Goal: Task Accomplishment & Management: Complete application form

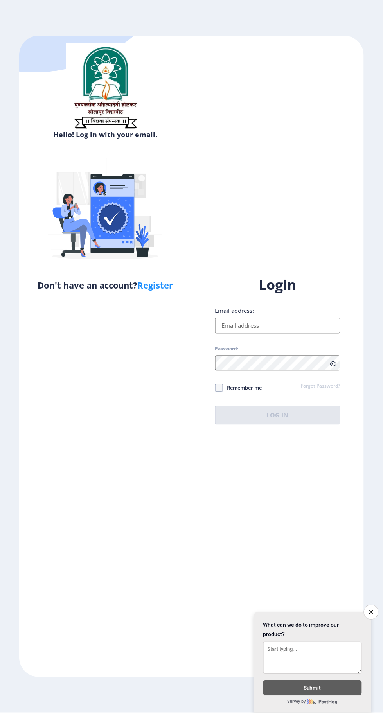
click at [297, 334] on input "Email address:" at bounding box center [278, 326] width 126 height 16
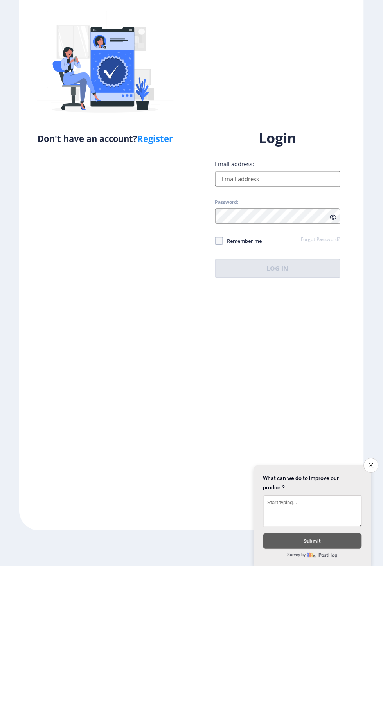
click at [161, 291] on link "Register" at bounding box center [156, 286] width 36 height 12
select select
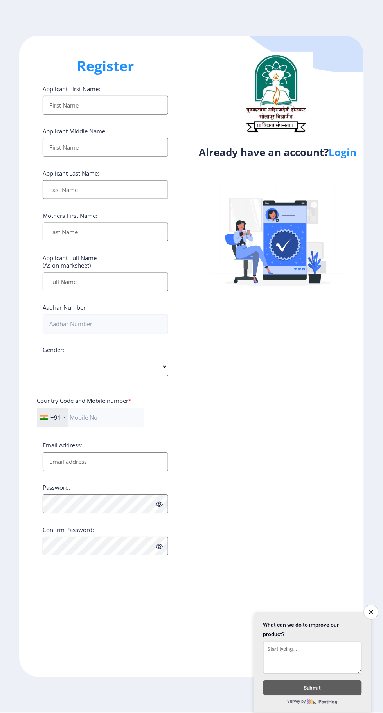
click at [125, 106] on input "Applicant First Name:" at bounding box center [106, 105] width 126 height 19
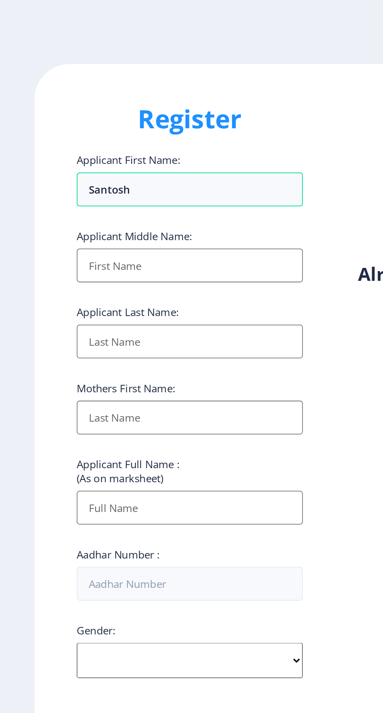
type input "Santosh"
click at [118, 150] on input "Applicant First Name:" at bounding box center [106, 147] width 126 height 19
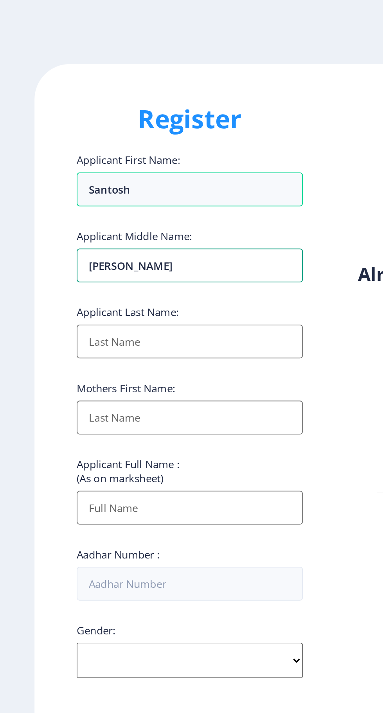
type input "Ishwar"
click at [105, 189] on input "Applicant First Name:" at bounding box center [106, 189] width 126 height 19
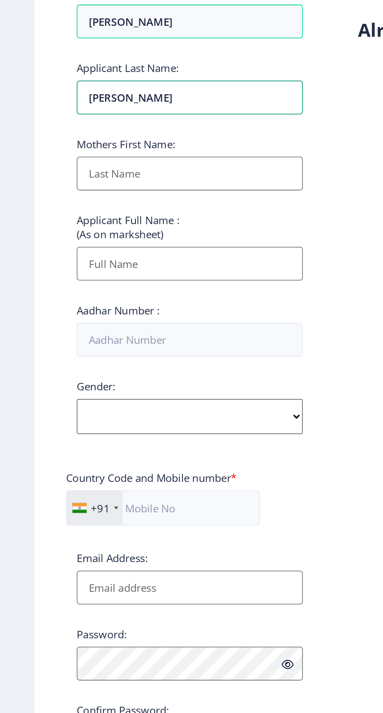
type input "[PERSON_NAME]"
click at [111, 232] on input "Applicant First Name:" at bounding box center [106, 231] width 126 height 19
type input "Sanyavva"
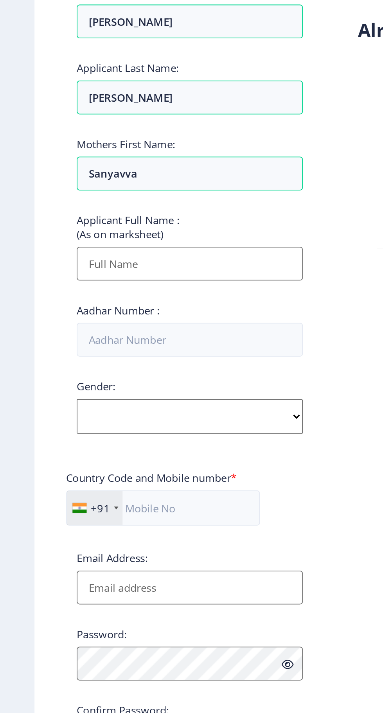
click at [109, 282] on input "Applicant First Name:" at bounding box center [106, 282] width 126 height 19
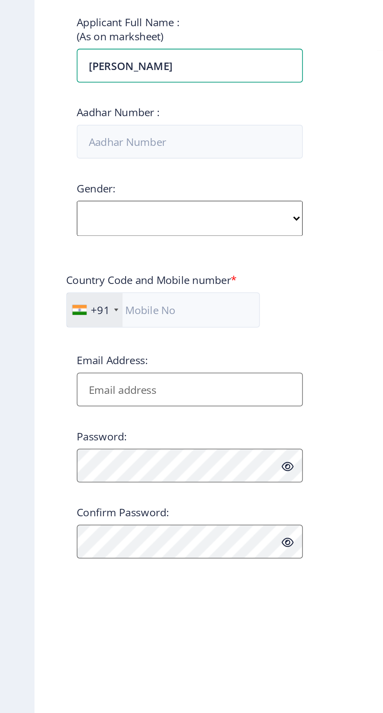
type input "[PERSON_NAME]"
click at [124, 323] on input "Aadhar Number :" at bounding box center [106, 324] width 126 height 19
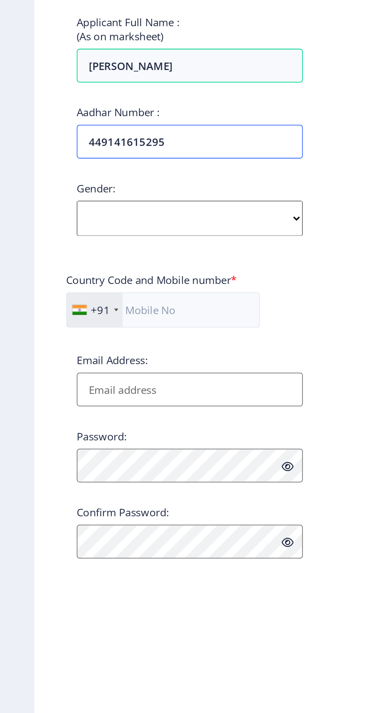
type input "449141615295"
click at [124, 363] on select "Select Gender Male Female Other" at bounding box center [106, 367] width 126 height 20
select select "[DEMOGRAPHIC_DATA]"
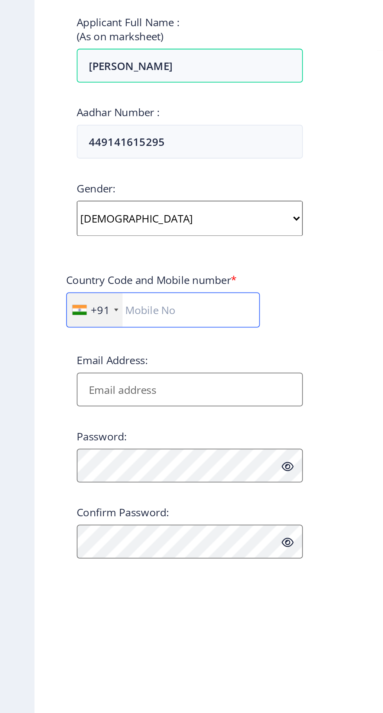
click at [122, 422] on input "text" at bounding box center [91, 418] width 108 height 20
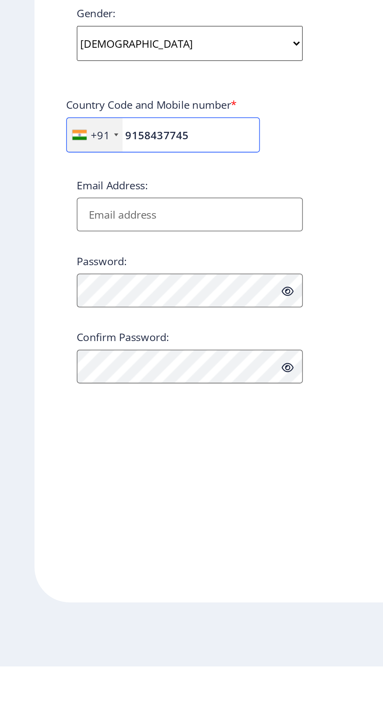
type input "9158437745"
click at [140, 459] on input "Email Address:" at bounding box center [106, 461] width 126 height 19
type input "Santosh"
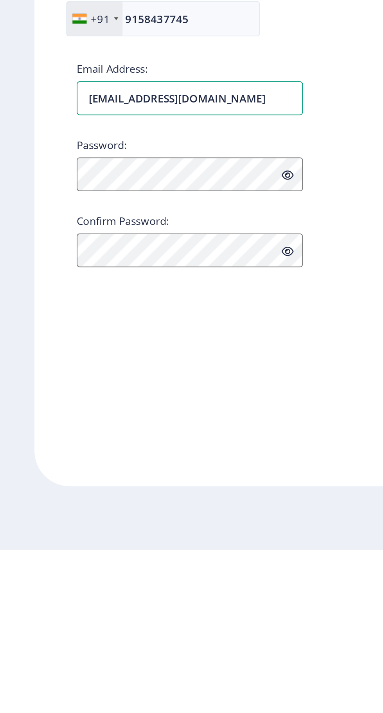
type input "[EMAIL_ADDRESS][DOMAIN_NAME]"
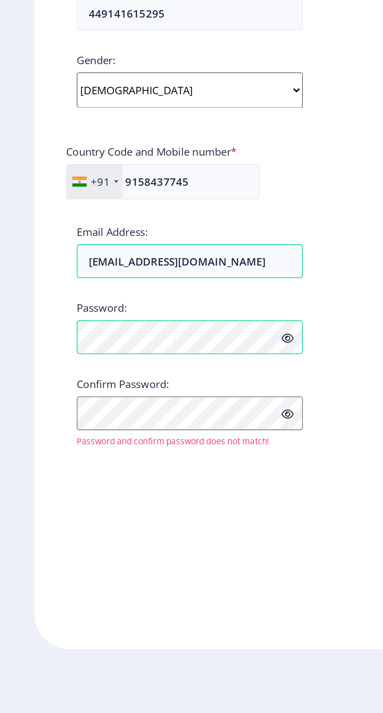
click at [156, 508] on span at bounding box center [159, 505] width 7 height 8
click at [161, 505] on icon at bounding box center [159, 505] width 7 height 6
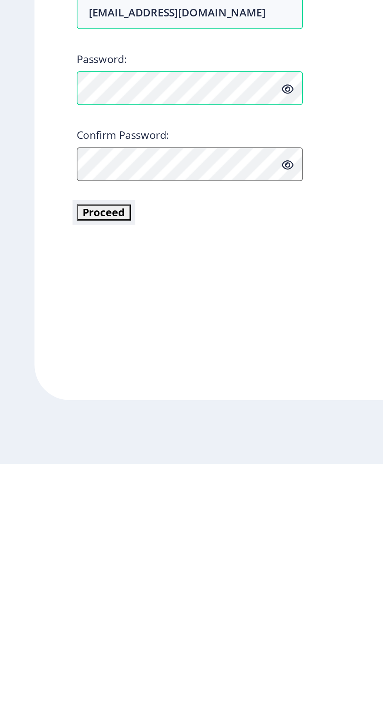
click at [61, 572] on button "Proceed" at bounding box center [58, 573] width 30 height 9
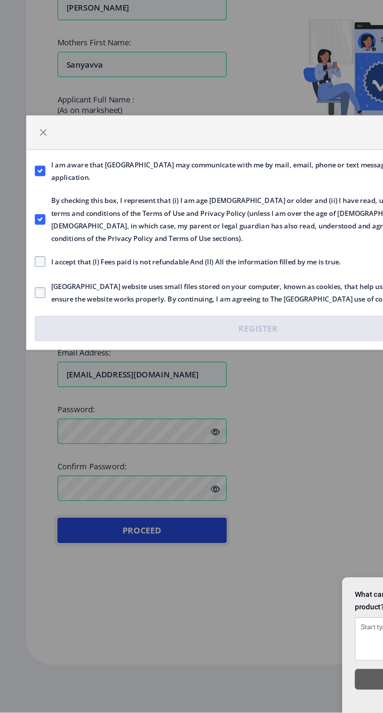
scroll to position [1, 0]
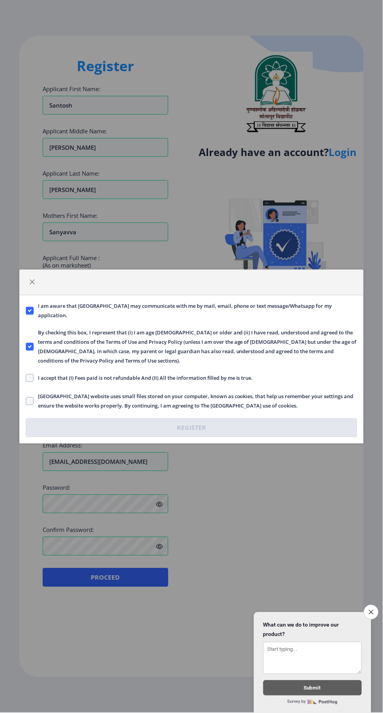
click at [32, 377] on span at bounding box center [30, 378] width 8 height 8
click at [26, 378] on input "I accept that (I) Fees paid is not refundable And (II) All the information fill…" at bounding box center [26, 378] width 0 height 0
checkbox input "true"
click at [29, 400] on span at bounding box center [30, 401] width 8 height 8
click at [26, 401] on input "Solapur University website uses small files stored on your computer, known as c…" at bounding box center [26, 401] width 0 height 0
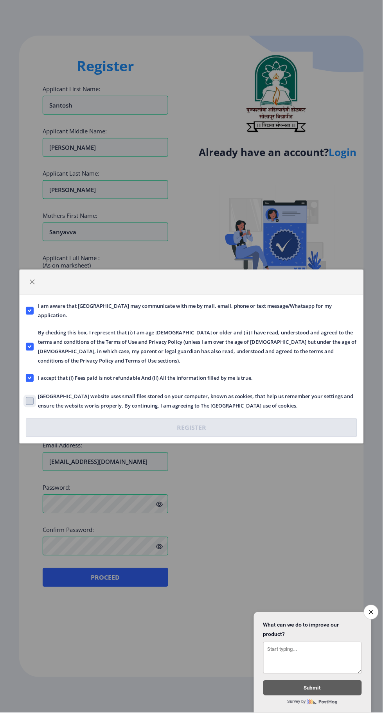
checkbox input "true"
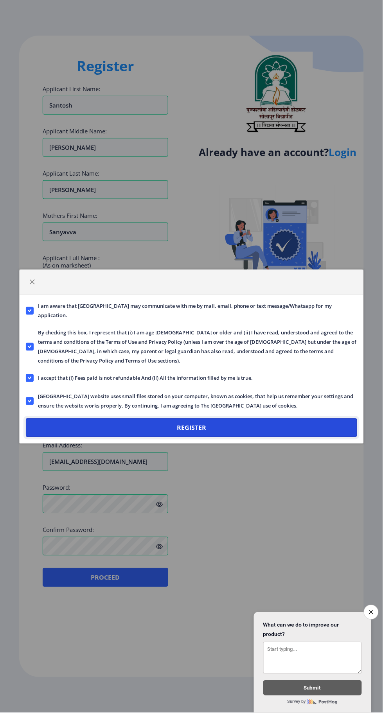
click at [201, 427] on button "Register" at bounding box center [191, 427] width 331 height 19
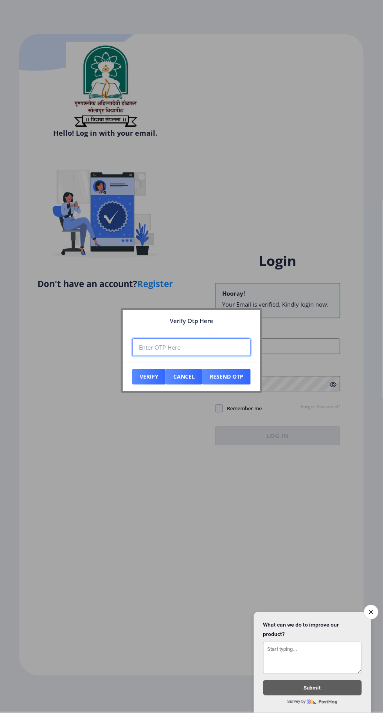
click at [201, 340] on input "number" at bounding box center [191, 348] width 118 height 18
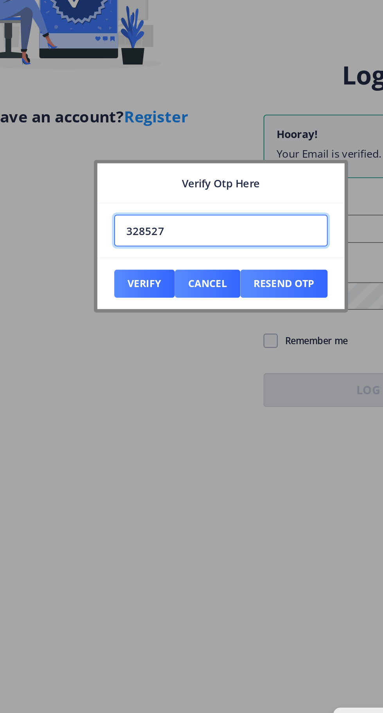
type input "328527"
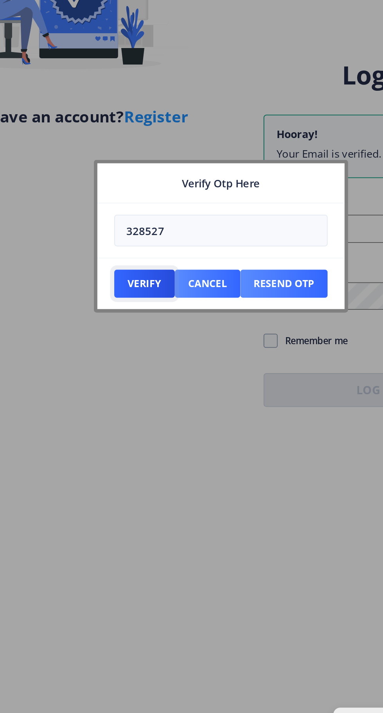
click at [150, 377] on button "Verify" at bounding box center [149, 377] width 34 height 16
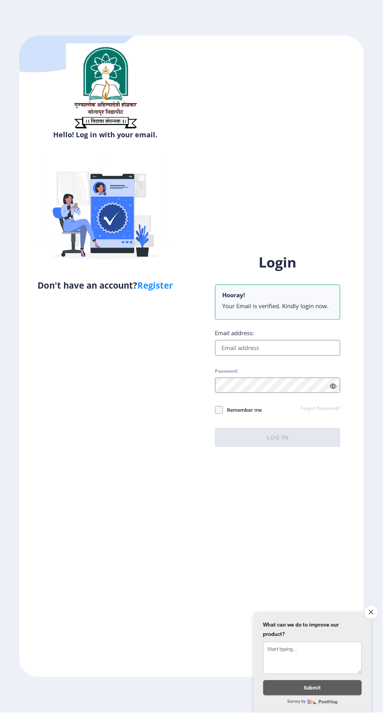
scroll to position [7, 0]
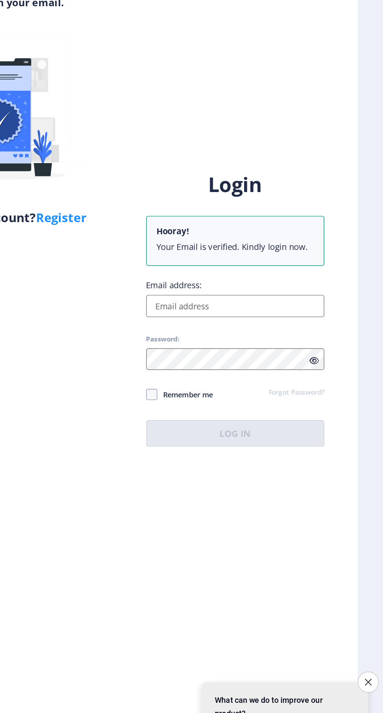
click at [285, 356] on input "Email address:" at bounding box center [278, 348] width 126 height 16
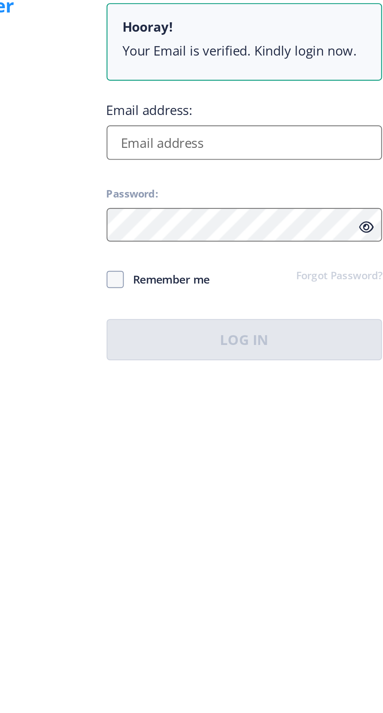
type input "[EMAIL_ADDRESS][DOMAIN_NAME]"
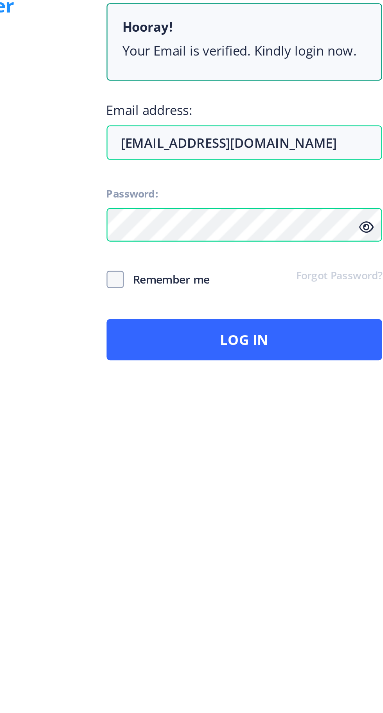
click at [332, 389] on icon at bounding box center [333, 387] width 7 height 6
click at [331, 389] on icon at bounding box center [333, 387] width 7 height 6
click at [332, 389] on icon at bounding box center [333, 387] width 7 height 6
click at [334, 389] on icon at bounding box center [333, 387] width 7 height 6
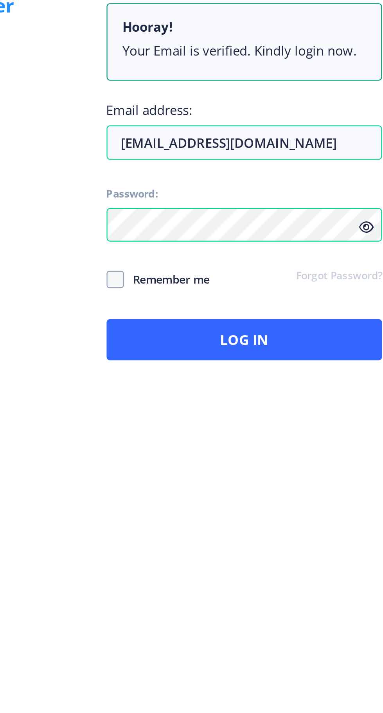
click at [222, 414] on span at bounding box center [219, 410] width 8 height 8
click at [215, 411] on input "Remember me" at bounding box center [215, 410] width 0 height 0
checkbox input "true"
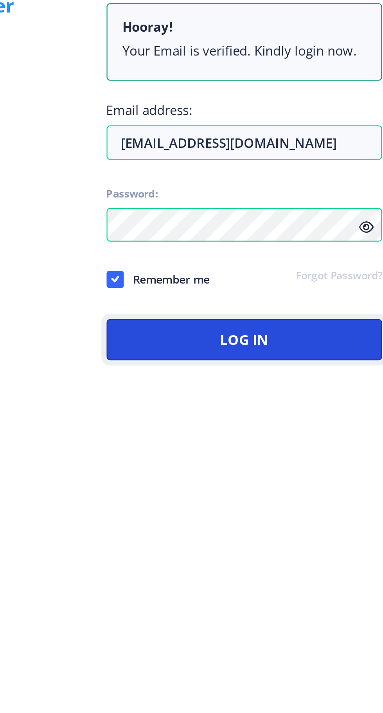
click at [288, 447] on button "Log In" at bounding box center [278, 437] width 126 height 19
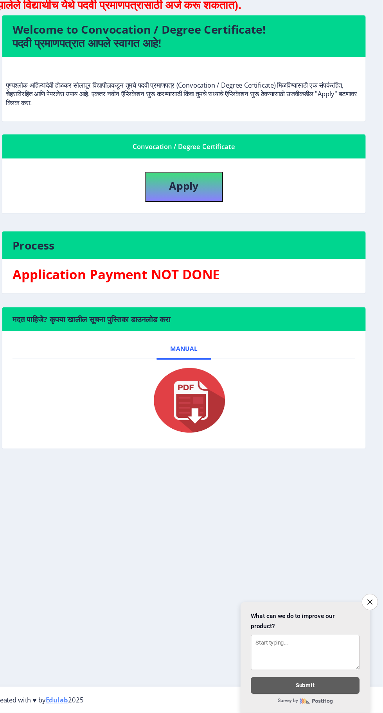
scroll to position [8, 0]
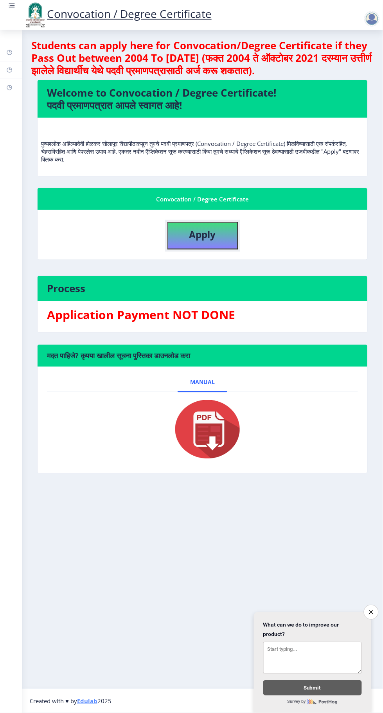
click at [214, 232] on button "Apply" at bounding box center [202, 235] width 70 height 27
select select
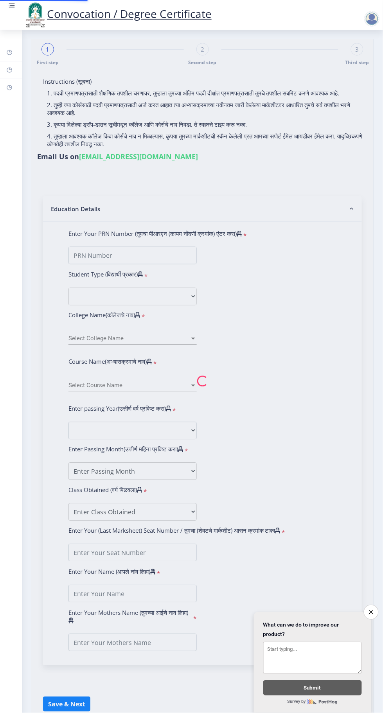
type input "[PERSON_NAME]"
type input "Sanyavva"
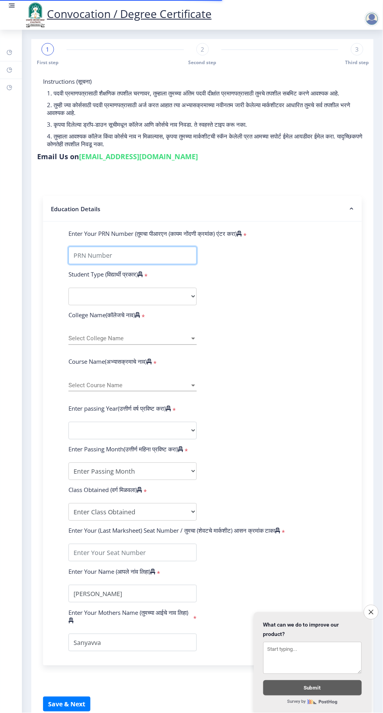
click at [171, 247] on input "Enter Your PRN Number (तुमचा पीआरएन (कायम नोंदणी क्रमांक) एंटर करा)" at bounding box center [132, 256] width 128 height 18
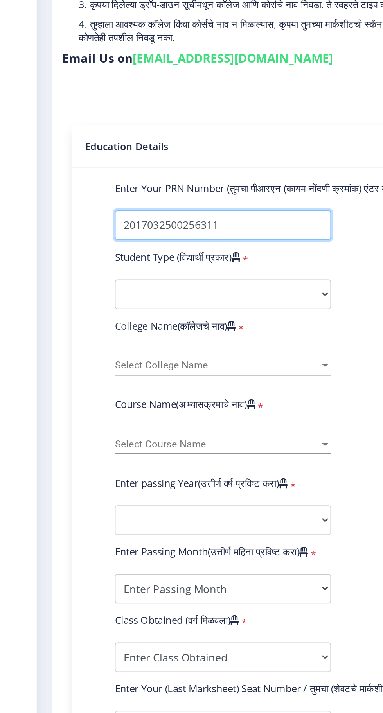
type input "2017032500256311"
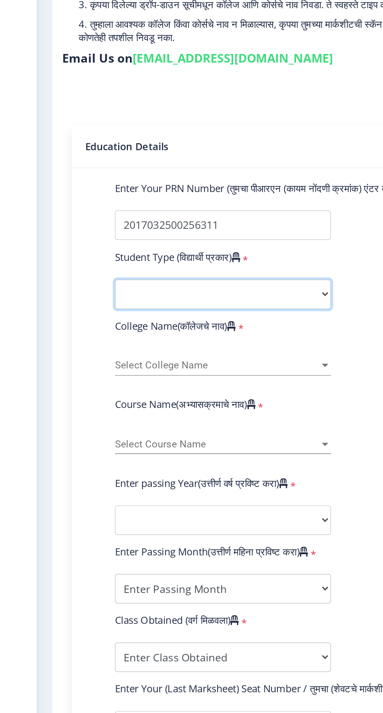
click at [150, 288] on select "Select Student Type Regular External" at bounding box center [132, 297] width 128 height 18
select select "Regular"
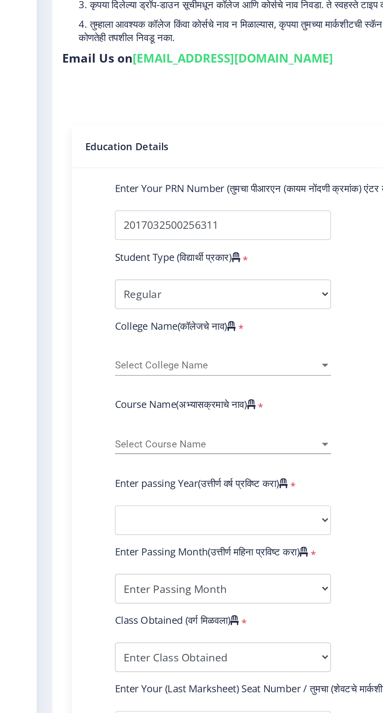
click at [165, 335] on span "Select College Name" at bounding box center [128, 338] width 121 height 7
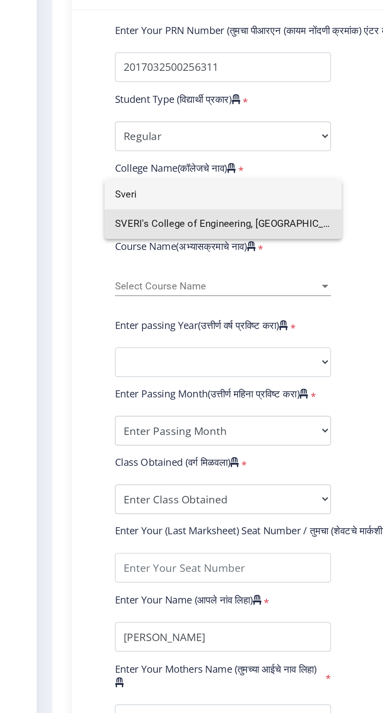
type input "Sveri"
click at [170, 349] on span "SVERI's College of Engineering, Pandharpur" at bounding box center [132, 349] width 128 height 18
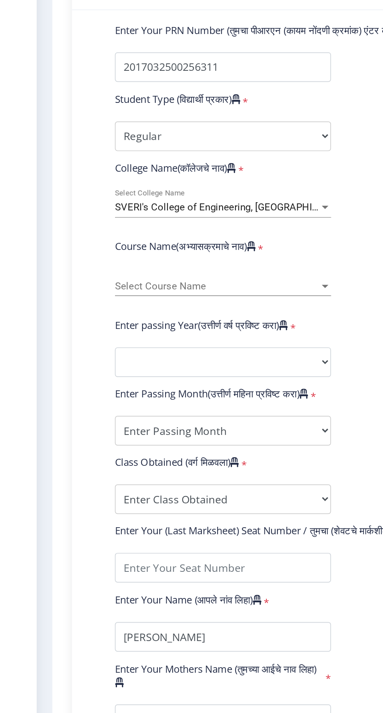
click at [153, 382] on span "Select Course Name" at bounding box center [128, 385] width 121 height 7
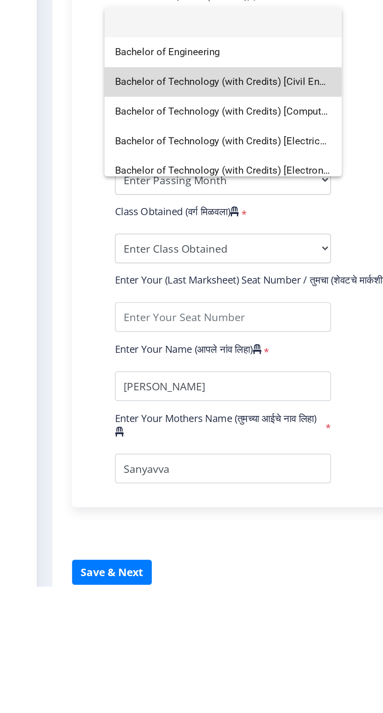
click at [170, 413] on span "Bachelor of Technology (with Credits) [Civil Engineering]" at bounding box center [132, 413] width 128 height 18
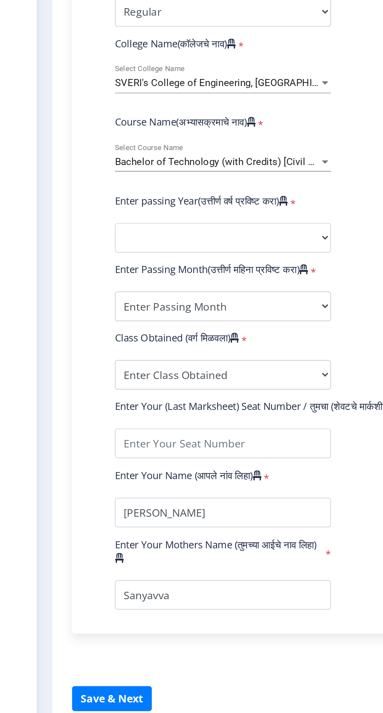
click at [172, 382] on span "Bachelor of Technology (with Credits) [Civil Engineering]" at bounding box center [141, 385] width 147 height 7
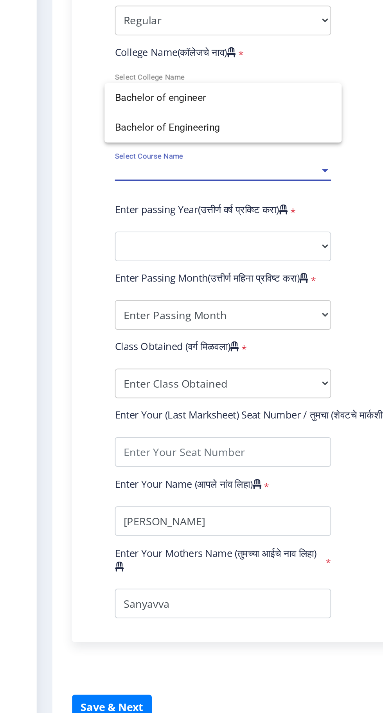
type input "Bachelor of engineer"
click at [33, 422] on div at bounding box center [191, 356] width 383 height 713
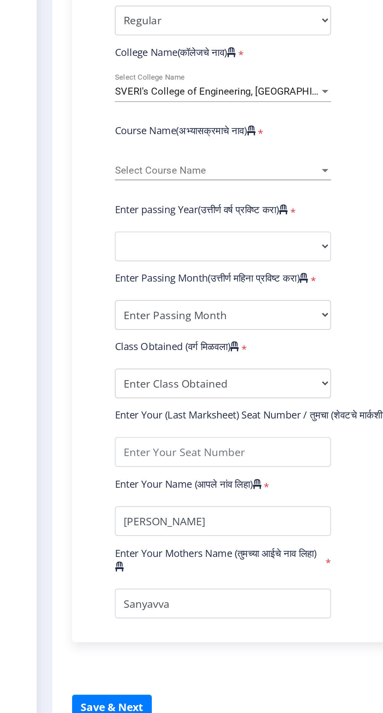
click at [167, 382] on span "Select Course Name" at bounding box center [128, 385] width 121 height 7
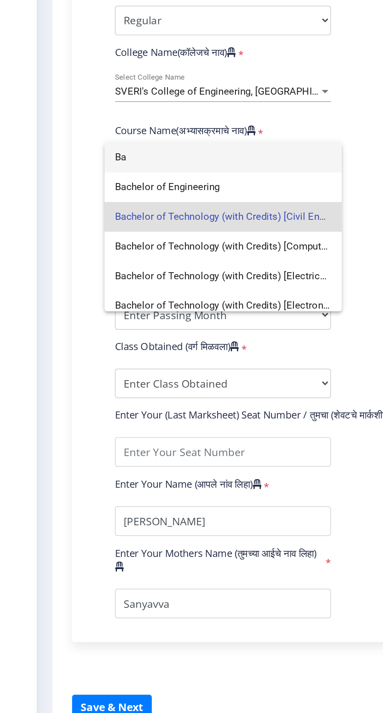
type input "B"
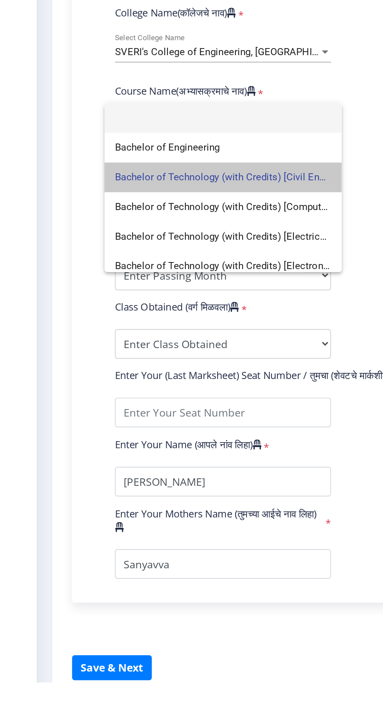
click at [176, 412] on span "Bachelor of Technology (with Credits) [Civil Engineering]" at bounding box center [132, 413] width 128 height 18
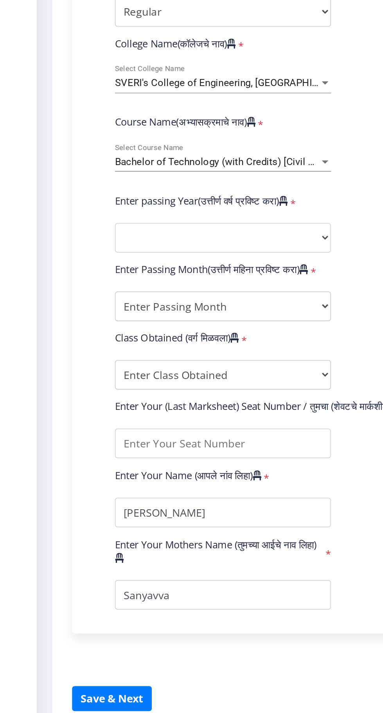
click at [173, 382] on span "Bachelor of Technology (with Credits) [Civil Engineering]" at bounding box center [141, 385] width 147 height 7
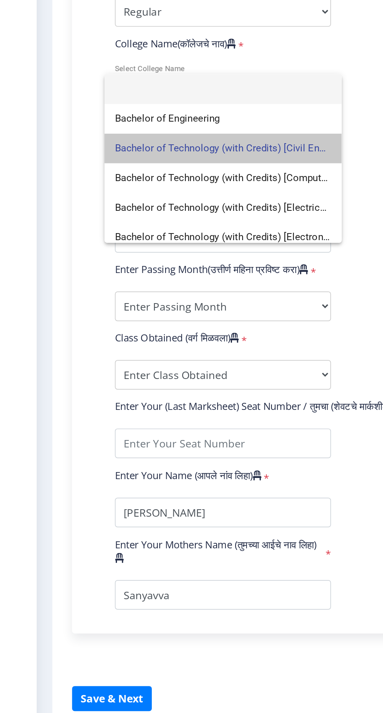
click at [183, 378] on span "Bachelor of Technology (with Credits) [Civil Engineering]" at bounding box center [132, 378] width 128 height 18
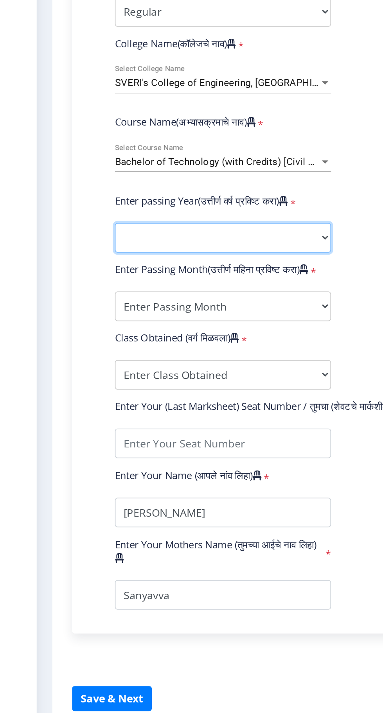
click at [156, 422] on select "2025 2024 2023 2022 2021 2020 2019 2018 2017 2016 2015 2014 2013 2012 2011 2010…" at bounding box center [132, 431] width 128 height 18
select select "2021"
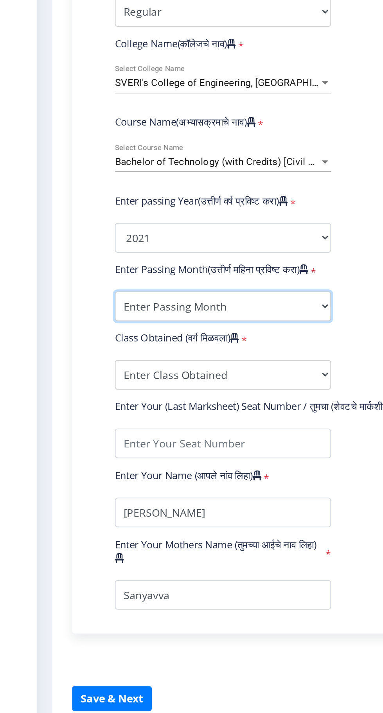
click at [190, 463] on select "Enter Passing Month March April May October November December" at bounding box center [132, 472] width 128 height 18
select select "May"
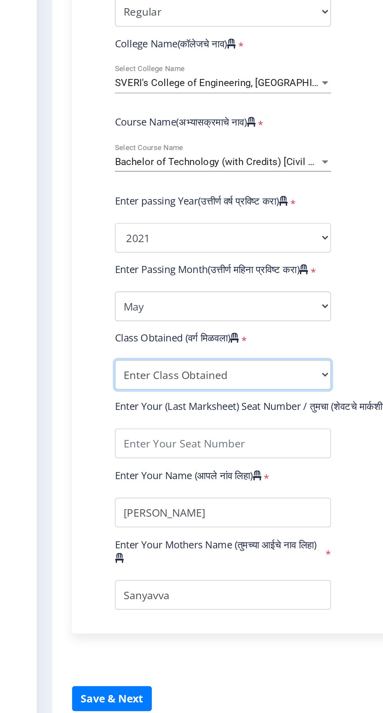
click at [171, 503] on select "Enter Class Obtained FIRST CLASS WITH DISTINCTION FIRST CLASS HIGHER SECOND CLA…" at bounding box center [132, 512] width 128 height 18
select select "Grade A"
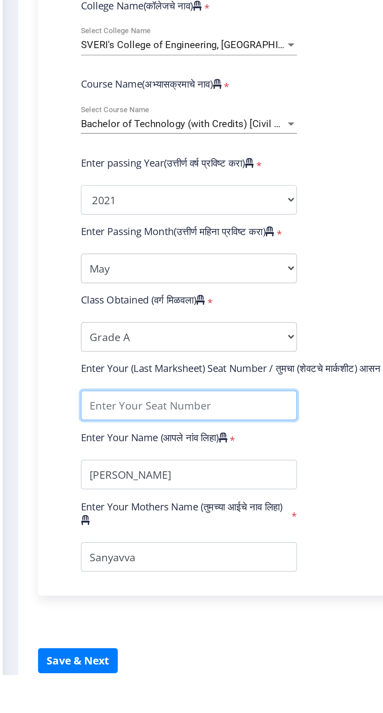
click at [170, 552] on input "textarea" at bounding box center [132, 553] width 128 height 18
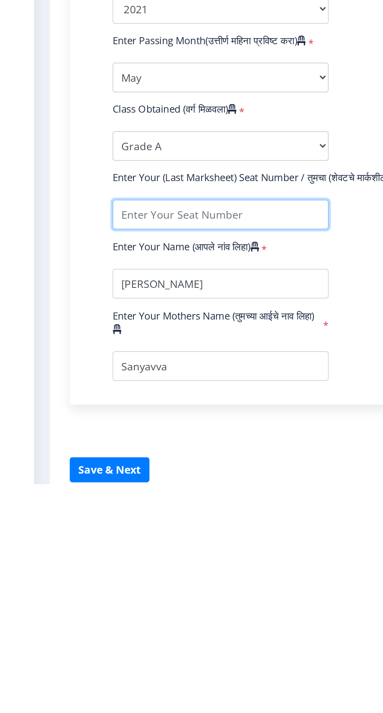
scroll to position [7, 0]
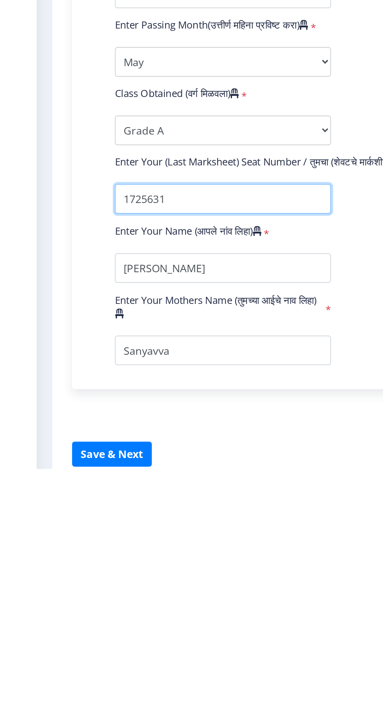
type input "1725631"
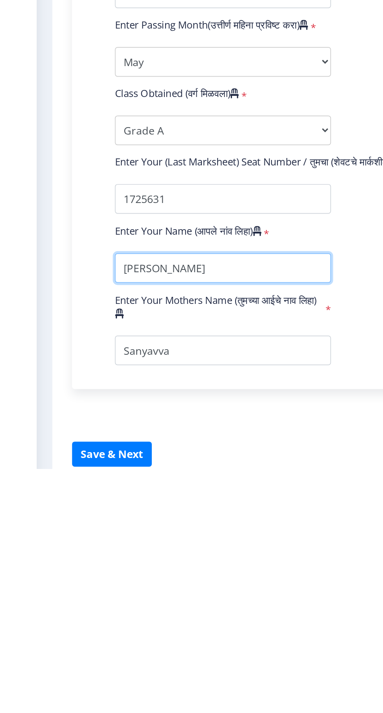
click at [152, 586] on input "textarea" at bounding box center [132, 594] width 128 height 18
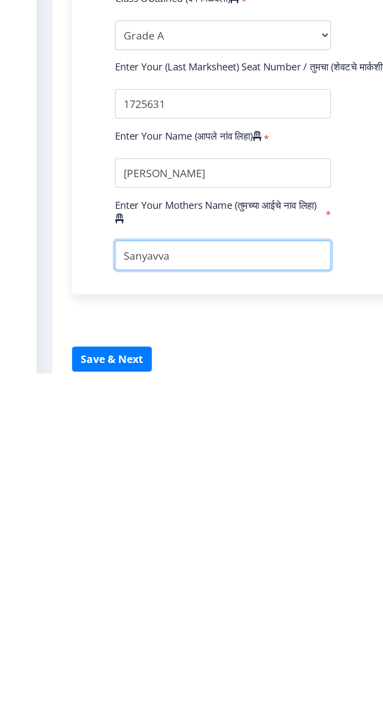
click at [162, 634] on input "textarea" at bounding box center [132, 643] width 128 height 18
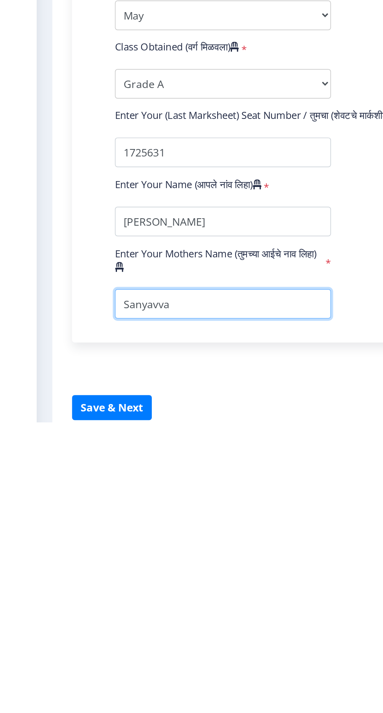
scroll to position [8, 0]
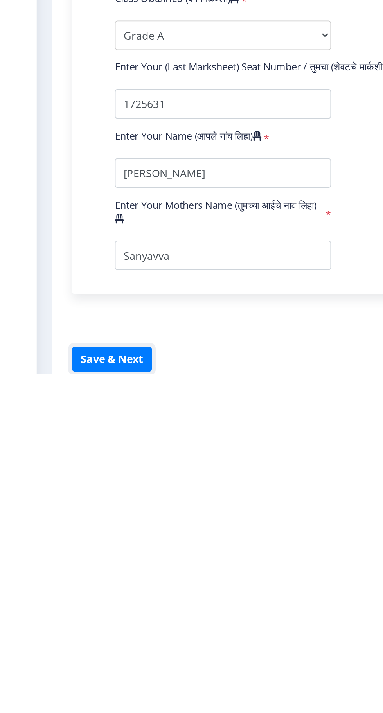
click at [77, 697] on button "Save & Next" at bounding box center [66, 704] width 47 height 15
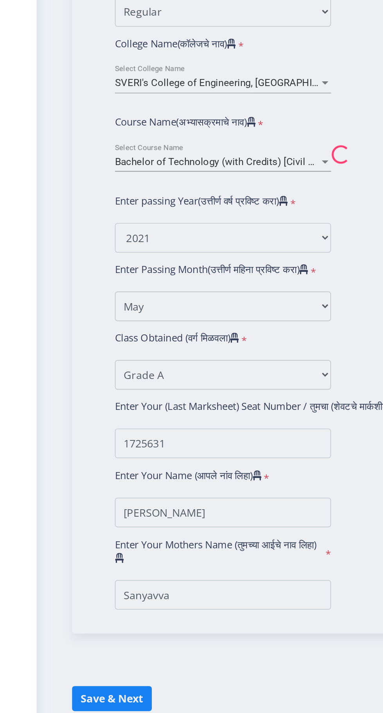
scroll to position [7, 0]
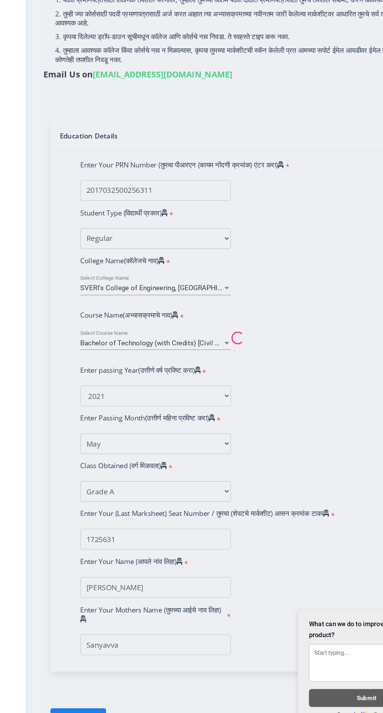
select select
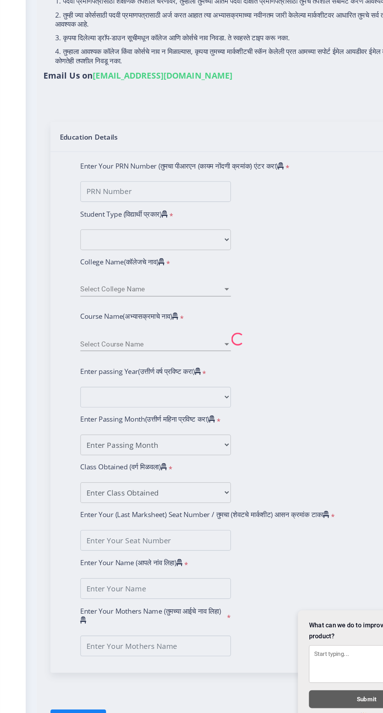
type input "[PERSON_NAME]"
type input "Sanyavva"
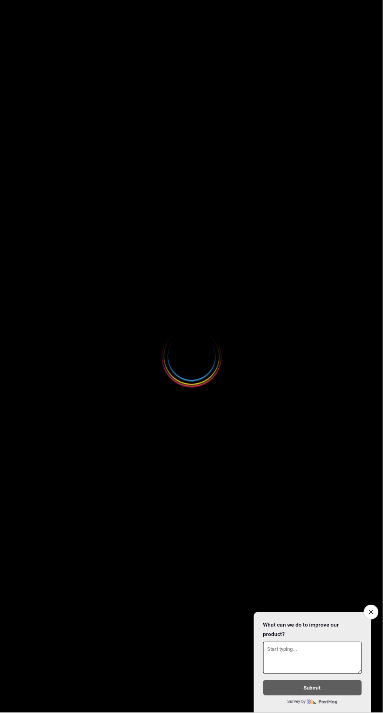
click at [370, 611] on icon "Close survey" at bounding box center [371, 612] width 5 height 5
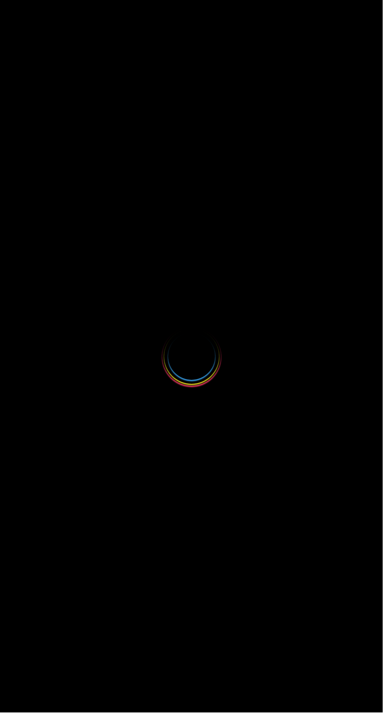
select select
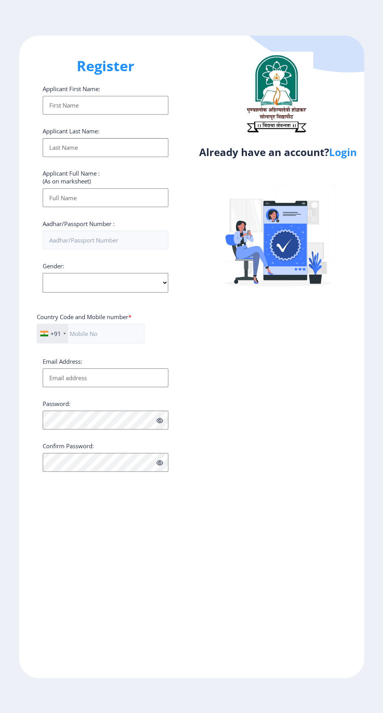
click at [346, 158] on link "Login" at bounding box center [342, 152] width 28 height 14
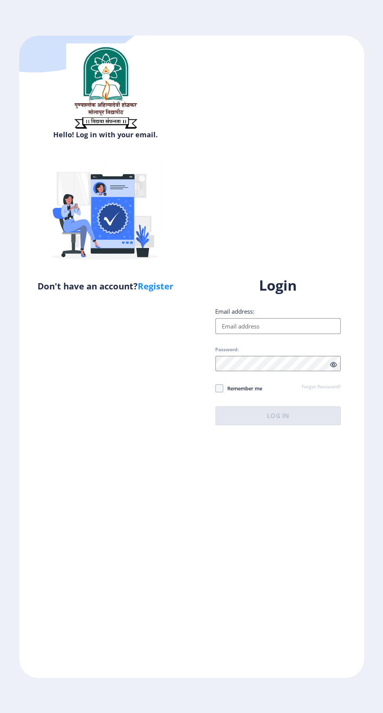
click at [292, 334] on input "Email address:" at bounding box center [278, 326] width 126 height 16
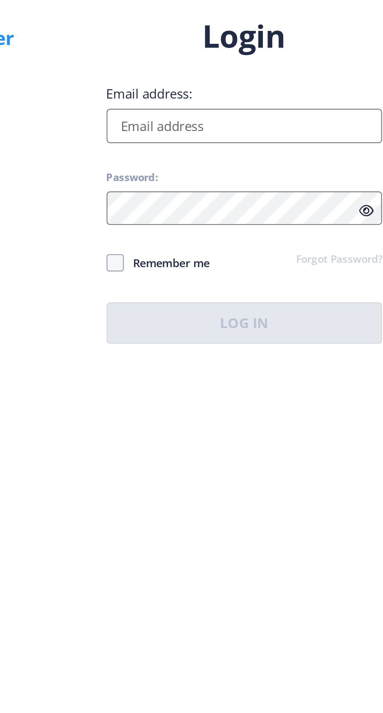
type input "[EMAIL_ADDRESS][DOMAIN_NAME]"
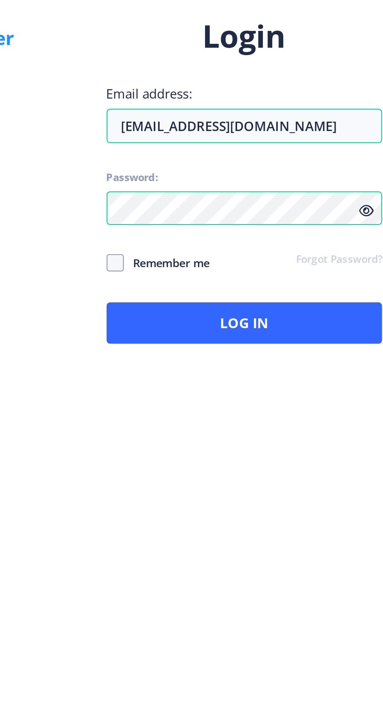
click at [250, 393] on span "Remember me" at bounding box center [242, 387] width 39 height 9
click at [215, 388] on input "Remember me" at bounding box center [215, 388] width 0 height 0
checkbox input "true"
click at [333, 367] on icon at bounding box center [333, 364] width 7 height 6
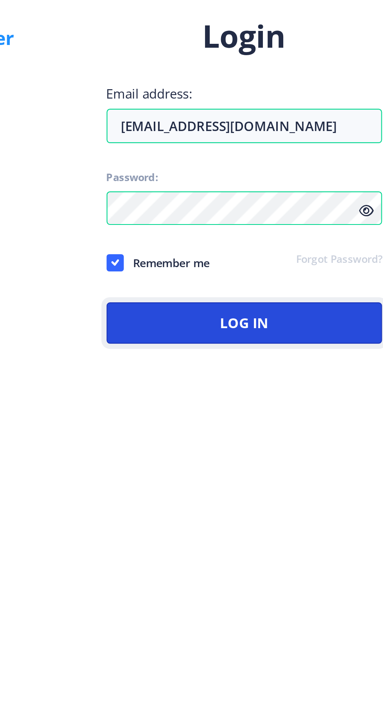
click at [283, 425] on button "Log In" at bounding box center [278, 415] width 126 height 19
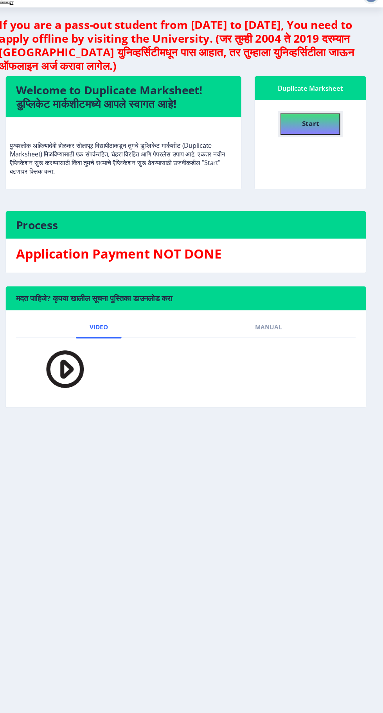
click at [328, 144] on button "Start" at bounding box center [316, 137] width 55 height 20
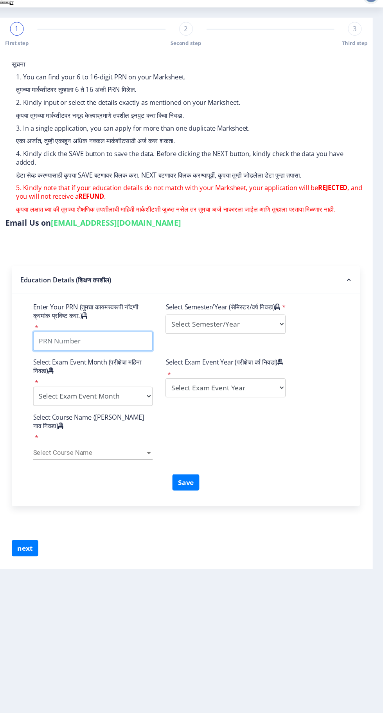
click at [149, 335] on input "Enter Your PRN (तुमचा कायमस्वरूपी नोंदणी क्रमांक प्रविष्ट करा.)" at bounding box center [117, 336] width 109 height 18
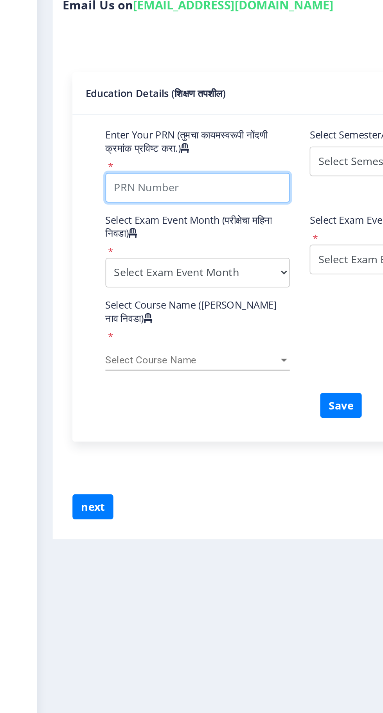
type input "2017032500256311"
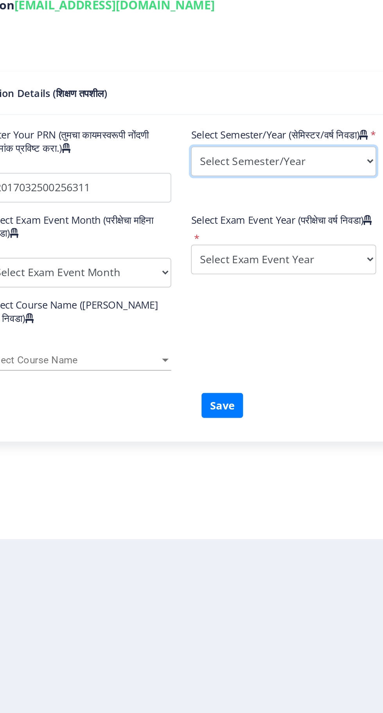
click at [267, 328] on select "Select Semester/Year Semester I Semester II Semester III Semester IV Semester V…" at bounding box center [238, 320] width 109 height 18
select select "Semester VI"
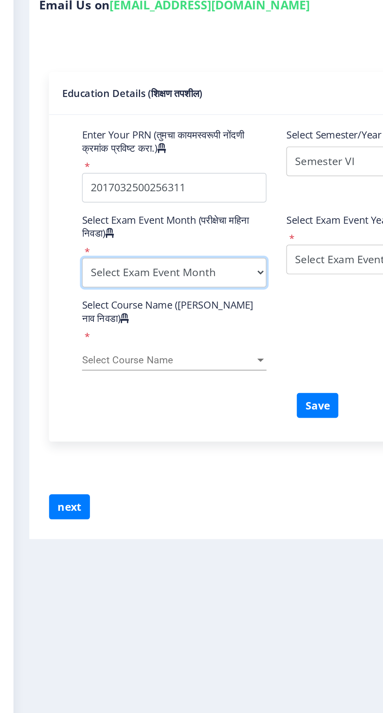
click at [147, 386] on select "Select Exam Event Month October March" at bounding box center [117, 386] width 109 height 18
select select "March"
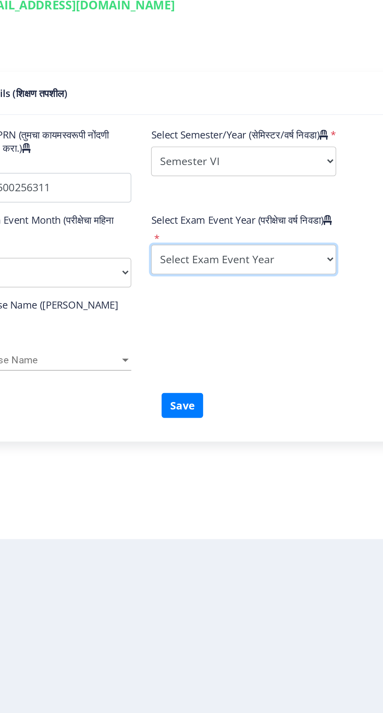
click at [276, 385] on select "Select Exam Event Year 2025 2024 2023 2022 2021 2020 2019 2018 2017 2016 2015 2…" at bounding box center [238, 378] width 109 height 18
select select "2020"
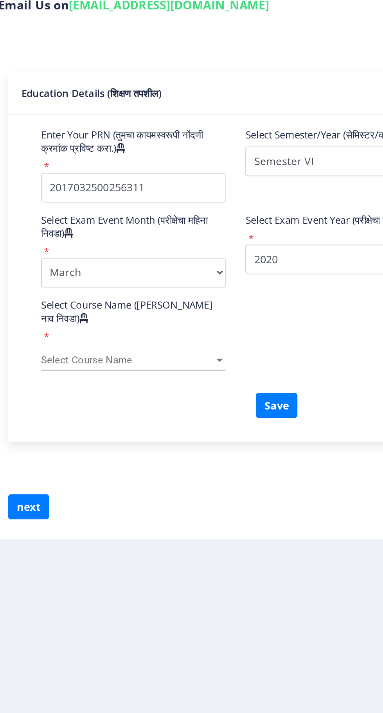
click at [145, 434] on span "Select Course Name" at bounding box center [114, 437] width 102 height 7
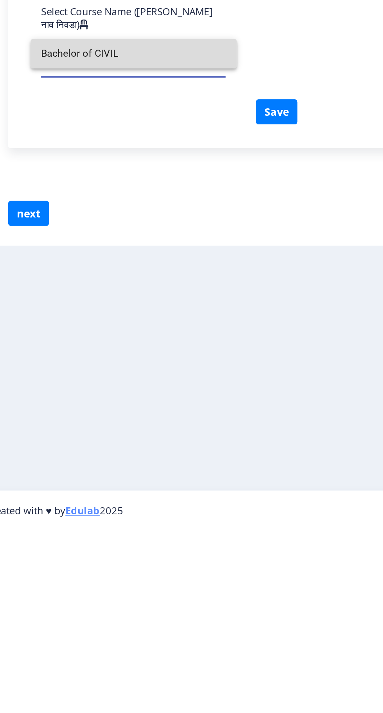
click at [150, 436] on input "Bachelor of CIVIL" at bounding box center [118, 430] width 110 height 18
type input "Bachelor of CIVIL"
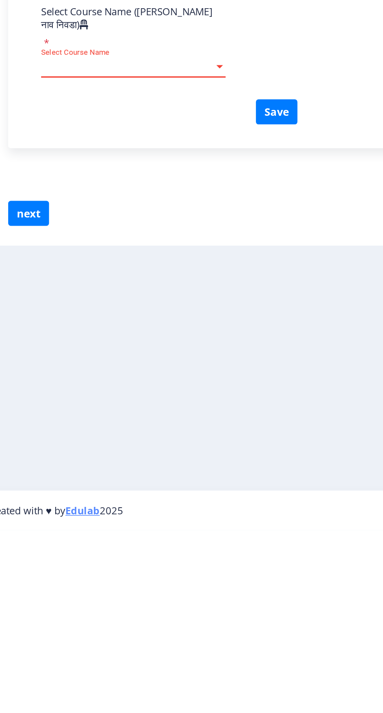
scroll to position [0, 0]
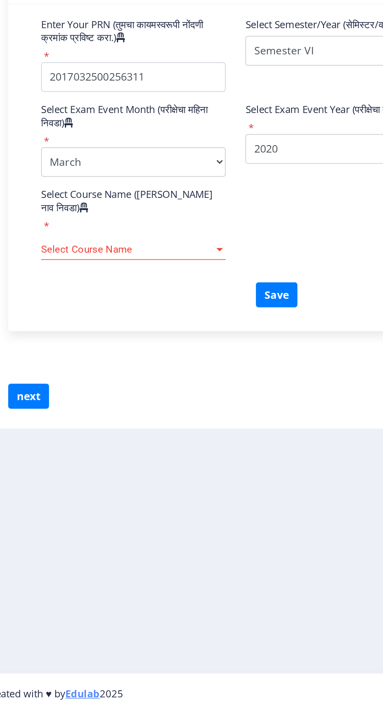
click at [159, 434] on span "Select Course Name" at bounding box center [114, 437] width 102 height 7
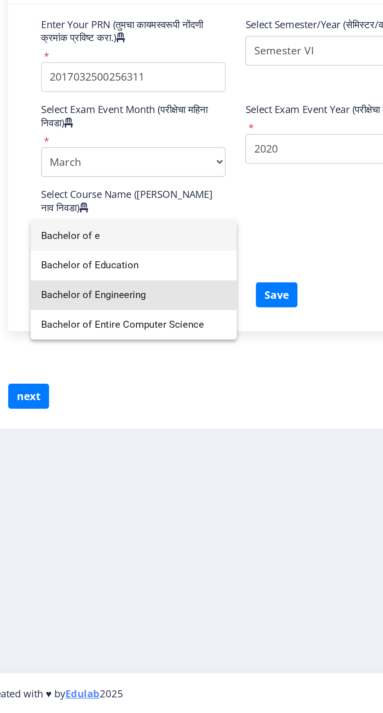
type input "Bachelor of e"
click at [120, 468] on span "Bachelor of Engineering" at bounding box center [118, 465] width 110 height 18
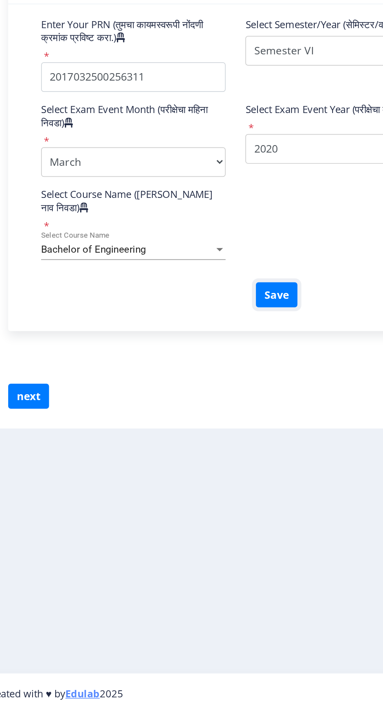
click at [203, 458] on button "Save" at bounding box center [202, 464] width 25 height 15
select select
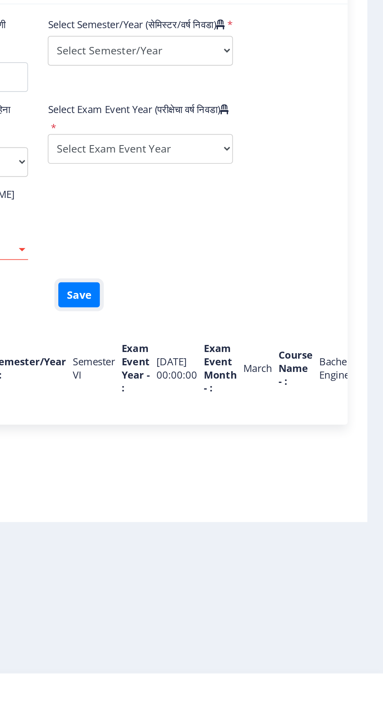
scroll to position [0, 37]
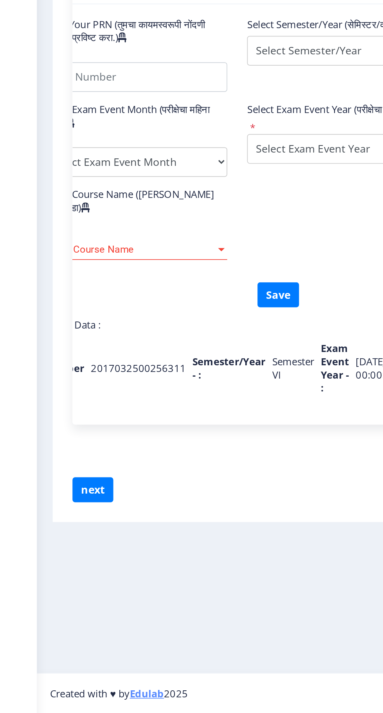
click at [122, 434] on span "Select Course Name" at bounding box center [76, 437] width 102 height 7
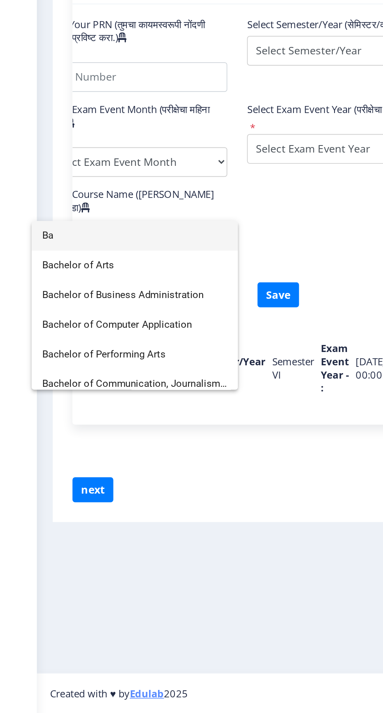
type input "B"
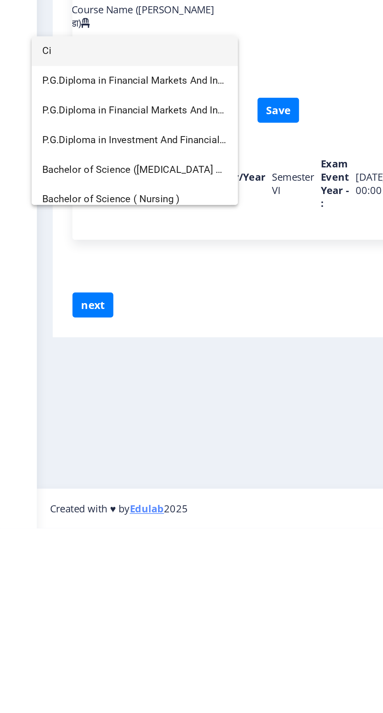
type input "C"
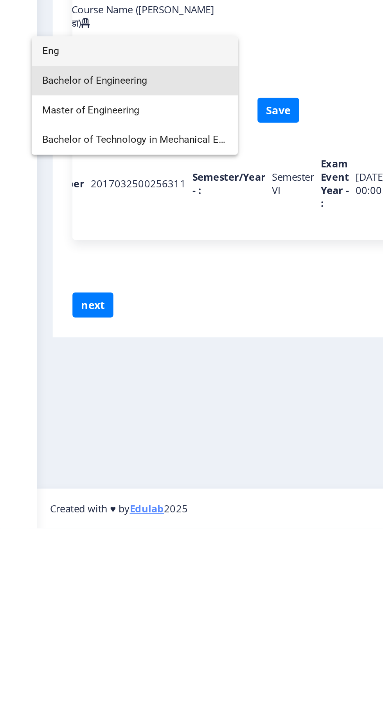
type input "Eng"
click at [88, 446] on span "Bachelor of Engineering" at bounding box center [80, 447] width 110 height 18
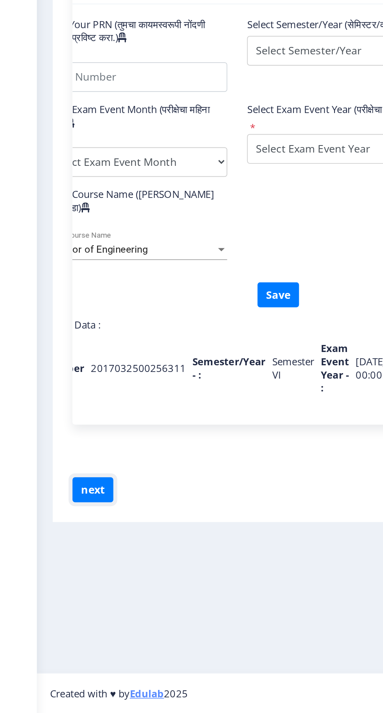
click at [57, 573] on button "next" at bounding box center [55, 580] width 24 height 15
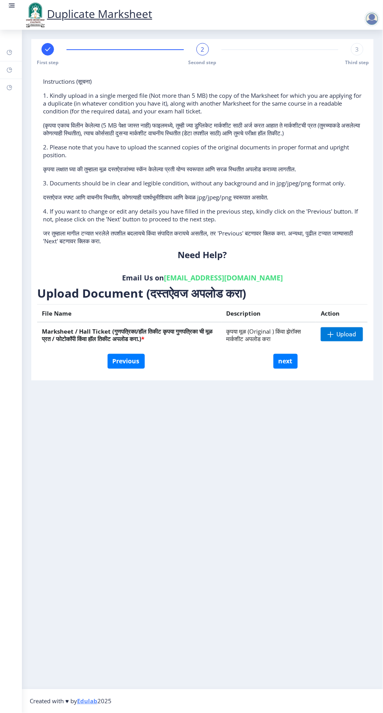
scroll to position [1, 0]
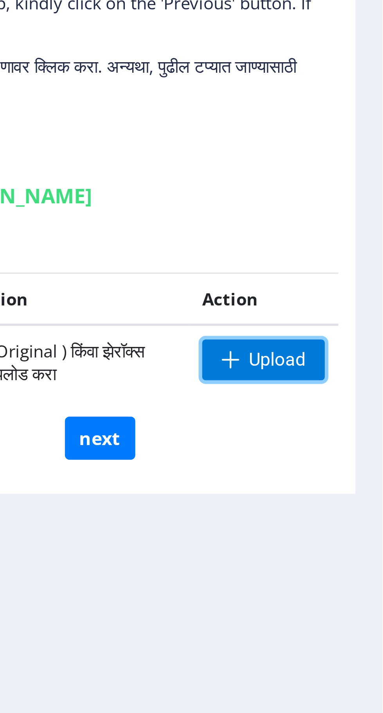
click at [348, 330] on span "Upload" at bounding box center [347, 334] width 20 height 8
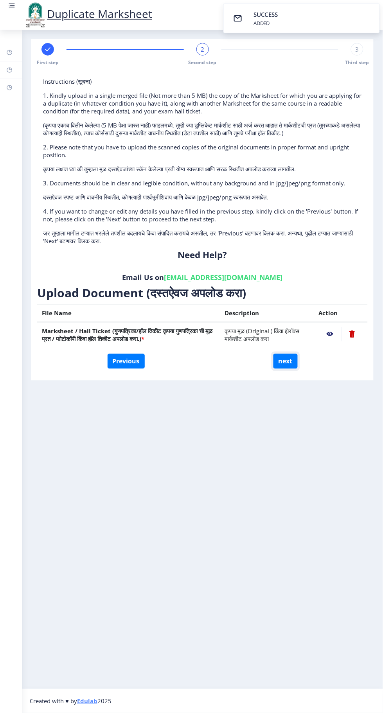
click at [289, 357] on button "next" at bounding box center [285, 361] width 24 height 15
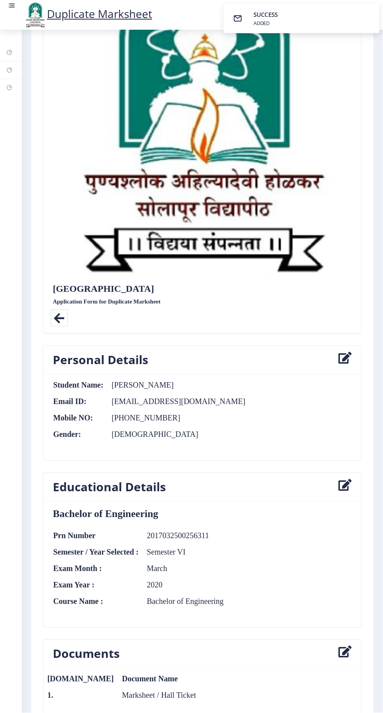
scroll to position [168, 0]
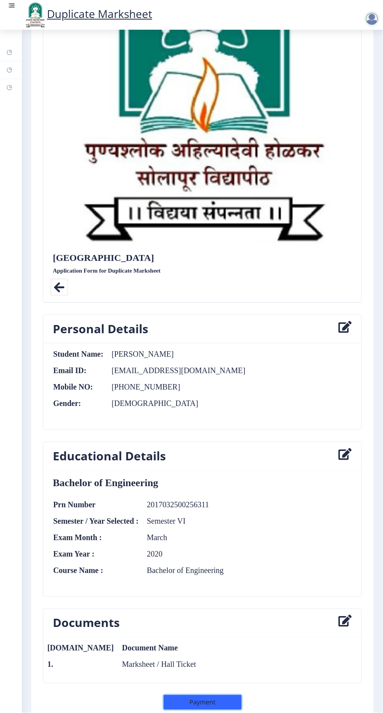
click at [229, 695] on button "Payment" at bounding box center [202, 702] width 78 height 15
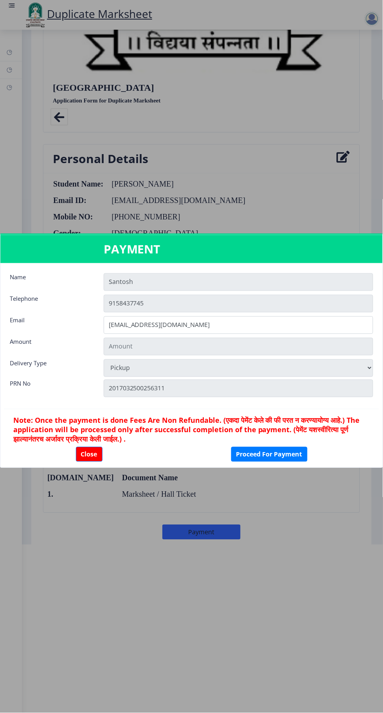
scroll to position [168, 0]
type input "301"
click at [290, 174] on div at bounding box center [191, 356] width 383 height 713
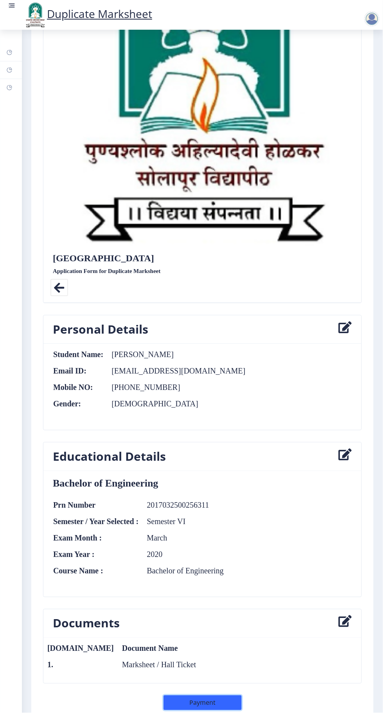
scroll to position [168, 0]
click at [210, 695] on button "Payment" at bounding box center [202, 702] width 78 height 15
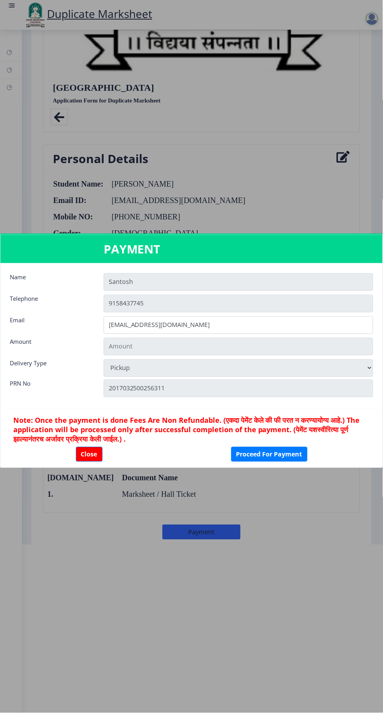
scroll to position [168, 0]
type input "301"
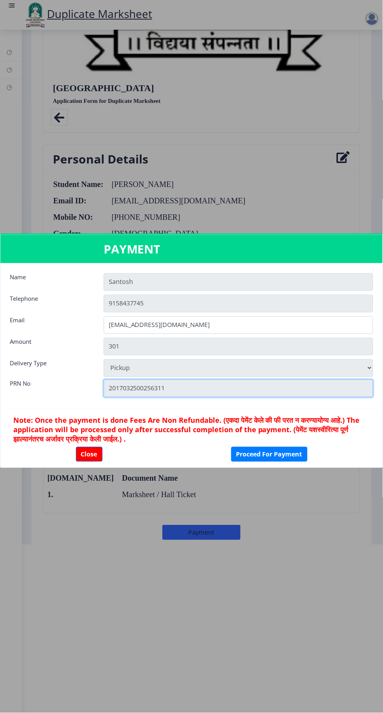
click at [357, 380] on input "2017032500256311" at bounding box center [238, 389] width 269 height 18
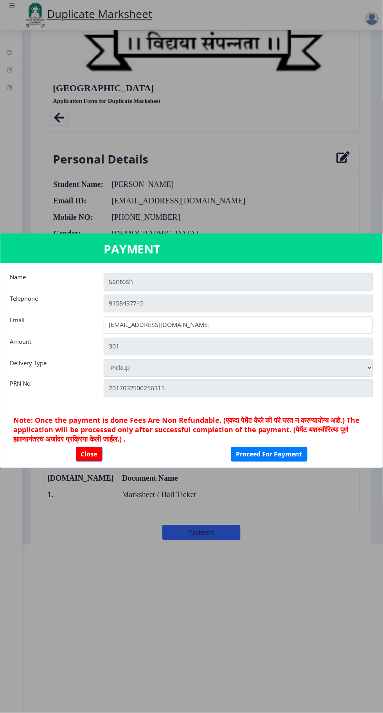
scroll to position [0, 0]
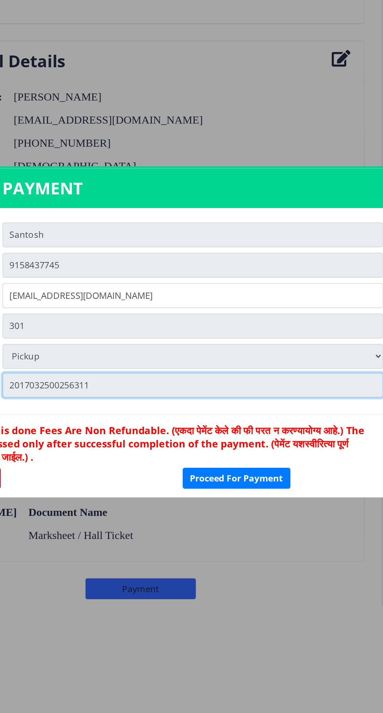
click at [258, 381] on input "2017032500256311" at bounding box center [238, 389] width 269 height 18
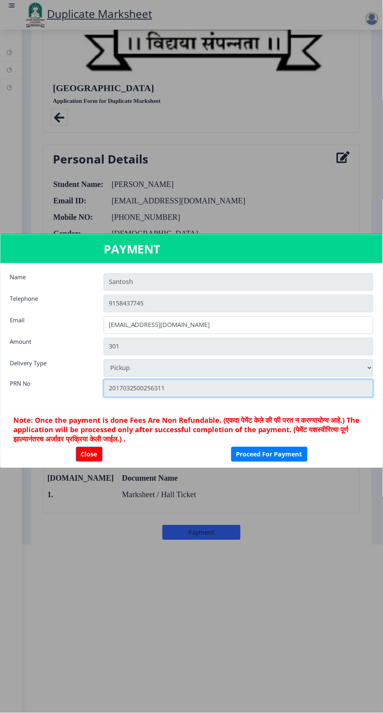
click at [205, 380] on input "2017032500256311" at bounding box center [238, 389] width 269 height 18
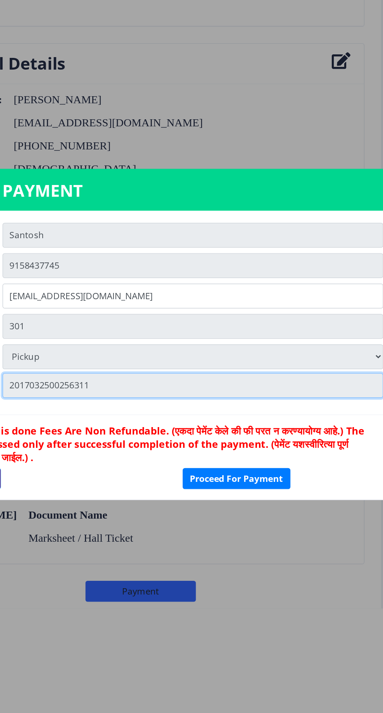
click at [349, 379] on input "2017032500256311" at bounding box center [238, 387] width 269 height 18
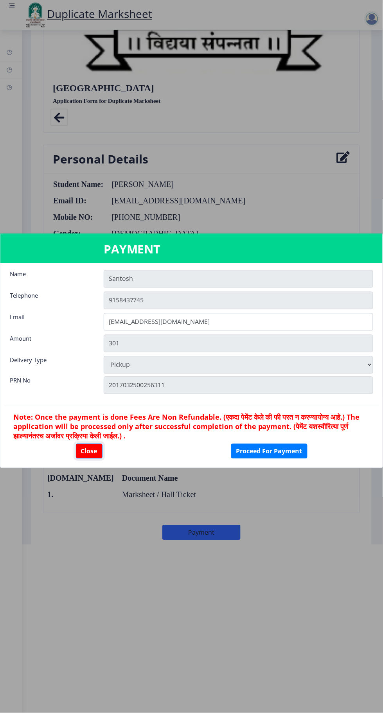
click at [95, 448] on button "Close" at bounding box center [89, 451] width 27 height 15
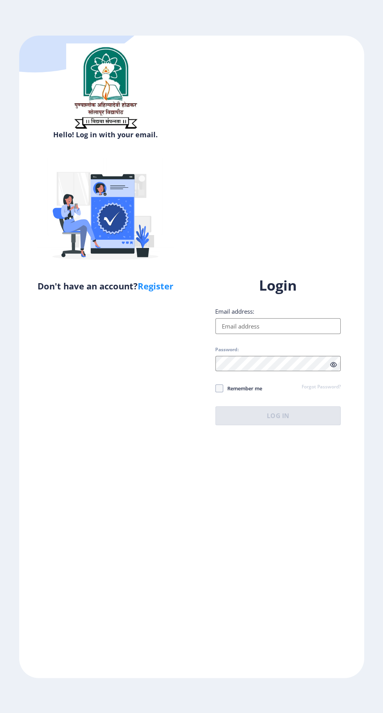
select select
click at [286, 334] on input "Email address:" at bounding box center [278, 326] width 126 height 16
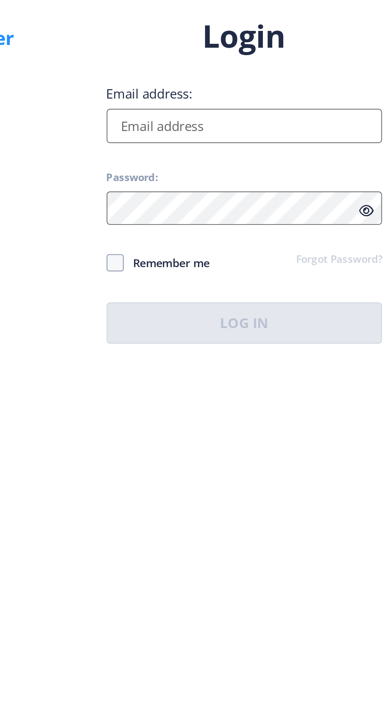
type input "[EMAIL_ADDRESS][DOMAIN_NAME]"
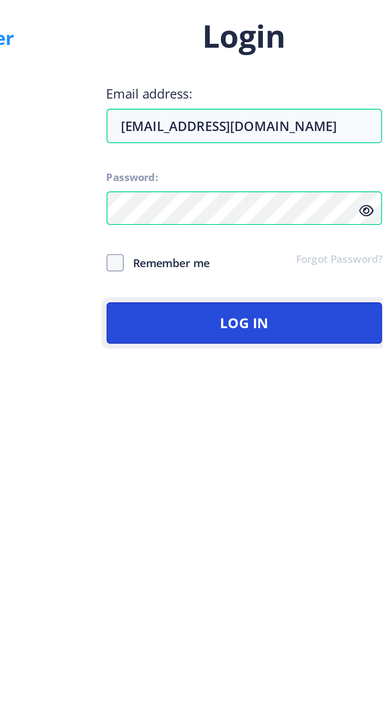
click at [301, 425] on button "Log In" at bounding box center [278, 415] width 126 height 19
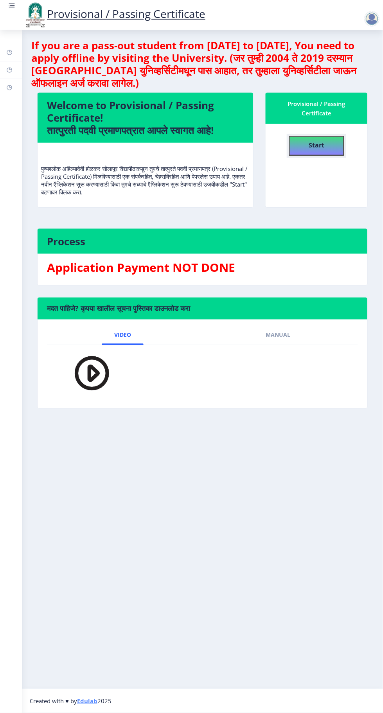
click at [324, 140] on h4 "Start" at bounding box center [317, 144] width 16 height 14
select select
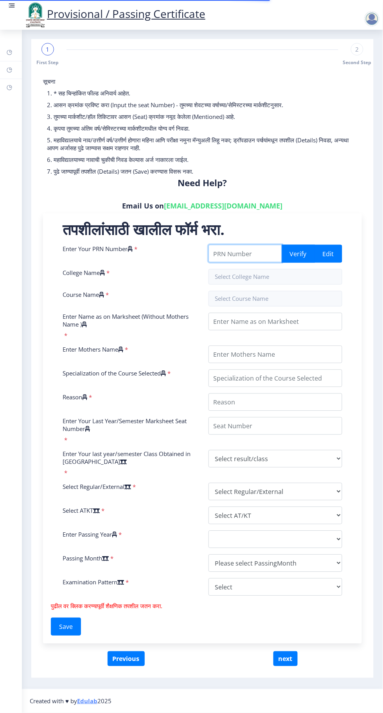
click at [246, 250] on input "Enter Your PRN Number" at bounding box center [245, 254] width 74 height 18
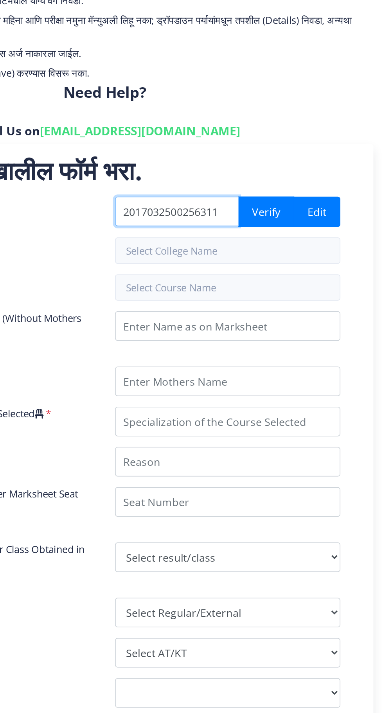
type input "2017032500256311"
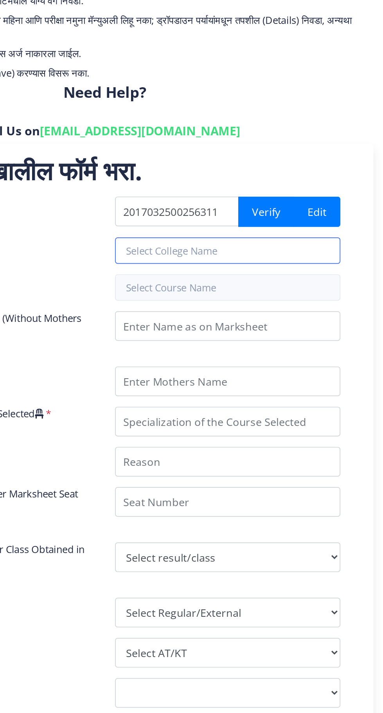
click at [305, 274] on input "text" at bounding box center [275, 277] width 134 height 16
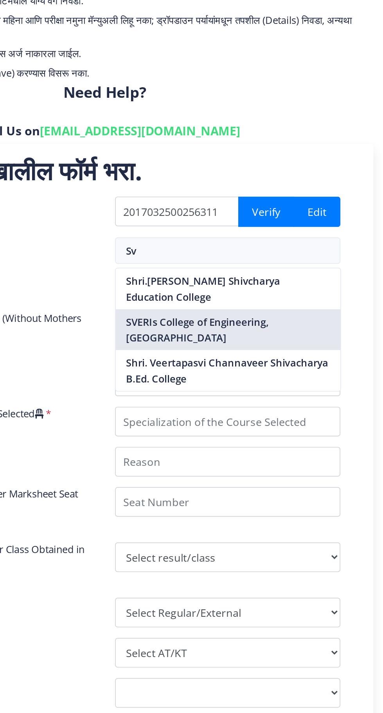
click at [300, 317] on nb-option "SVERIs College of Engineering, [GEOGRAPHIC_DATA]" at bounding box center [275, 324] width 133 height 24
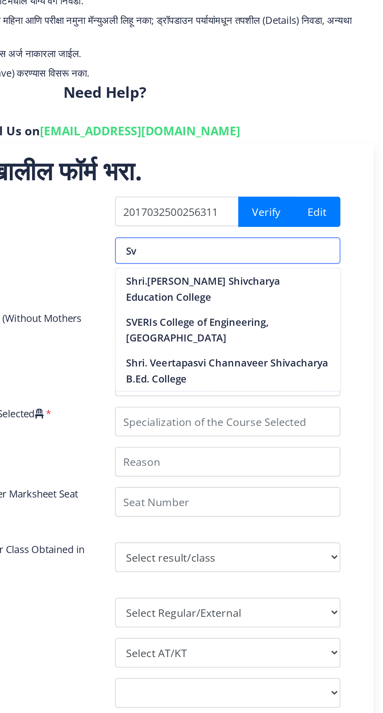
type input "SVERIs College of Engineering, [GEOGRAPHIC_DATA]"
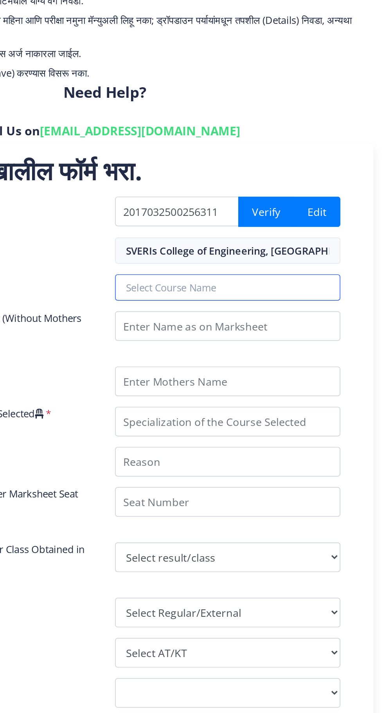
click at [298, 295] on input "text" at bounding box center [275, 299] width 134 height 16
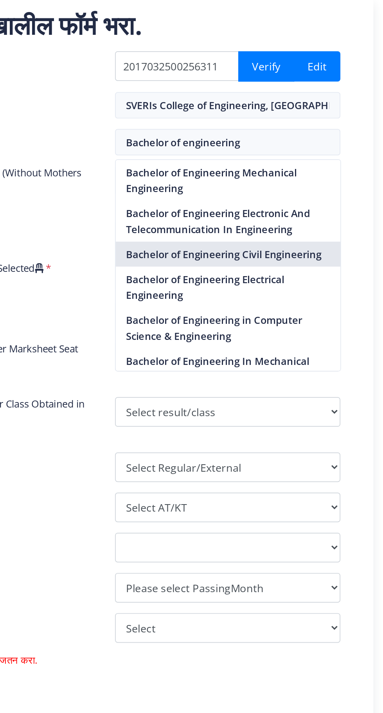
click at [319, 363] on nb-option "Bachelor of Engineering Civil Engineering" at bounding box center [275, 365] width 133 height 15
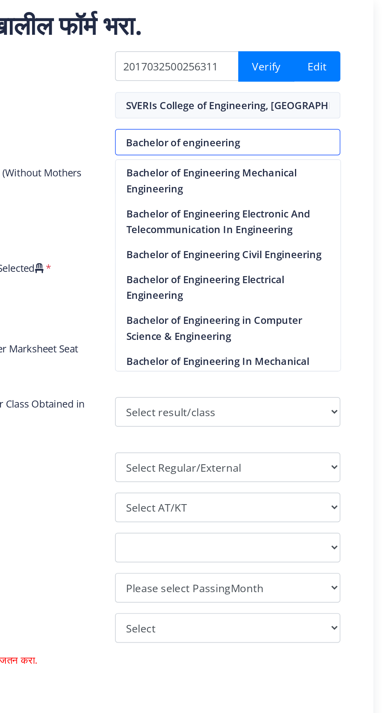
type input "Bachelor of Engineering Civil Engineering"
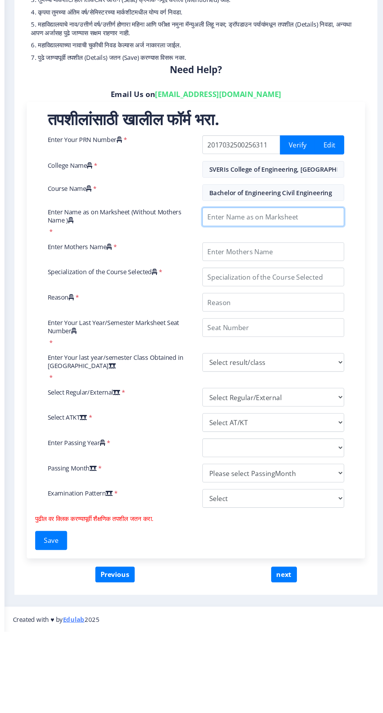
click at [267, 318] on input "Enter Name as on Marksheet (Without Mothers Name )" at bounding box center [275, 322] width 134 height 18
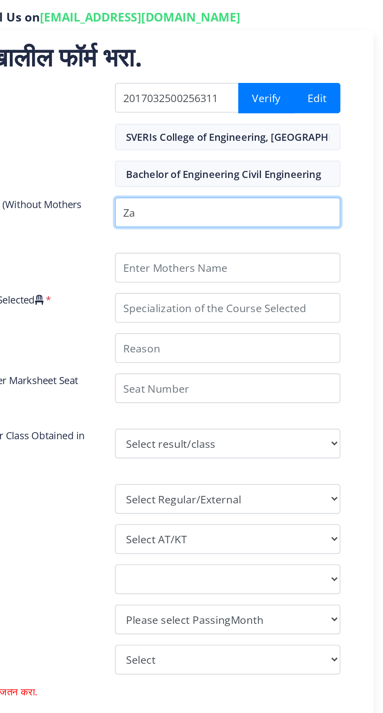
type input "Z"
type input "Sanyavva"
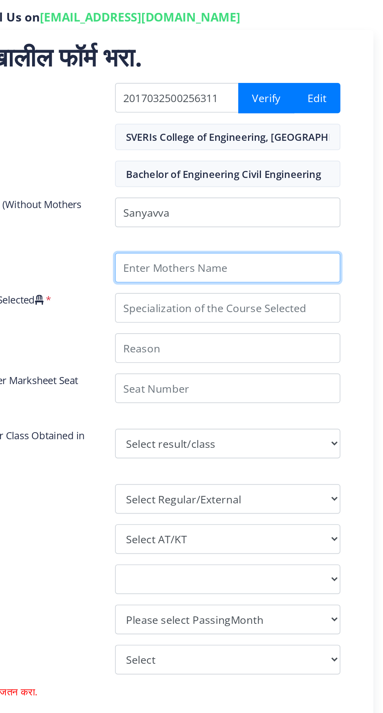
click at [291, 352] on input "Enter Mothers Name" at bounding box center [275, 355] width 134 height 18
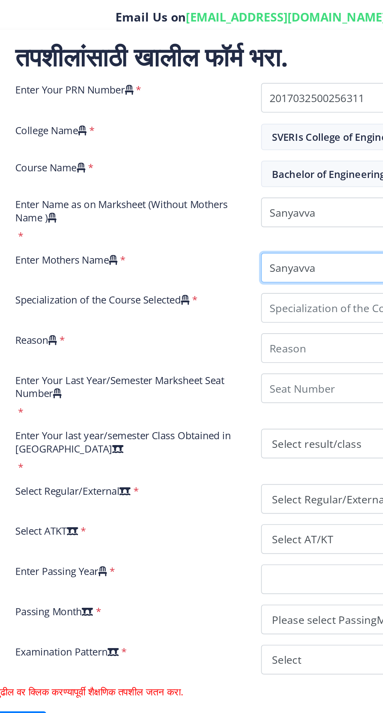
type input "Sanyavva"
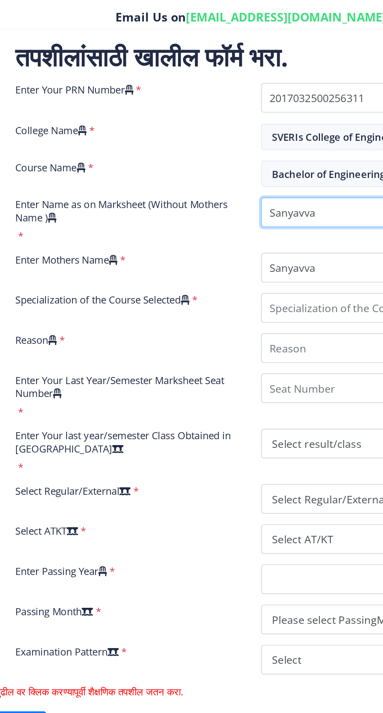
click at [238, 325] on input "Enter Name as on Marksheet (Without Mothers Name )" at bounding box center [275, 322] width 134 height 18
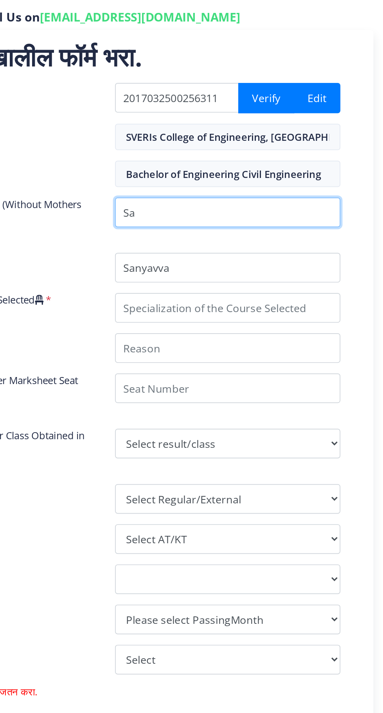
type input "S"
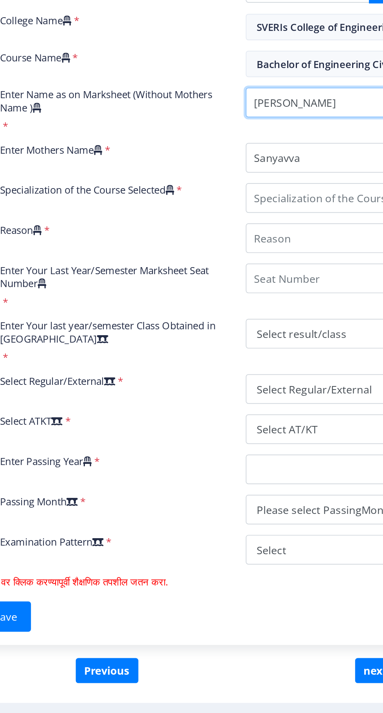
type input "[PERSON_NAME]"
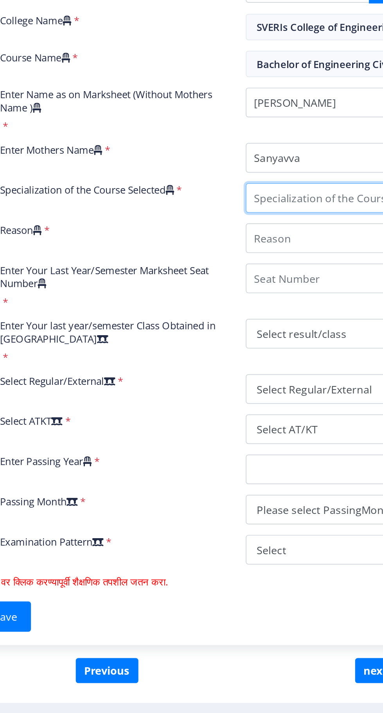
click at [264, 374] on input "Specialization of the Course Selected" at bounding box center [275, 379] width 134 height 18
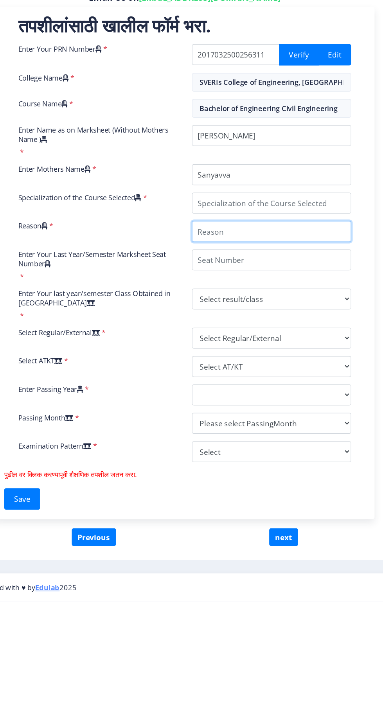
click at [288, 404] on div "Enter Your PRN Number * 2017032500256311 Verify Edit College Name * SVERIs Coll…" at bounding box center [202, 423] width 291 height 357
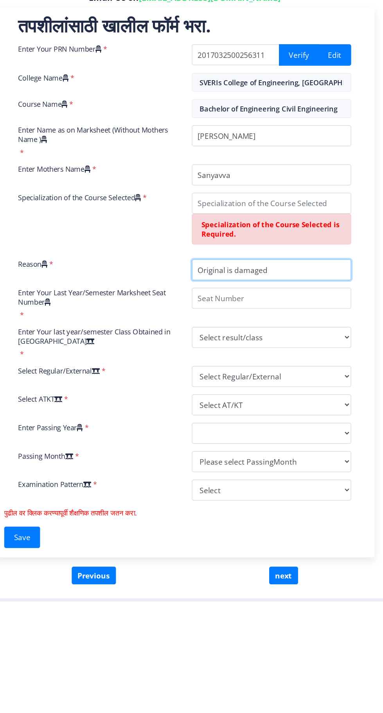
type input "Original is damaged"
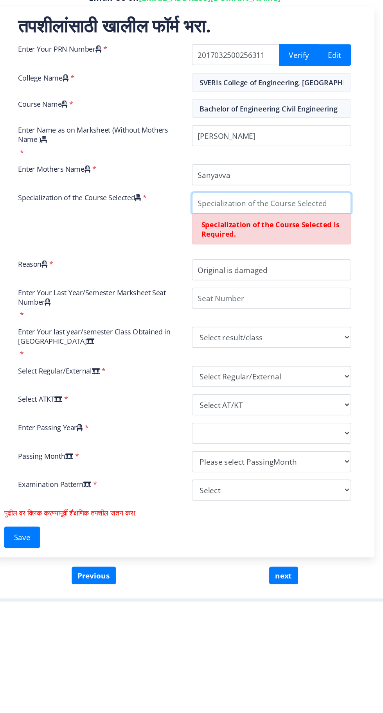
click at [294, 376] on input "Specialization of the Course Selected" at bounding box center [275, 379] width 134 height 18
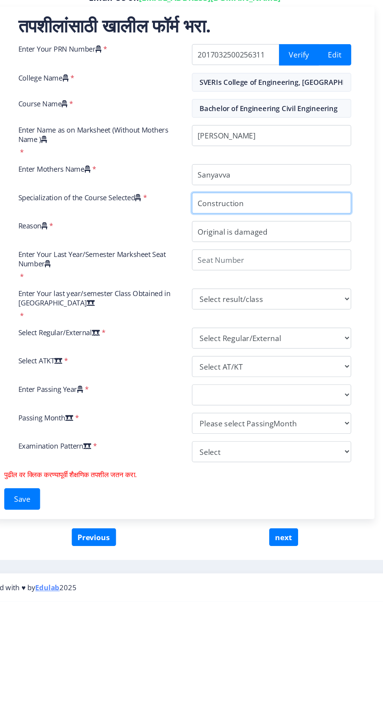
type input "Construction"
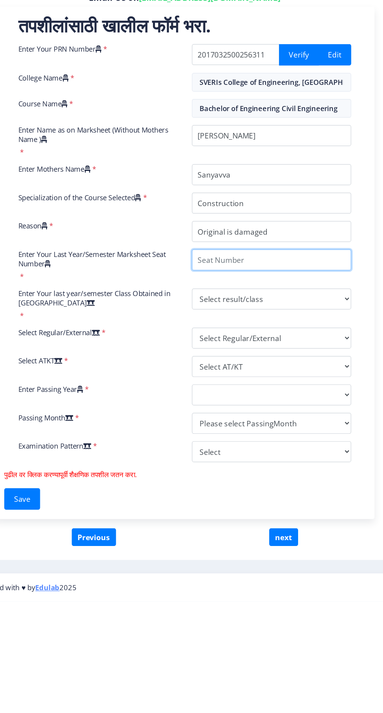
click at [287, 425] on input "Enter Your Last Year/Semester Marksheet Seat Number" at bounding box center [275, 426] width 134 height 18
type input "1725631"
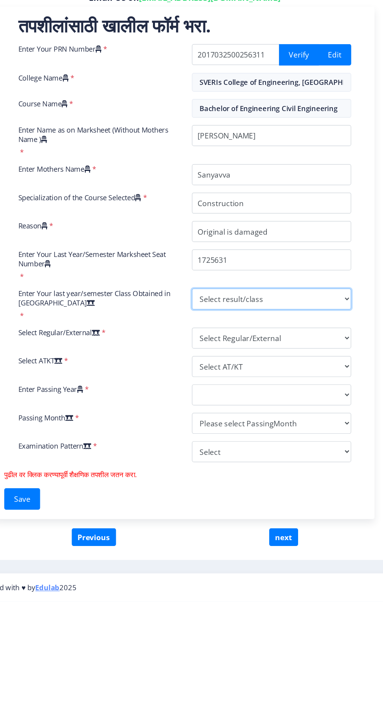
click at [279, 455] on select "Select result/class DISTINCTION FIRST CLASS HIGHER SECOND CLASS SECOND CLASS PA…" at bounding box center [275, 459] width 134 height 18
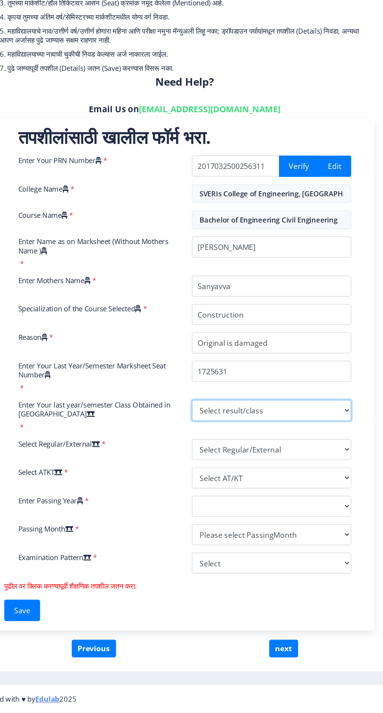
select select "Grade A"
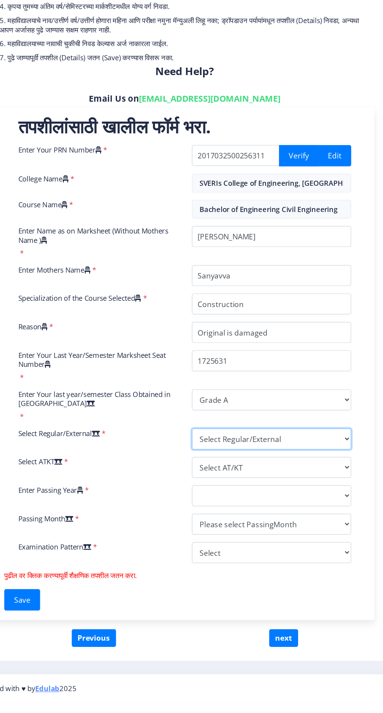
click at [289, 494] on select "Select Regular/External Regular External Special" at bounding box center [275, 492] width 134 height 18
select select "Regular"
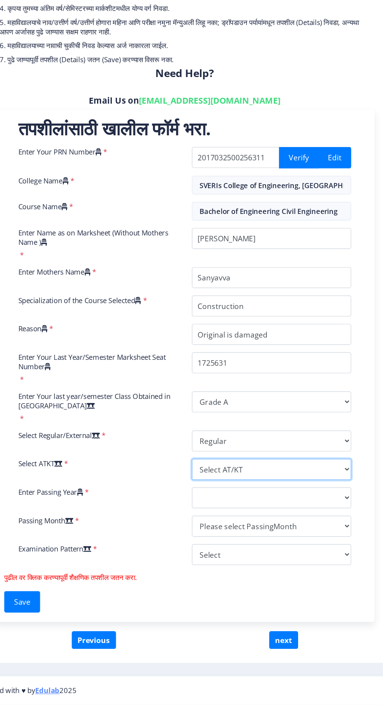
click at [326, 521] on select "Select AT/KT None ATKT" at bounding box center [275, 516] width 134 height 18
select select "None"
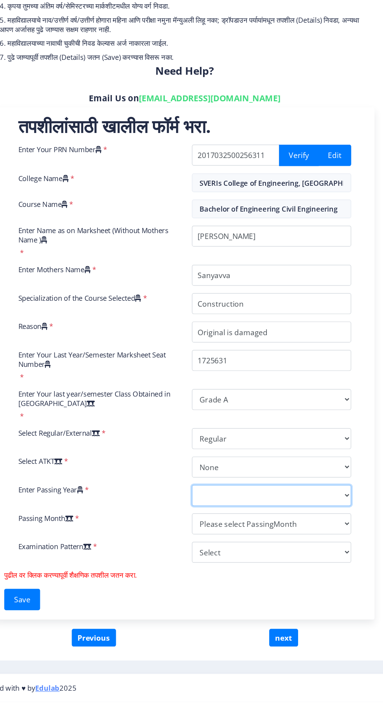
click at [304, 536] on select "2025 2024 2023 2022 2021 2020 2019 2018 2017 2016 2015 2014 2013 2012 2011 2010…" at bounding box center [275, 540] width 134 height 18
select select "2021"
click at [285, 566] on select "Please select PassingMonth (01) January (02) February (03) March (04) April (05…" at bounding box center [275, 563] width 134 height 18
select select "August"
click at [309, 566] on select "Please select PassingMonth (01) January (02) February (03) March (04) April (05…" at bounding box center [275, 563] width 134 height 18
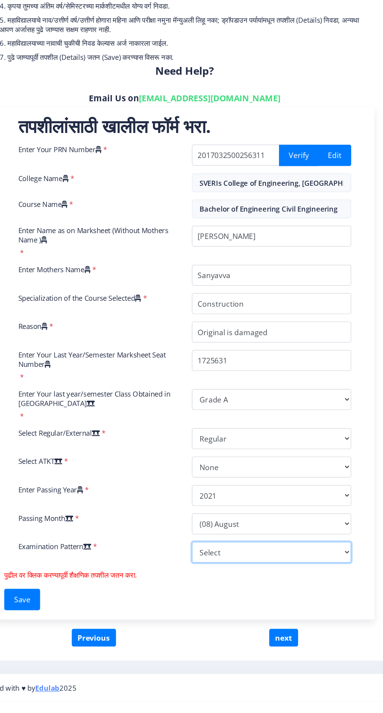
click at [296, 586] on select "Select Yearly Semester" at bounding box center [275, 587] width 134 height 18
select select "Yearly"
click at [290, 656] on button "next" at bounding box center [285, 658] width 24 height 15
select select
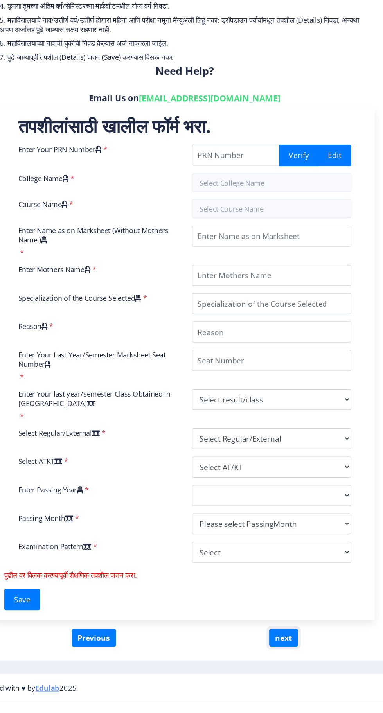
click at [285, 655] on button "next" at bounding box center [285, 658] width 24 height 15
select select
click at [253, 251] on input "Enter Your PRN Number" at bounding box center [245, 254] width 74 height 18
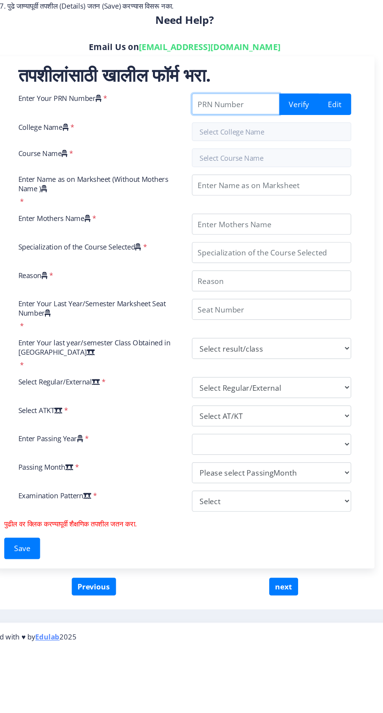
type input "2017032500256311"
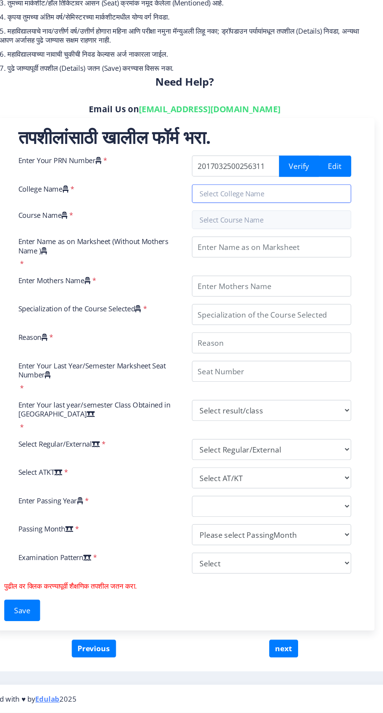
click at [279, 276] on input "text" at bounding box center [275, 277] width 134 height 16
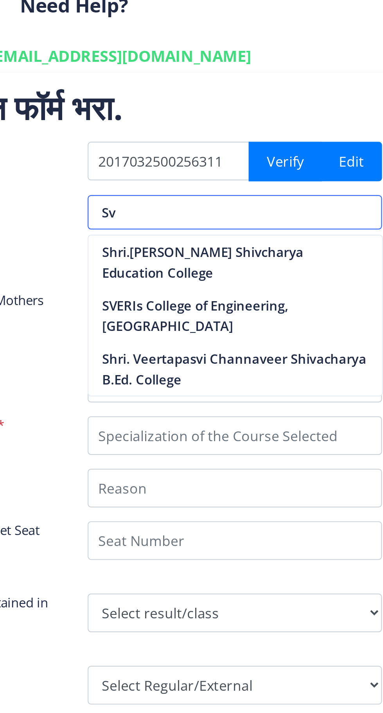
type input "Sve"
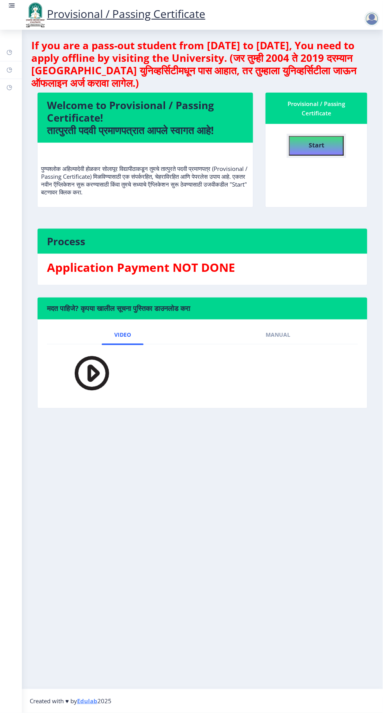
click at [317, 141] on b "Start" at bounding box center [317, 145] width 16 height 9
select select
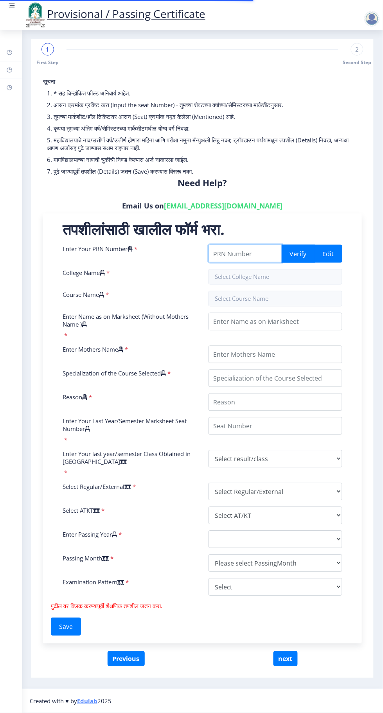
click at [235, 255] on input "Enter Your PRN Number" at bounding box center [245, 254] width 74 height 18
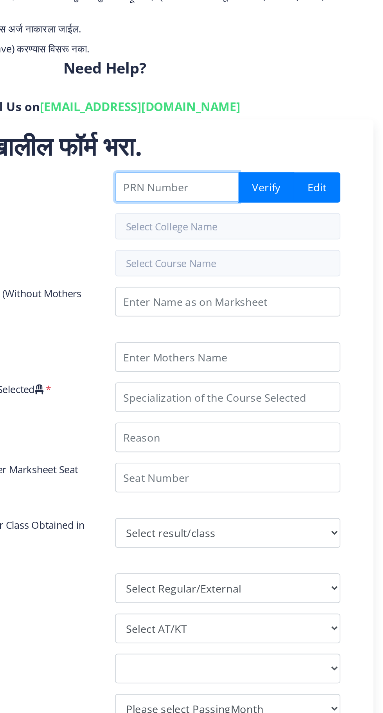
type input "2017032500256311"
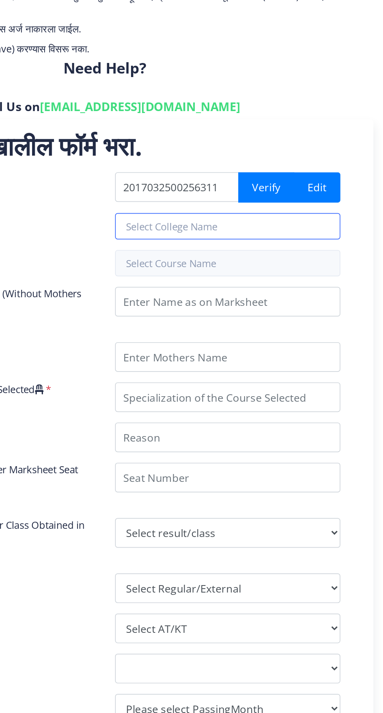
click at [273, 279] on input "text" at bounding box center [275, 277] width 134 height 16
type input "Sveri"
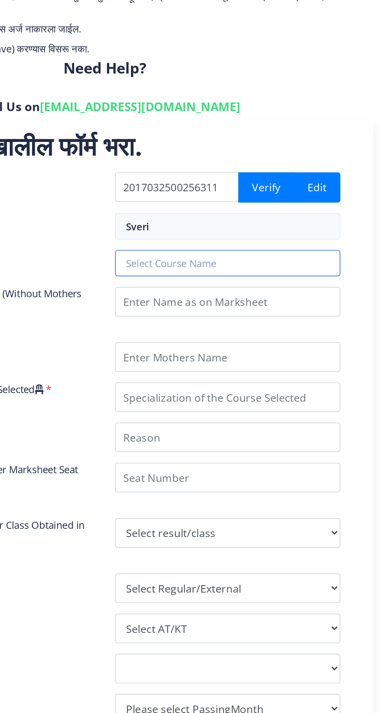
click at [288, 295] on input "text" at bounding box center [275, 299] width 134 height 16
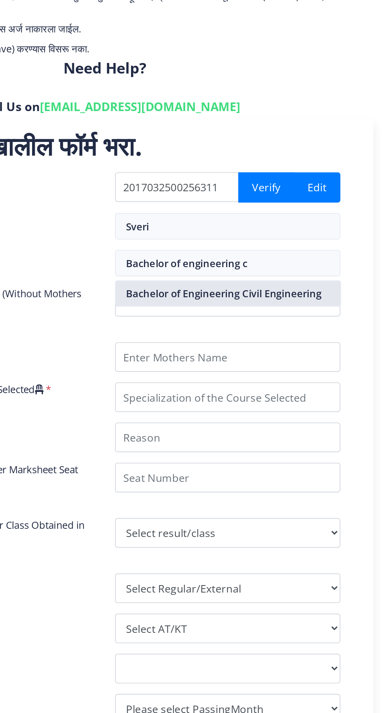
click at [318, 320] on nb-option "Bachelor of Engineering Civil Engineering" at bounding box center [275, 316] width 133 height 15
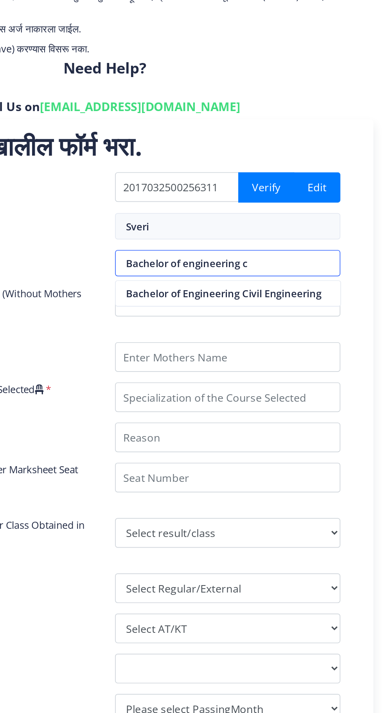
type input "Bachelor of Engineering Civil Engineering"
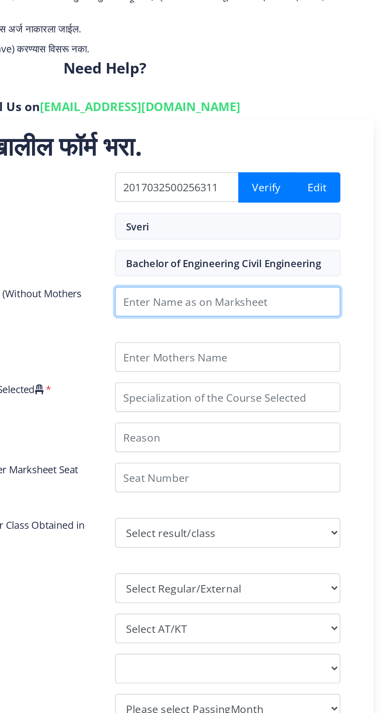
click at [311, 321] on input "Enter Name as on Marksheet (Without Mothers Name )" at bounding box center [275, 322] width 134 height 18
type input "Santosh Ishwar dolle"
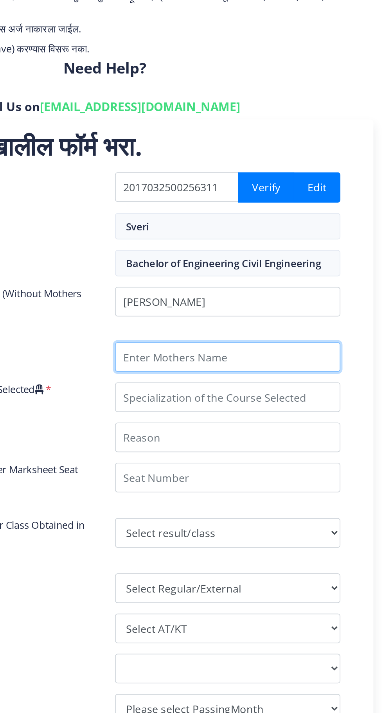
click at [289, 351] on input "Enter Mothers Name" at bounding box center [275, 355] width 134 height 18
type input "Sanyavva"
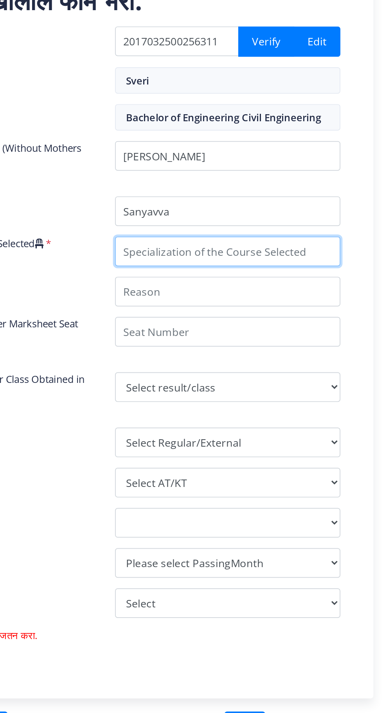
click at [309, 378] on input "Specialization of the Course Selected" at bounding box center [275, 379] width 134 height 18
type input "Construction"
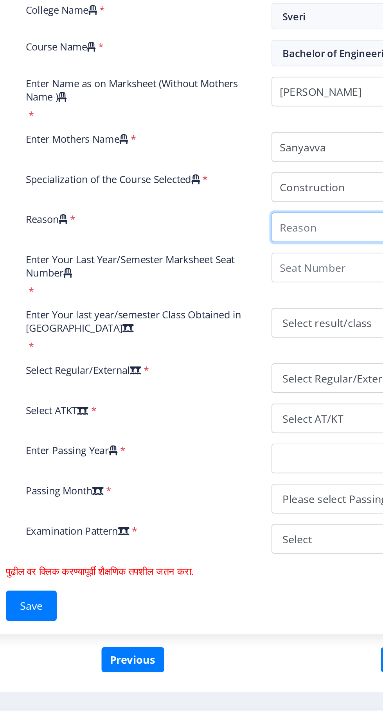
click at [246, 400] on input "Reason" at bounding box center [275, 402] width 134 height 18
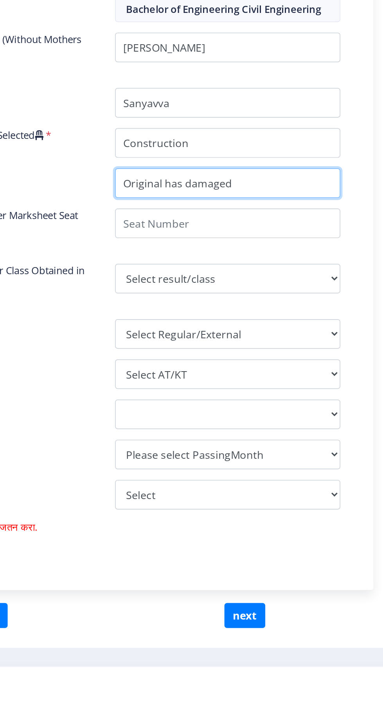
type input "Original has damaged"
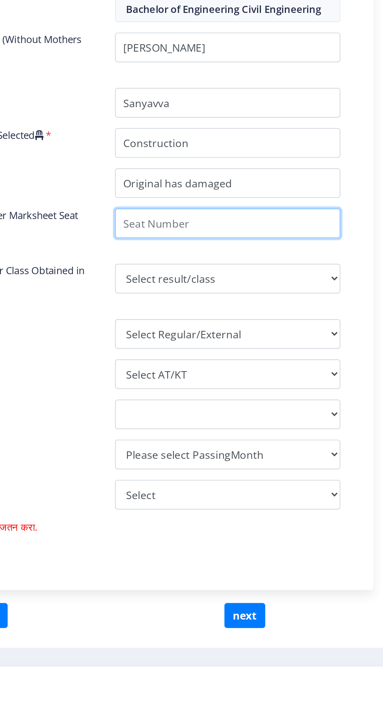
click at [292, 426] on input "Enter Your Last Year/Semester Marksheet Seat Number" at bounding box center [275, 426] width 134 height 18
type input "1725631"
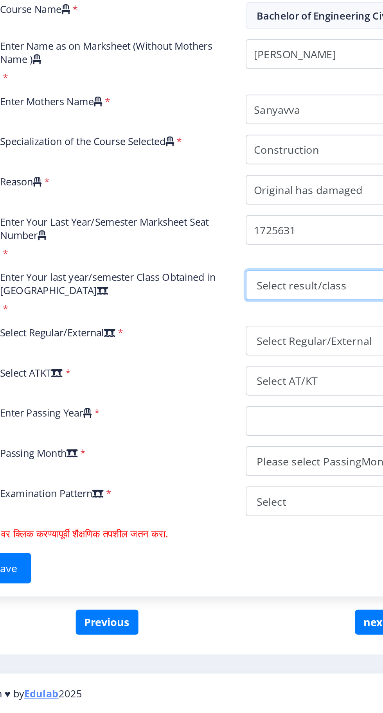
click at [253, 455] on select "Select result/class DISTINCTION FIRST CLASS HIGHER SECOND CLASS SECOND CLASS PA…" at bounding box center [275, 459] width 134 height 18
select select "Grade A"
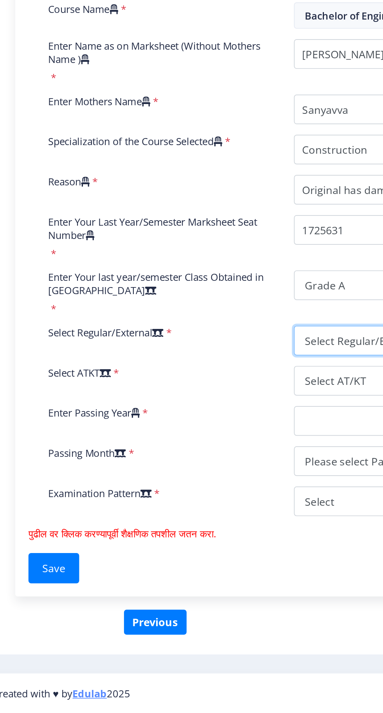
click at [242, 486] on select "Select Regular/External Regular External Special" at bounding box center [275, 492] width 134 height 18
select select "Regular"
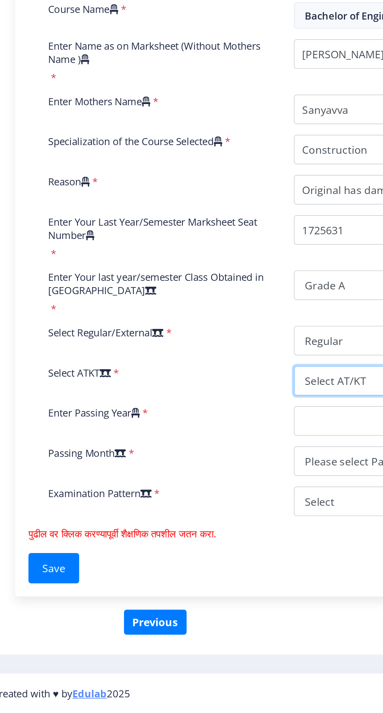
click at [239, 507] on select "Select AT/KT None ATKT" at bounding box center [275, 516] width 134 height 18
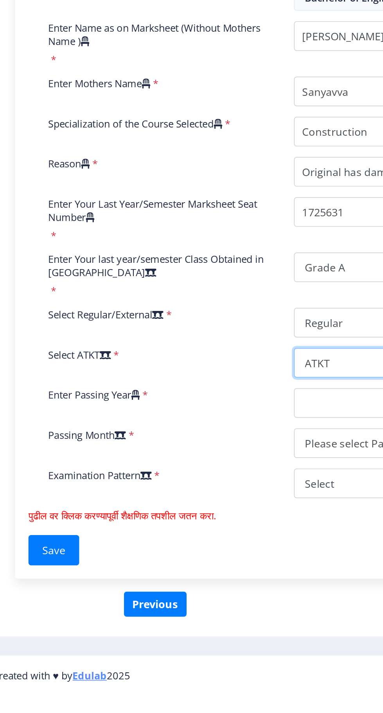
click at [238, 515] on select "Select AT/KT None ATKT" at bounding box center [275, 516] width 134 height 18
select select "None"
click at [234, 538] on select "2025 2024 2023 2022 2021 2020 2019 2018 2017 2016 2015 2014 2013 2012 2011 2010…" at bounding box center [275, 540] width 134 height 18
select select "2021"
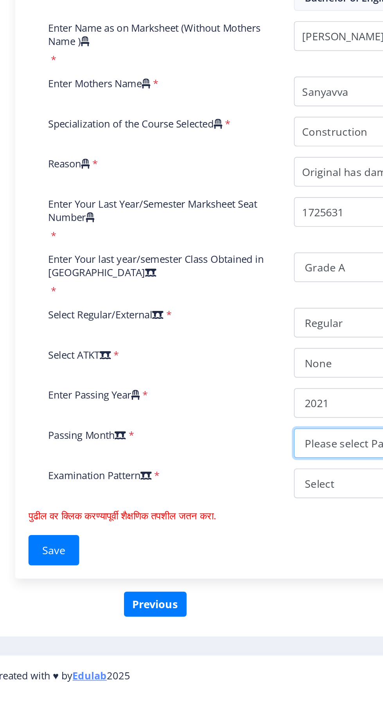
click at [240, 555] on select "Please select PassingMonth (01) January (02) February (03) March (04) April (05…" at bounding box center [275, 563] width 134 height 18
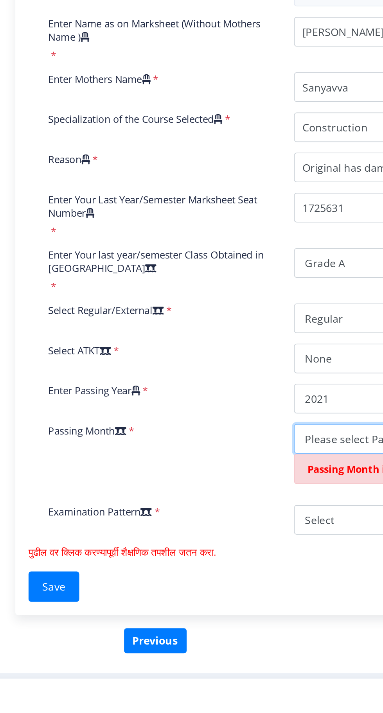
scroll to position [16, 0]
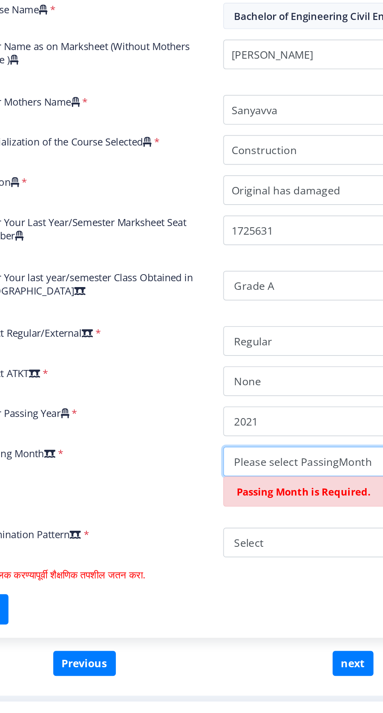
click at [263, 554] on select "Please select PassingMonth (01) January (02) February (03) March (04) April (05…" at bounding box center [275, 563] width 134 height 18
select select "May"
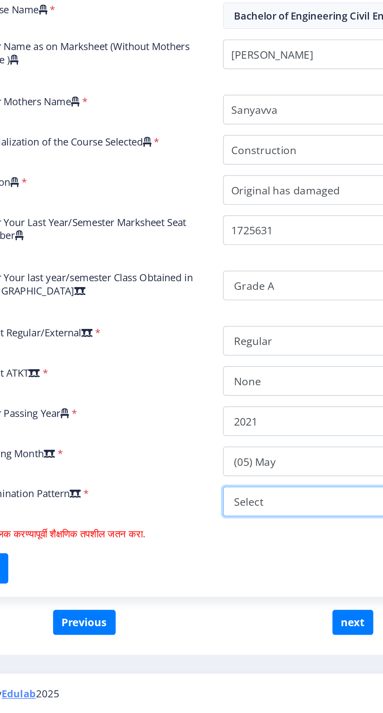
click at [264, 578] on select "Select Yearly Semester" at bounding box center [275, 587] width 134 height 18
select select "Yearly"
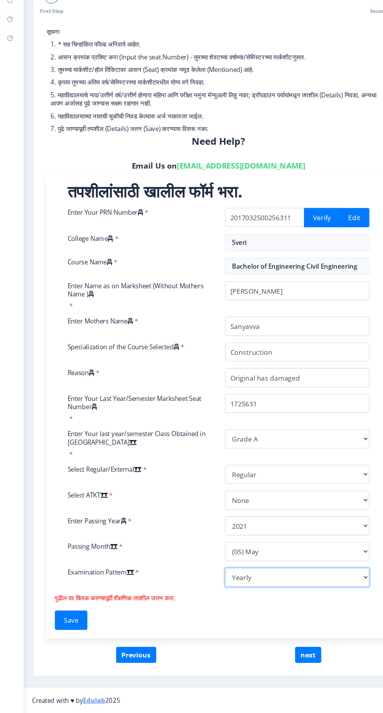
scroll to position [18, 0]
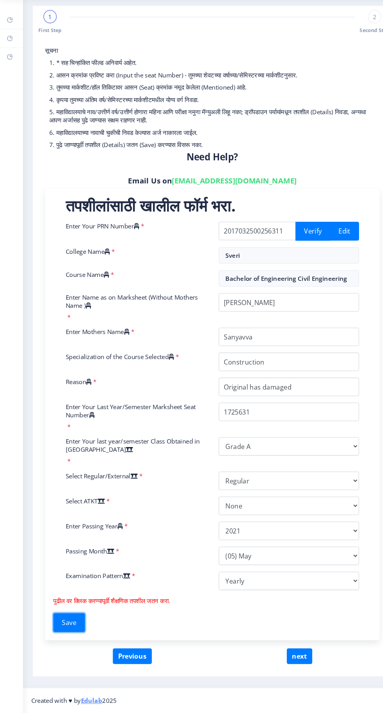
click at [71, 618] on button "Save" at bounding box center [66, 627] width 30 height 18
click at [70, 618] on button "Save" at bounding box center [66, 627] width 30 height 18
click at [283, 651] on button "next" at bounding box center [285, 658] width 24 height 15
select select
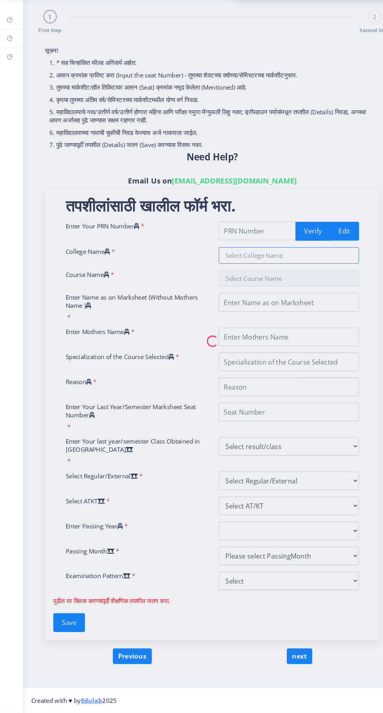
type input "2017032500256311"
type input "Sveri"
type input "Bachelor of Engineering Civil Engineering"
type input "[PERSON_NAME]"
type input "Sanyavva"
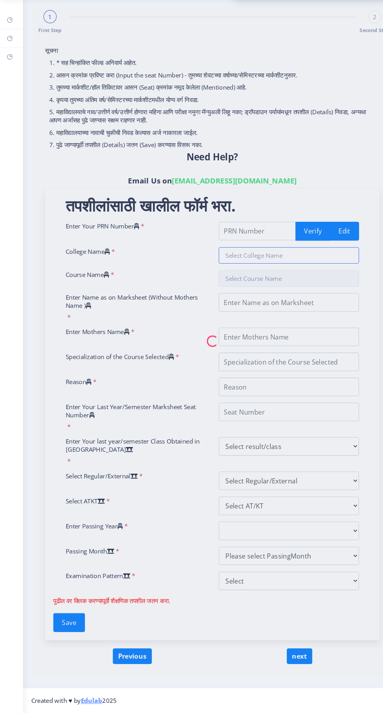
type input "Construction"
type input "Original has damaged"
type input "1725631"
select select "Grade A"
select select "Regular"
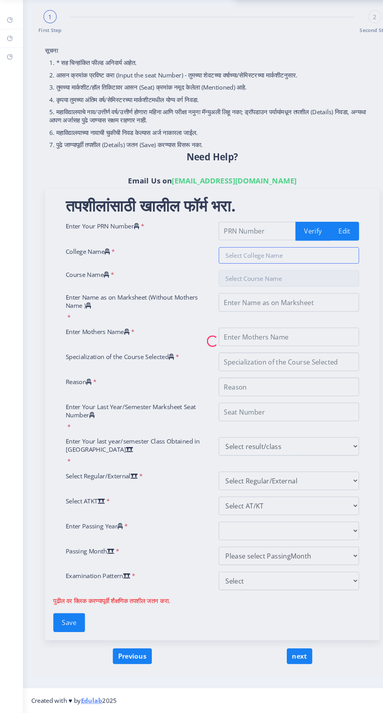
select select "None"
select select "2021"
select select "May"
select select "Yearly"
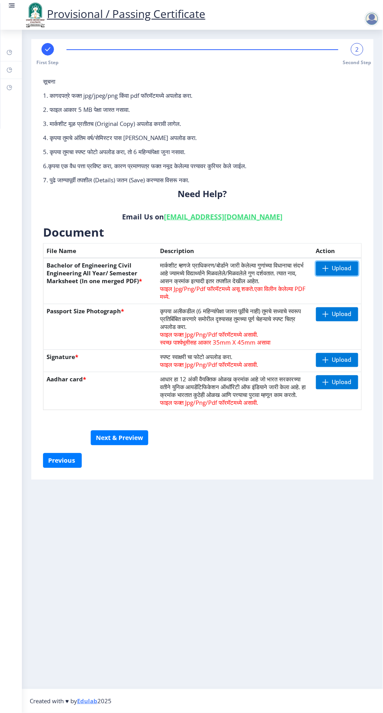
click at [350, 265] on span "Upload" at bounding box center [342, 269] width 20 height 8
click at [342, 310] on span "Upload" at bounding box center [342, 314] width 20 height 8
click at [343, 310] on span "Upload" at bounding box center [340, 314] width 20 height 8
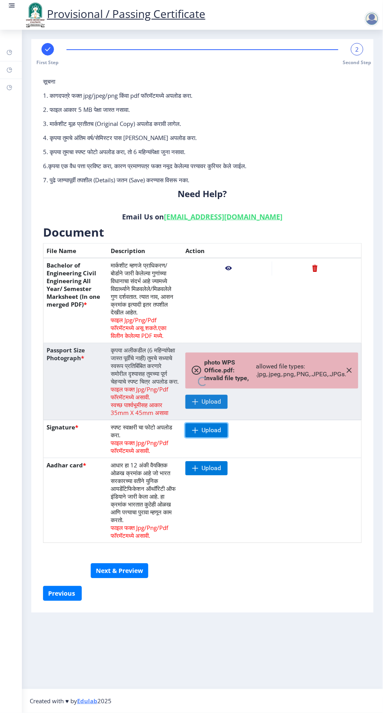
click at [210, 427] on span "Upload" at bounding box center [211, 431] width 20 height 8
click at [210, 465] on span "Upload" at bounding box center [211, 469] width 20 height 8
click at [228, 423] on nb-action at bounding box center [228, 430] width 86 height 14
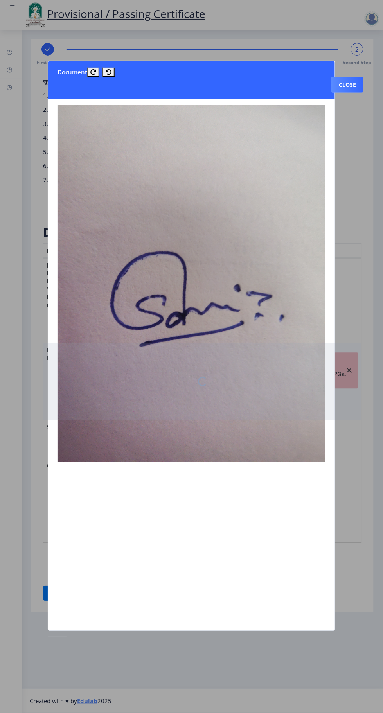
click at [346, 77] on button "Close" at bounding box center [347, 85] width 32 height 16
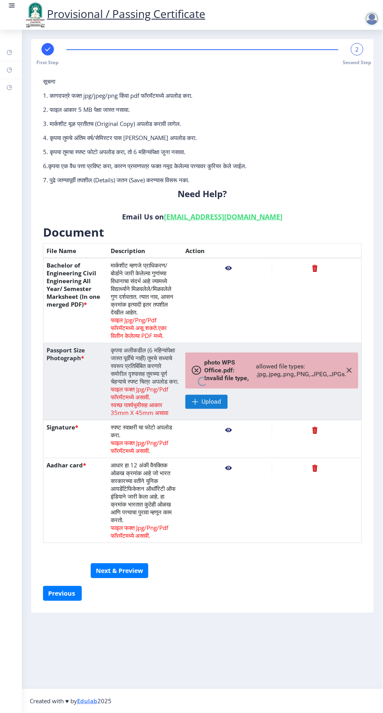
click at [232, 461] on nb-action at bounding box center [228, 468] width 86 height 14
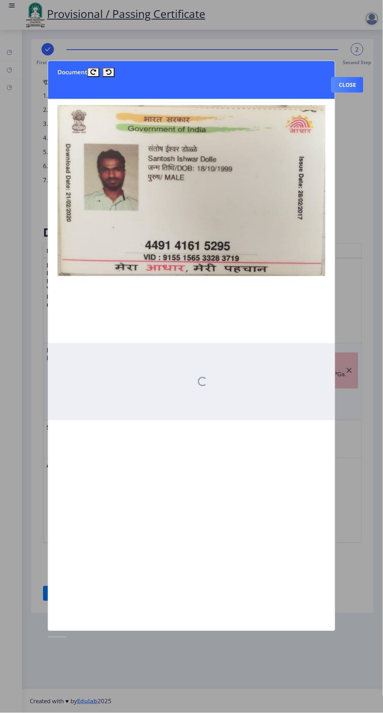
click at [356, 77] on button "Close" at bounding box center [347, 85] width 32 height 16
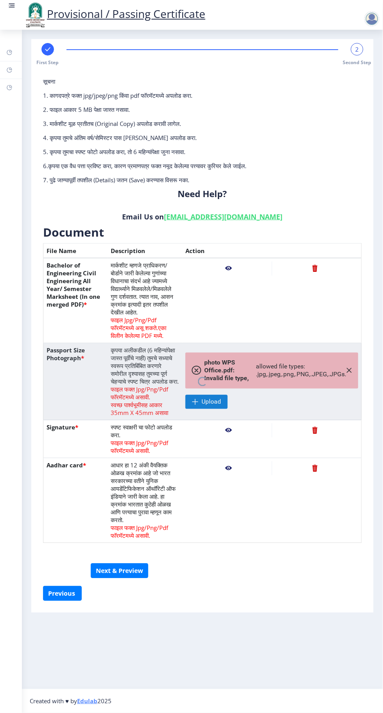
click at [228, 262] on nb-action at bounding box center [228, 269] width 86 height 14
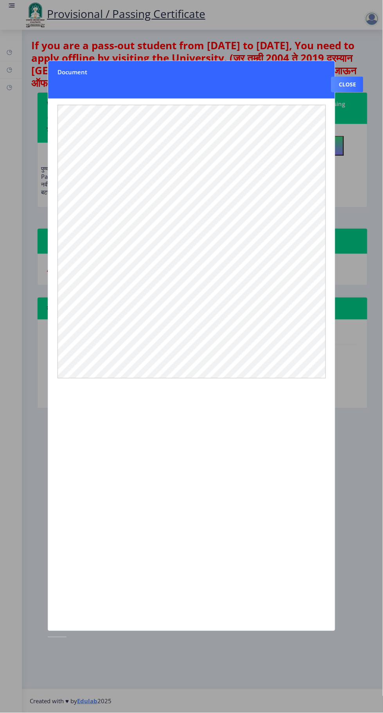
click at [351, 76] on div at bounding box center [191, 356] width 383 height 713
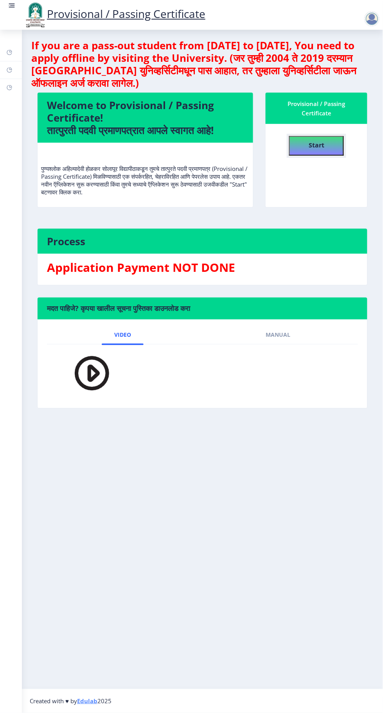
click at [317, 151] on button "Start" at bounding box center [316, 146] width 55 height 20
select select
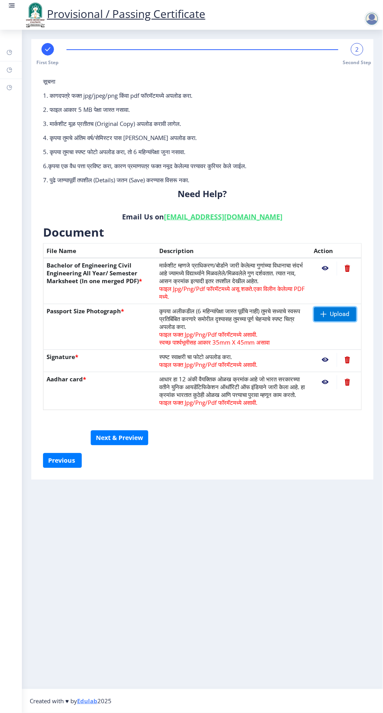
click at [341, 312] on span "Upload" at bounding box center [340, 314] width 20 height 8
click at [133, 436] on button "Next & Preview" at bounding box center [119, 438] width 57 height 15
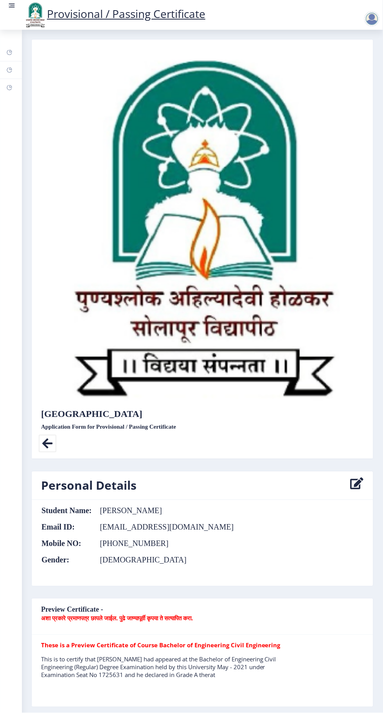
click at [52, 443] on icon at bounding box center [48, 444] width 18 height 18
select select
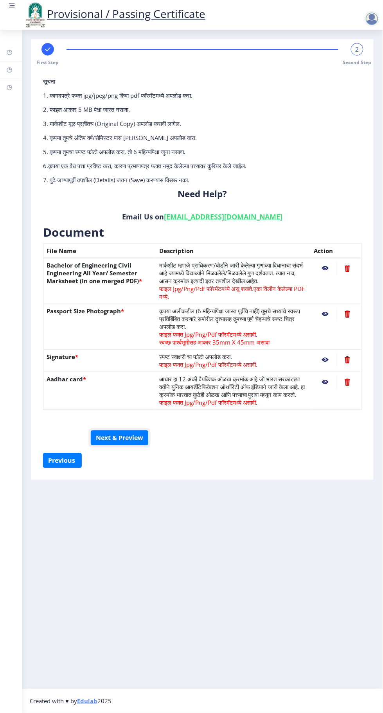
click at [127, 437] on button "Next & Preview" at bounding box center [119, 438] width 57 height 15
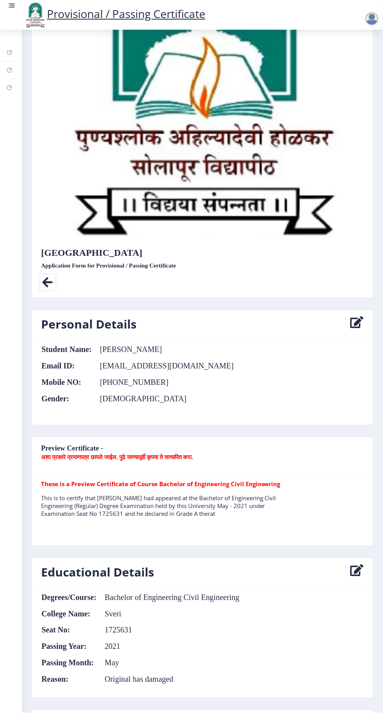
scroll to position [161, 0]
click at [215, 474] on nb-card-body "These is a Preview Certificate of Course Bachelor of Engineering Civil Engineer…" at bounding box center [202, 510] width 341 height 72
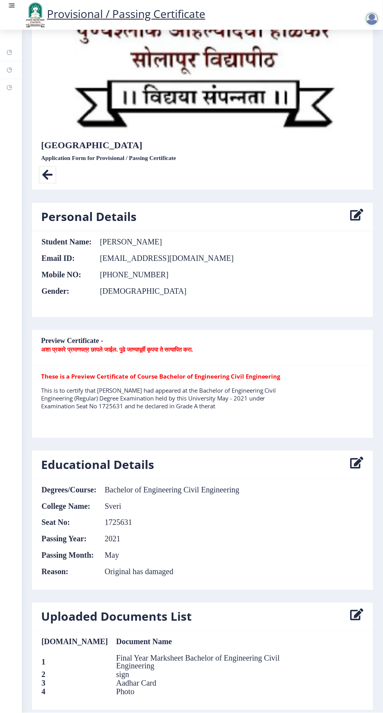
click at [353, 609] on icon at bounding box center [356, 617] width 13 height 16
select select
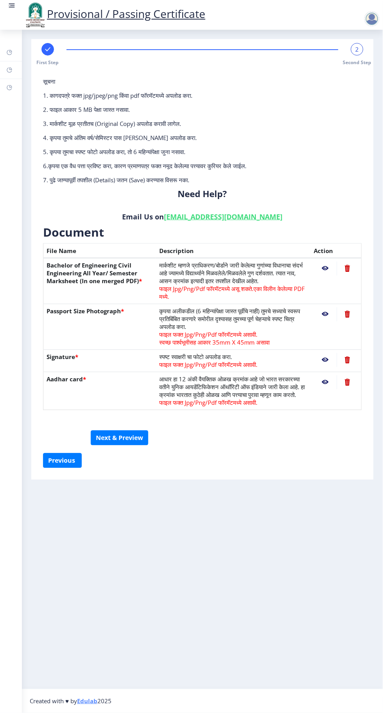
click at [359, 59] on span "Second Step" at bounding box center [357, 62] width 29 height 7
click at [134, 437] on button "Next & Preview" at bounding box center [119, 438] width 57 height 15
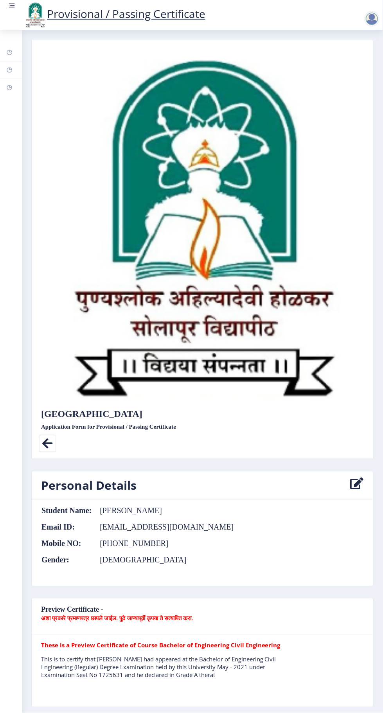
click at [362, 479] on icon at bounding box center [356, 486] width 13 height 16
select select
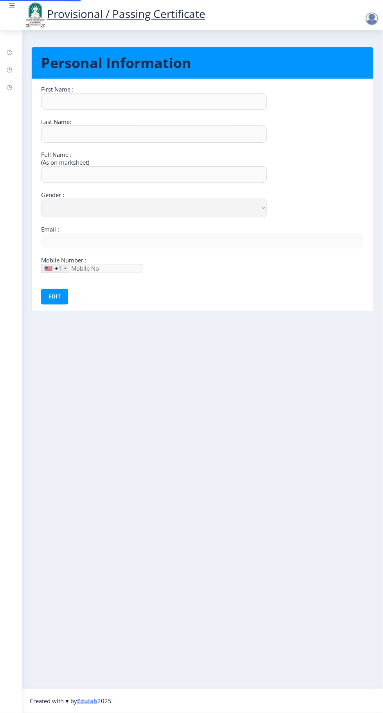
type input "Santosh"
type input "[PERSON_NAME]"
select select "[DEMOGRAPHIC_DATA]"
type input "[EMAIL_ADDRESS][DOMAIN_NAME]"
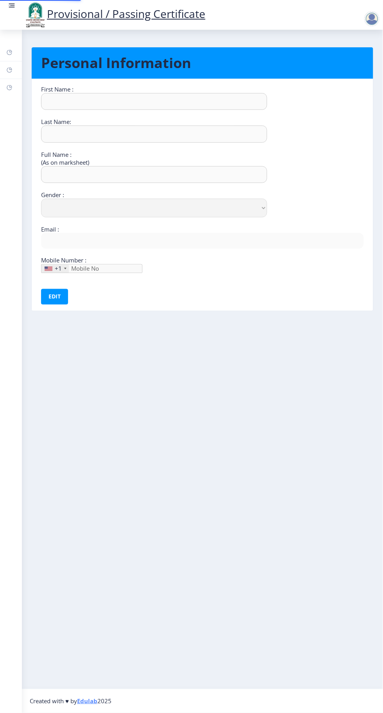
type input "9158437745"
click at [54, 295] on button "Edit" at bounding box center [54, 297] width 27 height 16
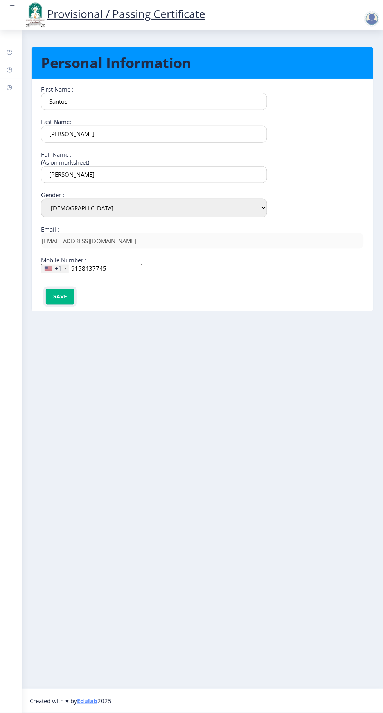
click at [59, 295] on button "Save" at bounding box center [60, 297] width 29 height 16
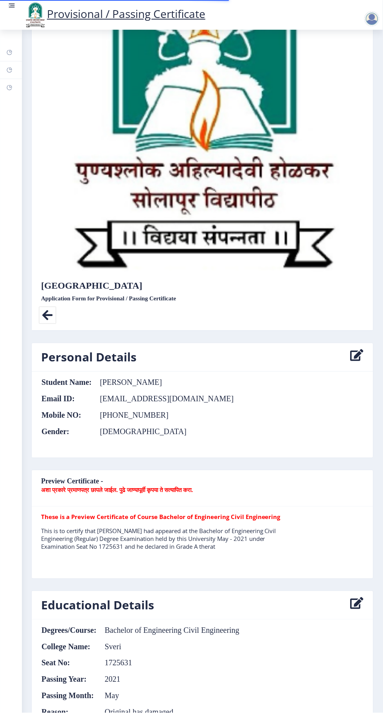
scroll to position [269, 0]
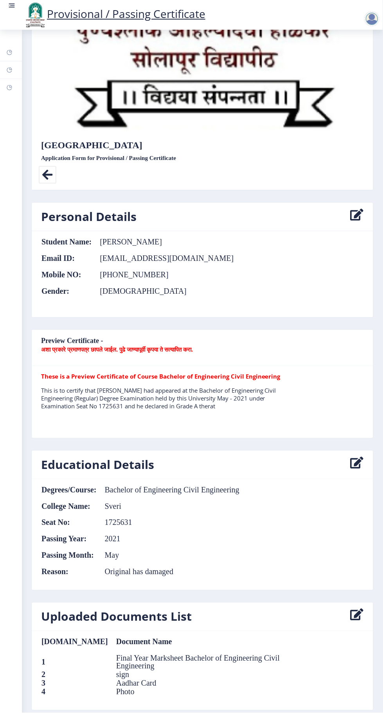
click at [181, 358] on nb-card-header "Preview Certificate - अशा प्रकारे प्रमाणपत्र छापले जाईल. पुढे जाण्यापूर्वी कृपय…" at bounding box center [202, 348] width 341 height 36
click at [225, 372] on b "These is a Preview Certificate of Course Bachelor of Engineering Civil Engineer…" at bounding box center [160, 376] width 239 height 8
click at [352, 611] on icon at bounding box center [356, 617] width 13 height 16
select select
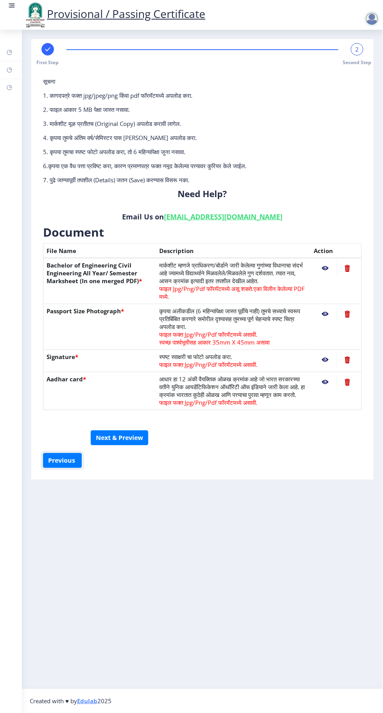
click at [60, 456] on button "Previous ‍" at bounding box center [62, 460] width 39 height 15
select select "Grade A"
select select "Regular"
select select "None"
select select "2021"
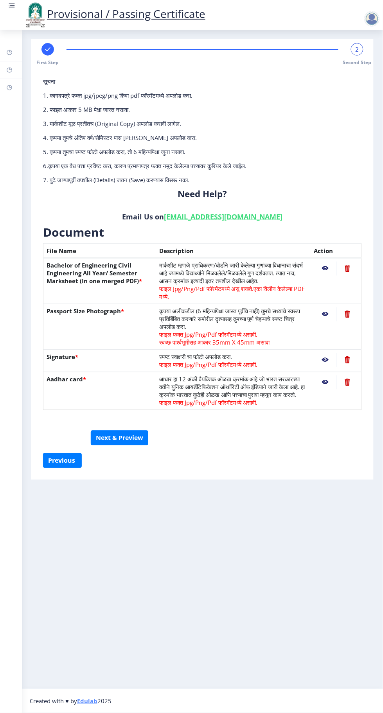
select select "May"
select select "Yearly"
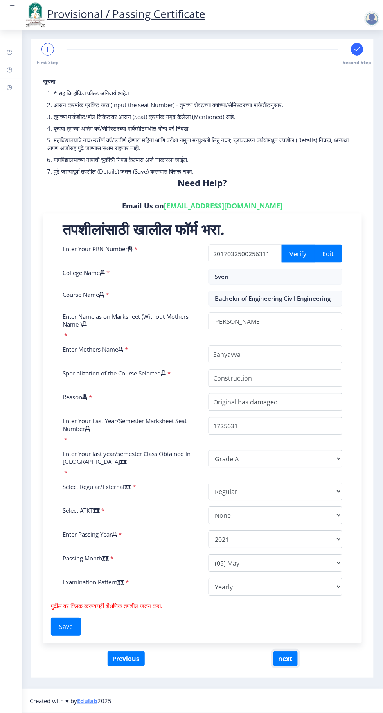
click at [284, 660] on button "next" at bounding box center [285, 658] width 24 height 15
select select
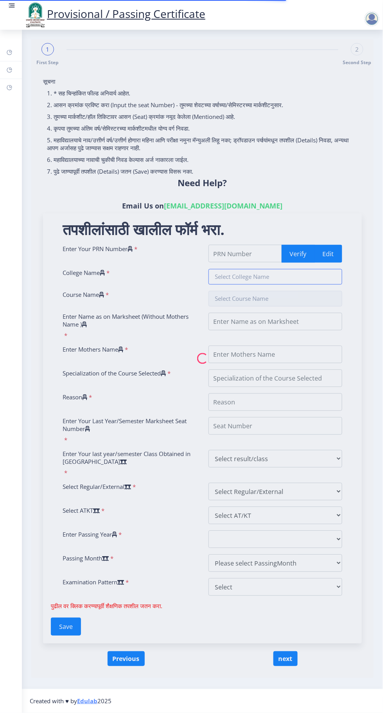
type input "2017032500256311"
type input "Sveri"
type input "Bachelor of Engineering Civil Engineering"
type input "[PERSON_NAME]"
type input "Sanyavva"
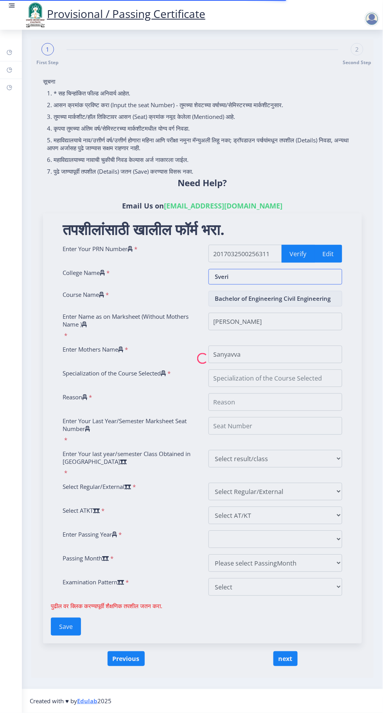
type input "Construction"
type input "Original has damaged"
type input "1725631"
select select "Grade A"
select select "Regular"
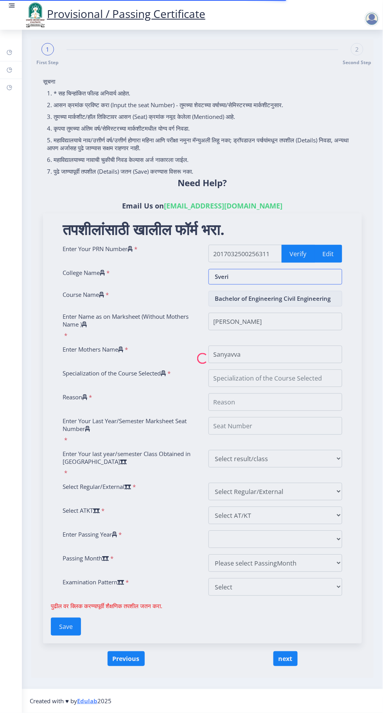
select select "None"
select select "2021"
select select "May"
select select "Yearly"
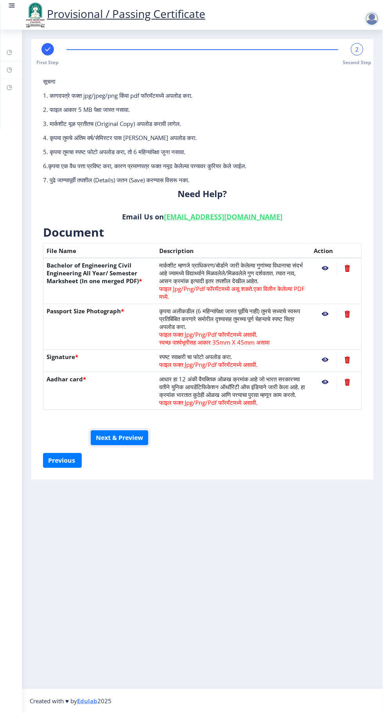
click at [102, 436] on button "Next & Preview" at bounding box center [119, 438] width 57 height 15
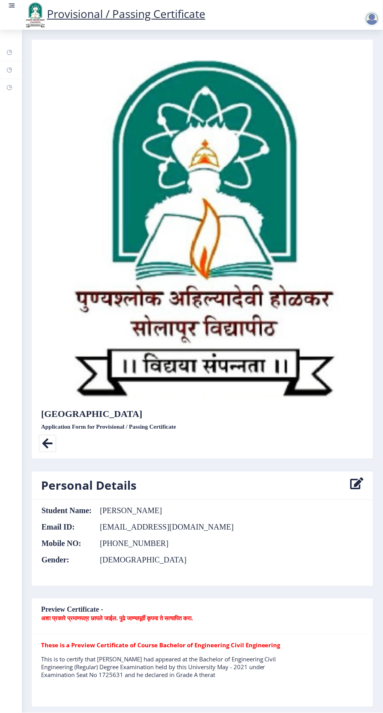
click at [263, 351] on img at bounding box center [202, 228] width 323 height 364
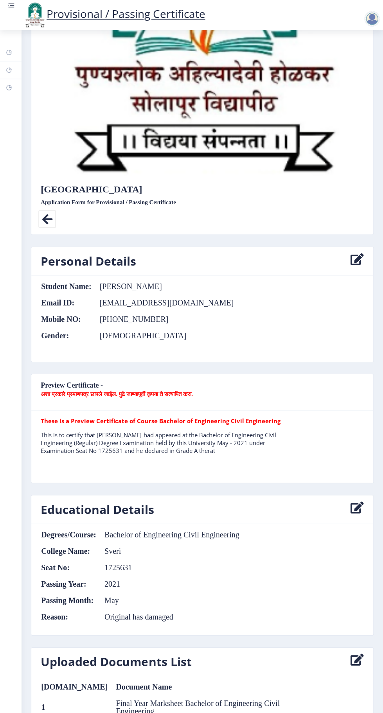
scroll to position [224, 0]
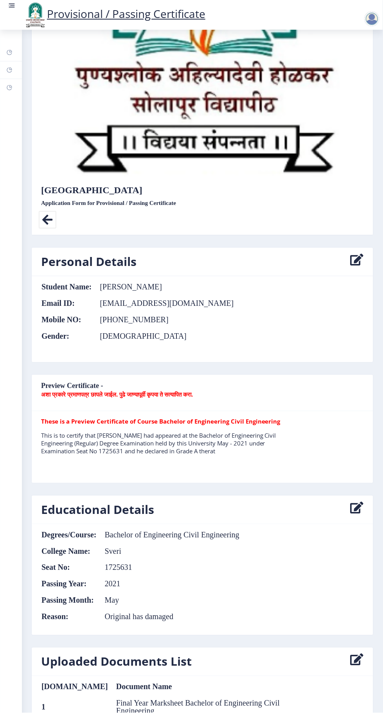
click at [358, 502] on icon at bounding box center [356, 510] width 13 height 16
select select
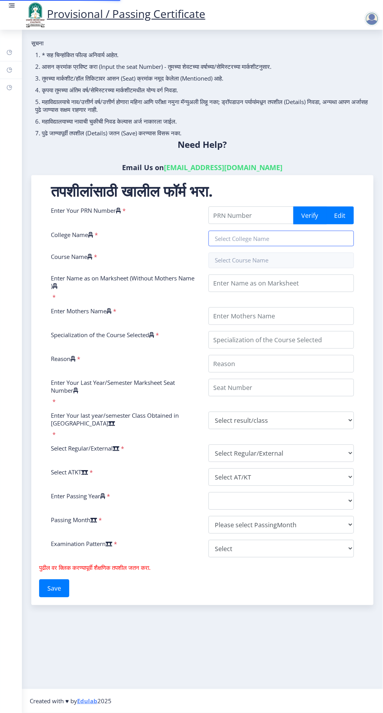
type input "2017032500256311"
type input "Sveri"
type input "Bachelor of Engineering Civil Engineering"
type input "[PERSON_NAME]"
type input "Sanyavva"
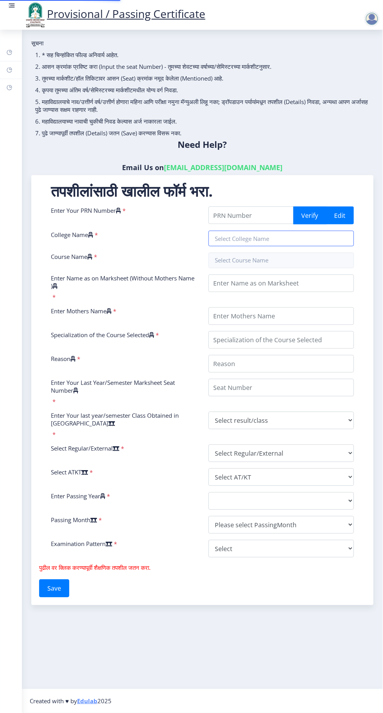
type input "Construction"
type input "Original has damaged"
type input "1725631"
select select "Grade A"
select select "Regular"
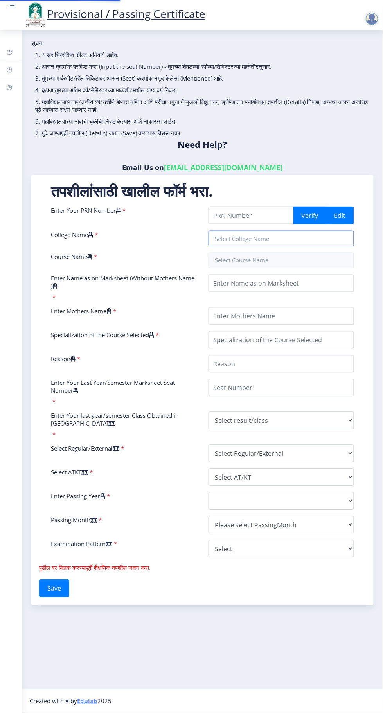
select select "None"
select select "2021"
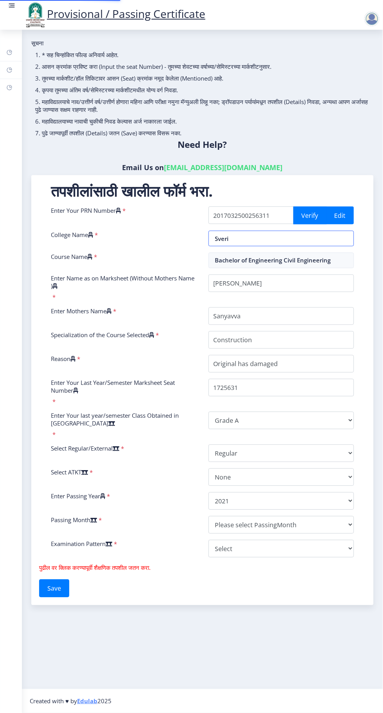
select select "May"
select select "Yearly"
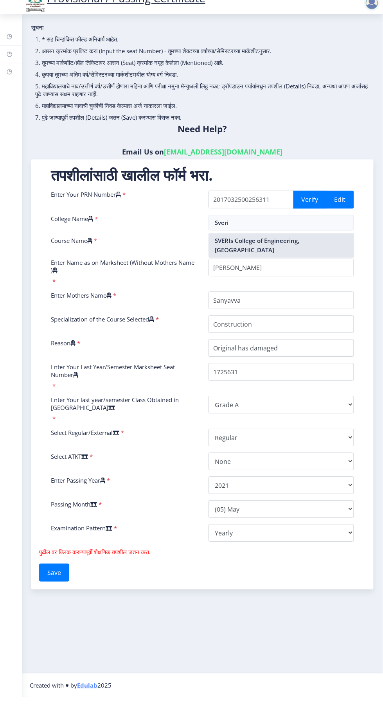
click at [309, 257] on nb-option "SVERIs College of Engineering, Pandharpur" at bounding box center [281, 261] width 145 height 24
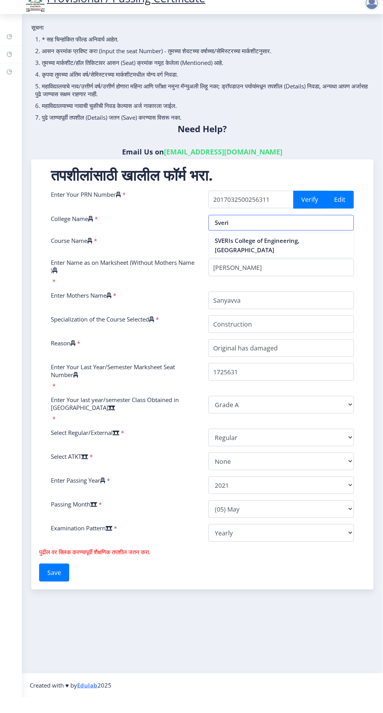
type input "SVERIs College of Engineering, Pandharpur"
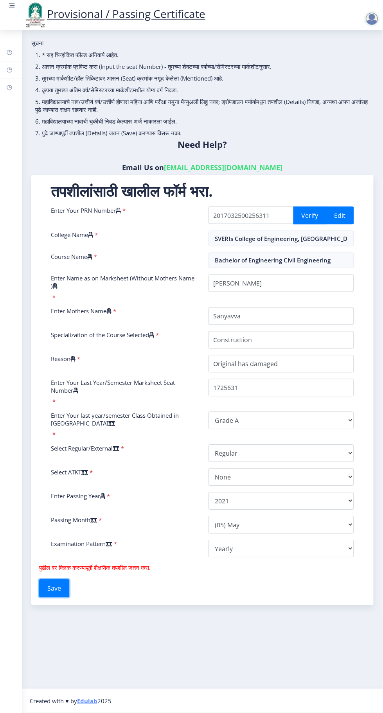
click at [62, 588] on button "Save" at bounding box center [54, 588] width 30 height 18
click at [60, 586] on button "Save" at bounding box center [54, 588] width 30 height 18
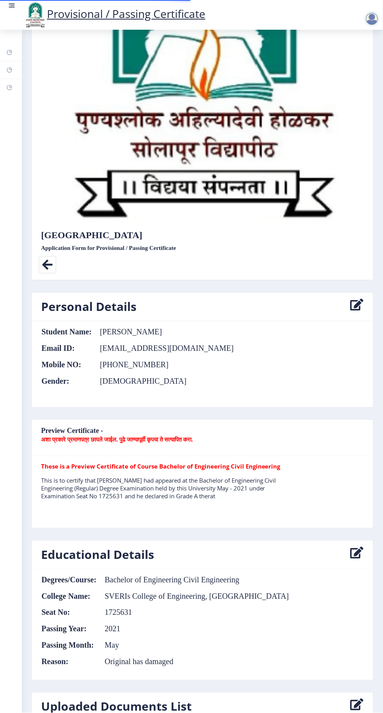
scroll to position [269, 0]
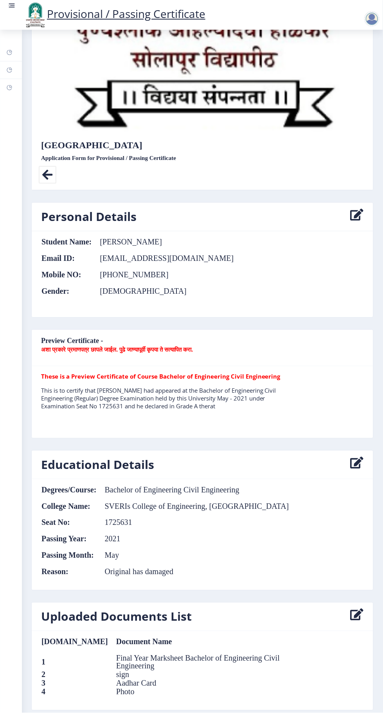
click at [360, 609] on icon at bounding box center [356, 617] width 13 height 16
select select
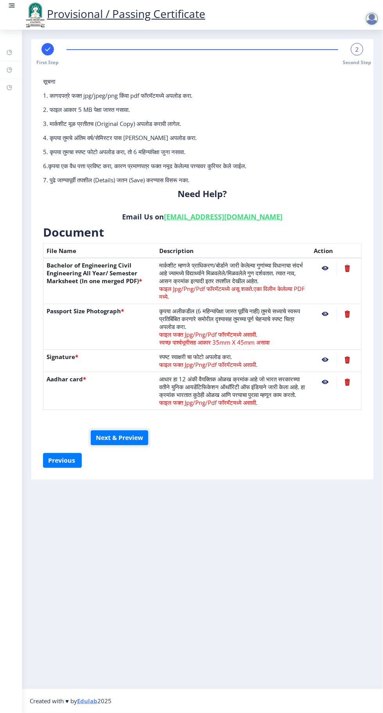
click at [122, 438] on button "Next & Preview" at bounding box center [119, 438] width 57 height 15
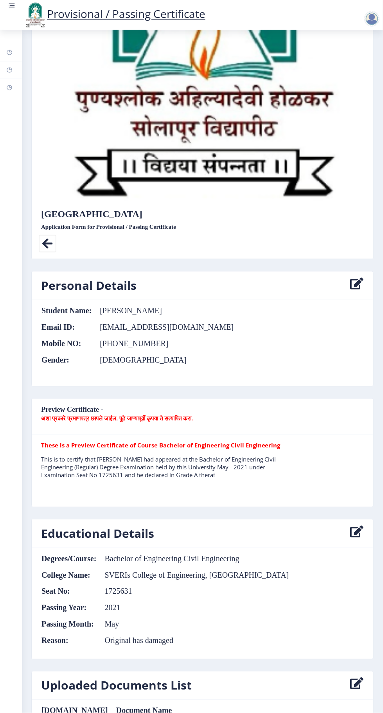
scroll to position [269, 0]
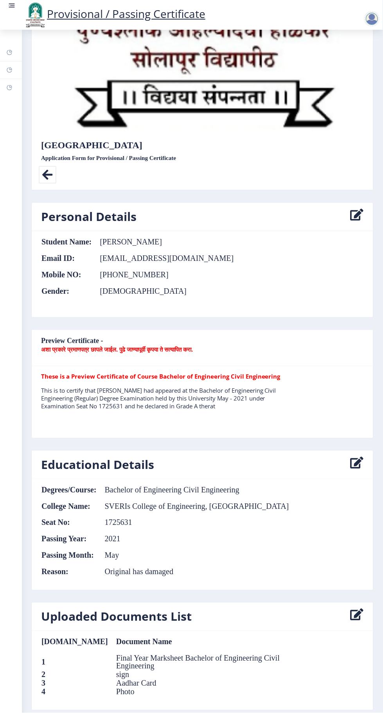
click at [360, 617] on icon at bounding box center [356, 617] width 13 height 16
select select
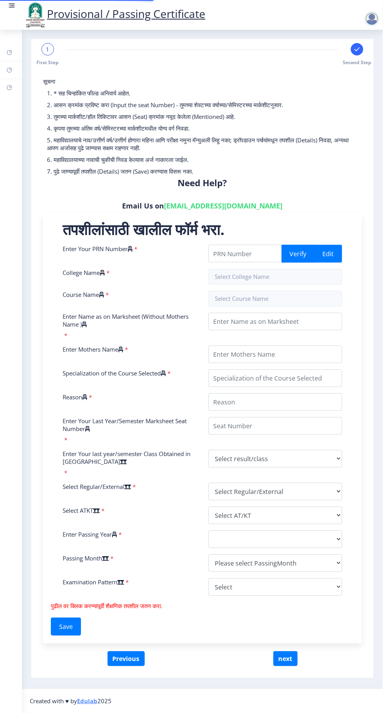
type input "2017032500256311"
type input "SVERIs College of Engineering, Pandharpur"
type input "Bachelor of Engineering Civil Engineering"
type input "[PERSON_NAME]"
type input "Sanyavva"
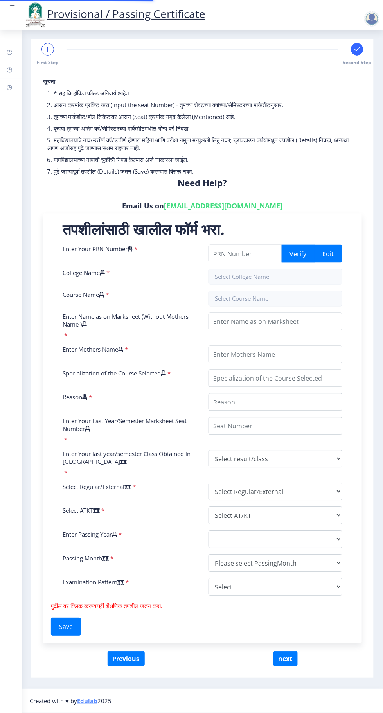
type input "Construction"
type input "Original has damaged"
type input "1725631"
select select "Grade A"
select select "Regular"
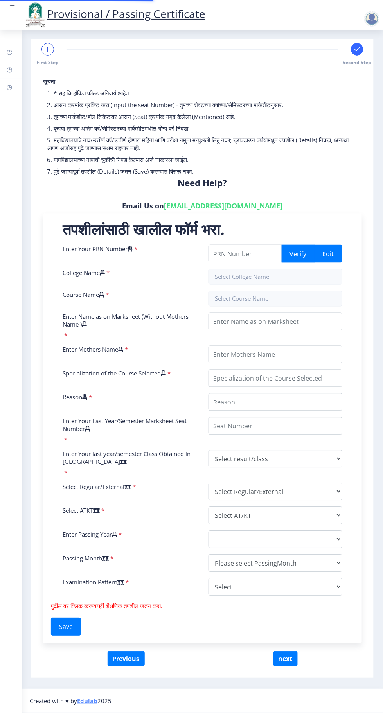
select select "None"
select select "2021"
select select "May"
select select "Yearly"
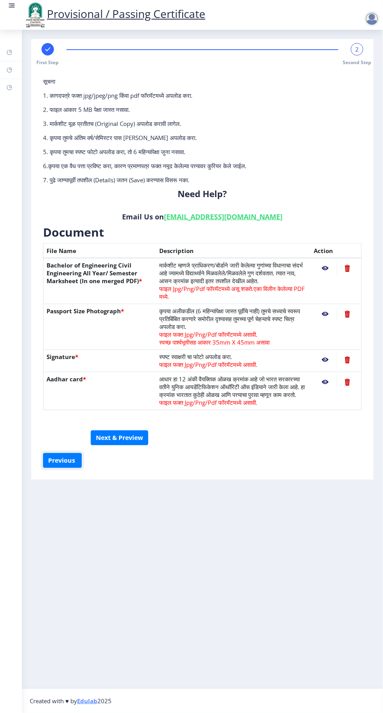
click at [64, 459] on button "Previous ‍" at bounding box center [62, 460] width 39 height 15
select select "Grade A"
select select "Regular"
select select "None"
select select "2021"
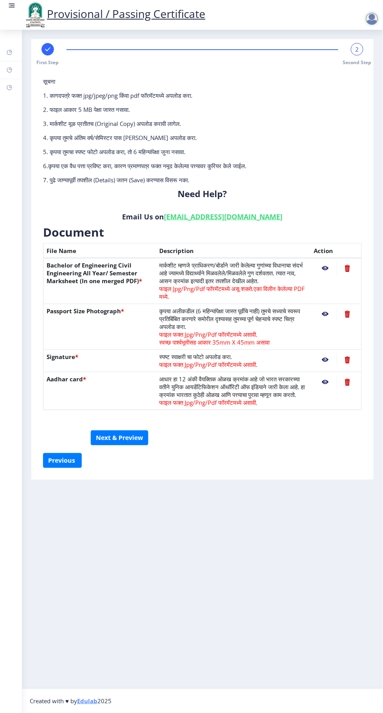
select select "May"
select select "Yearly"
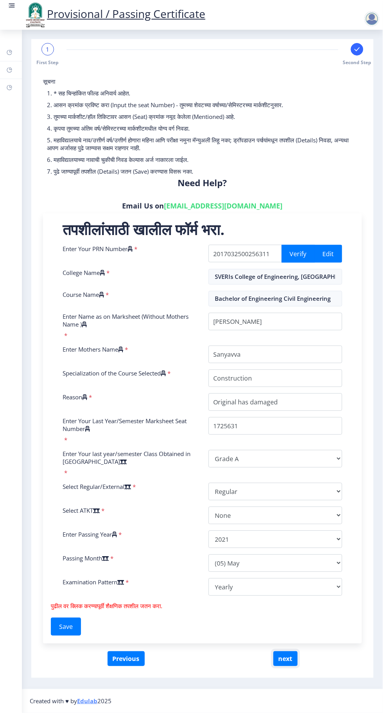
click at [283, 661] on button "next" at bounding box center [285, 658] width 24 height 15
select select
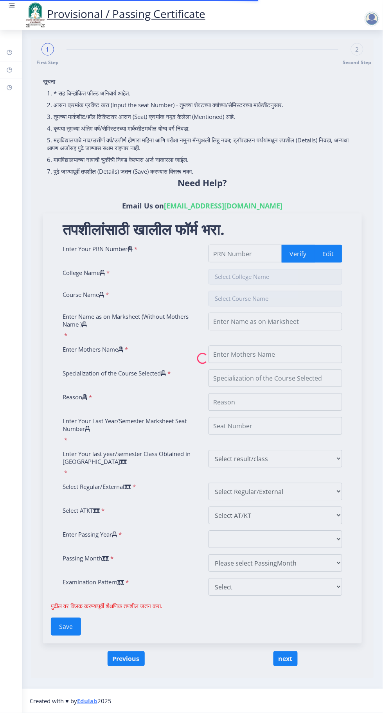
click at [74, 624] on nb-spinner at bounding box center [202, 358] width 342 height 639
type input "2017032500256311"
type input "SVERIs College of Engineering, Pandharpur"
type input "Bachelor of Engineering Civil Engineering"
type input "[PERSON_NAME]"
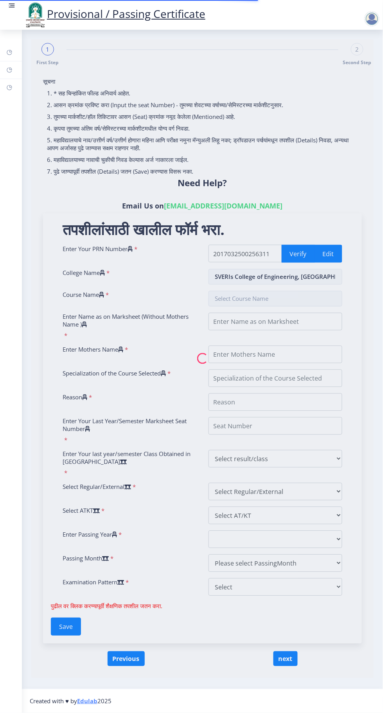
type input "Sanyavva"
type input "Construction"
type input "Original has damaged"
type input "1725631"
select select "Grade A"
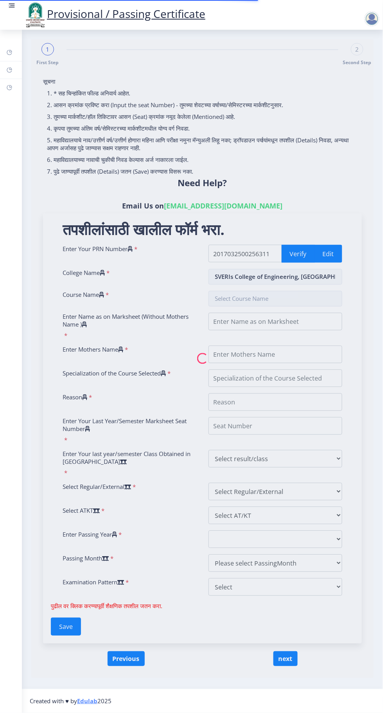
select select "Regular"
select select "None"
select select "2021"
select select "May"
select select "Yearly"
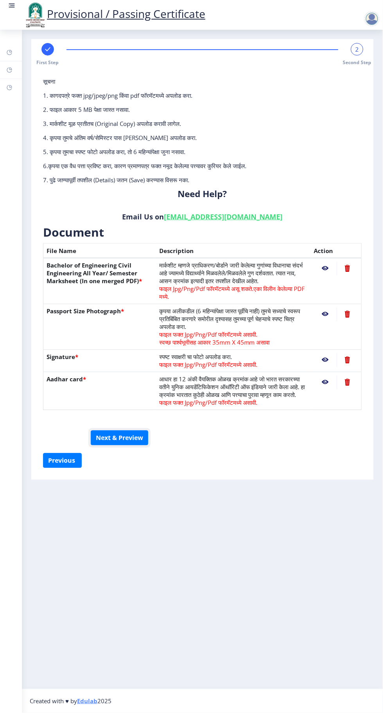
click at [129, 436] on button "Next & Preview" at bounding box center [119, 438] width 57 height 15
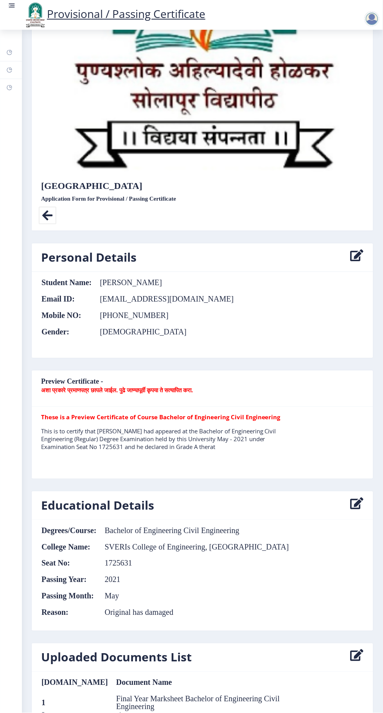
scroll to position [226, 0]
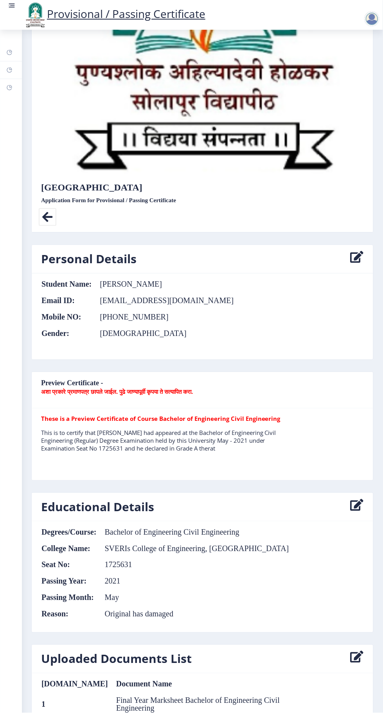
click at [222, 400] on nb-card-header "Preview Certificate - अशा प्रकारे प्रमाणपत्र छापले जाईल. पुढे जाण्यापूर्वी कृपय…" at bounding box center [202, 390] width 341 height 36
select select
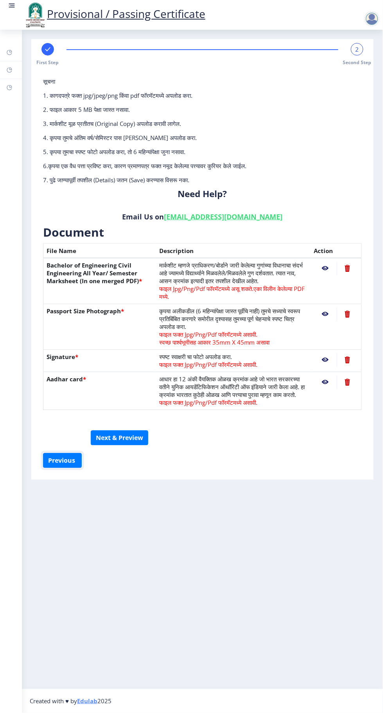
click at [63, 459] on button "Previous ‍" at bounding box center [62, 460] width 39 height 15
select select "Grade A"
select select "Regular"
select select "None"
select select "2021"
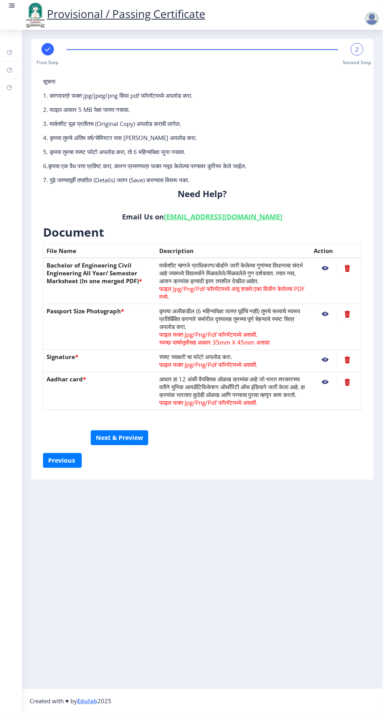
select select "May"
select select "Yearly"
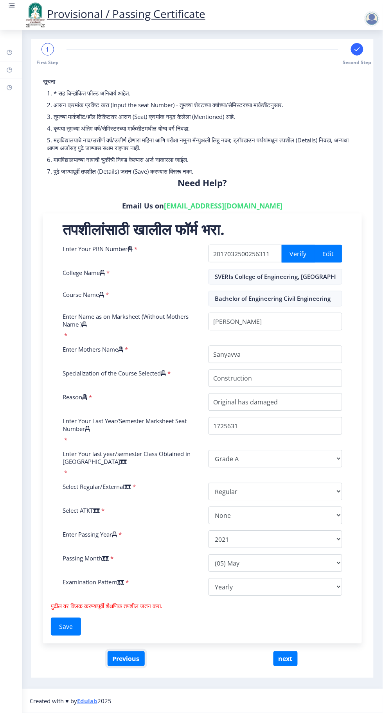
click at [128, 653] on button "Previous" at bounding box center [126, 658] width 37 height 15
click at [69, 622] on button "Save" at bounding box center [66, 627] width 30 height 18
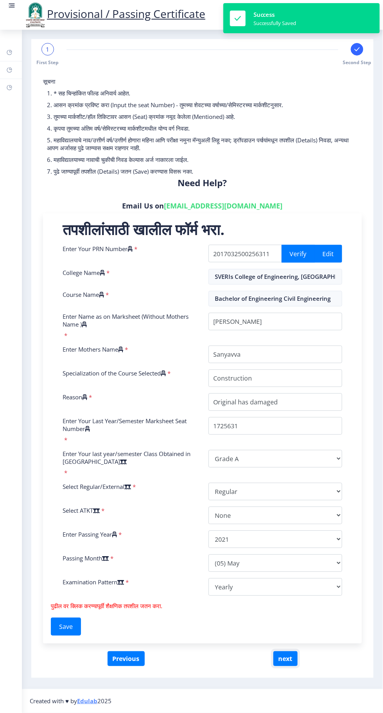
click at [286, 655] on button "next" at bounding box center [285, 658] width 24 height 15
select select
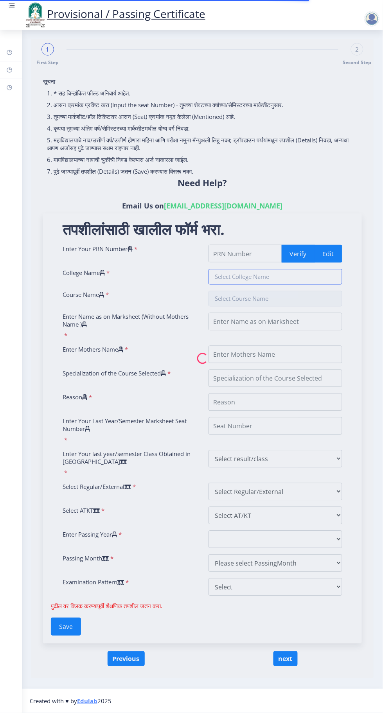
type input "2017032500256311"
type input "SVERIs College of Engineering, Pandharpur"
type input "Bachelor of Engineering Civil Engineering"
type input "[PERSON_NAME]"
type input "Sanyavva"
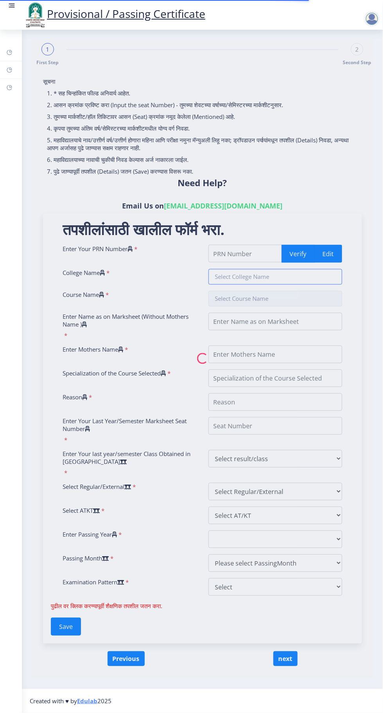
type input "Construction"
type input "Original has damaged"
type input "1725631"
select select "Grade A"
select select "Regular"
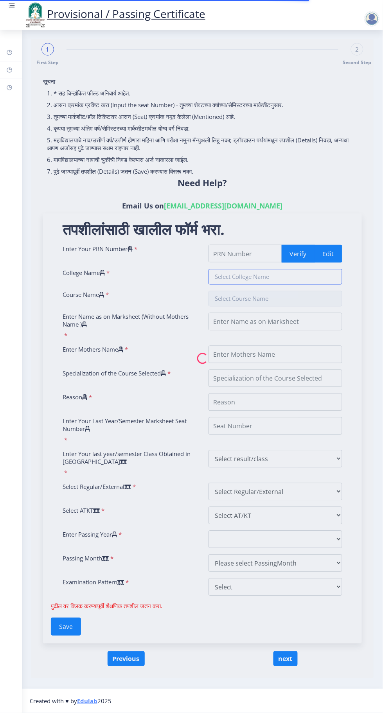
select select "None"
select select "2021"
select select "May"
select select "Yearly"
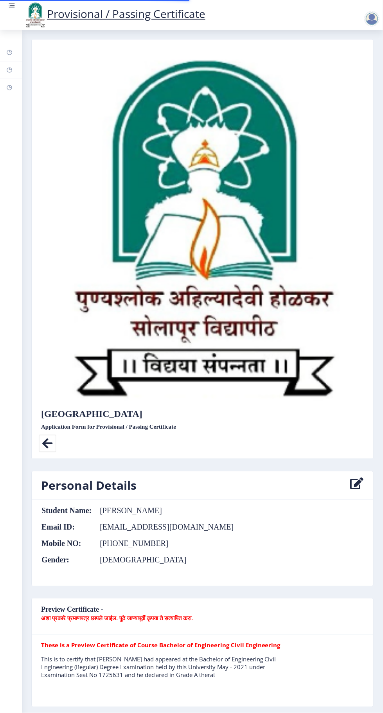
select select
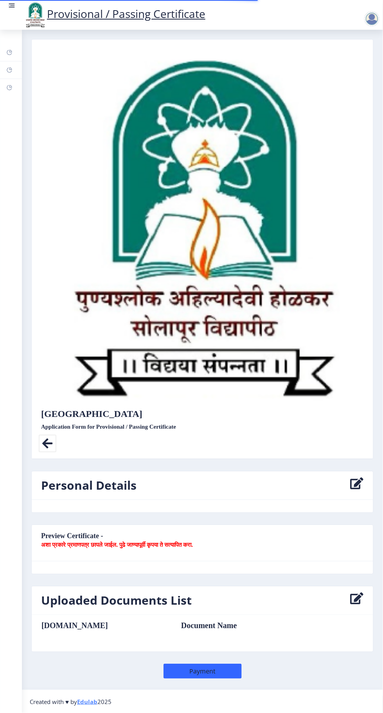
select select
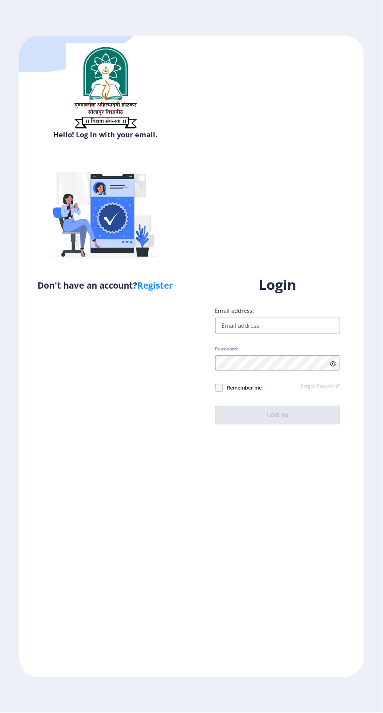
click at [302, 334] on input "Email address:" at bounding box center [278, 326] width 126 height 16
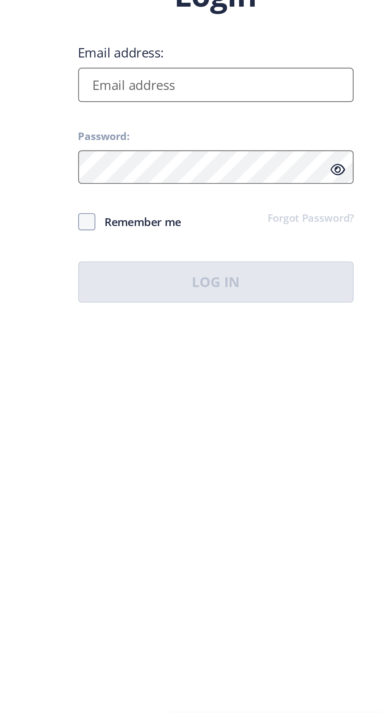
scroll to position [54, 0]
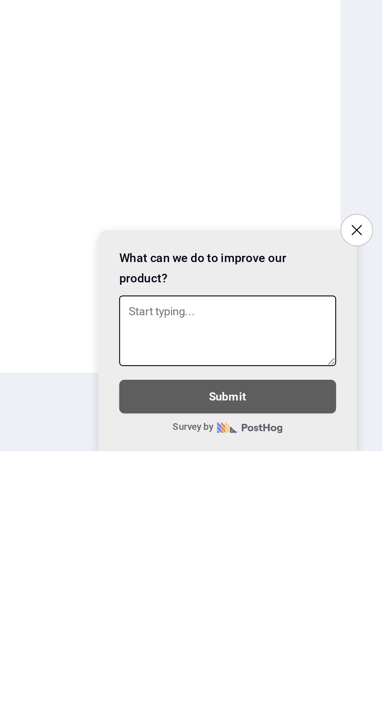
click at [370, 611] on icon "Close survey" at bounding box center [371, 612] width 5 height 5
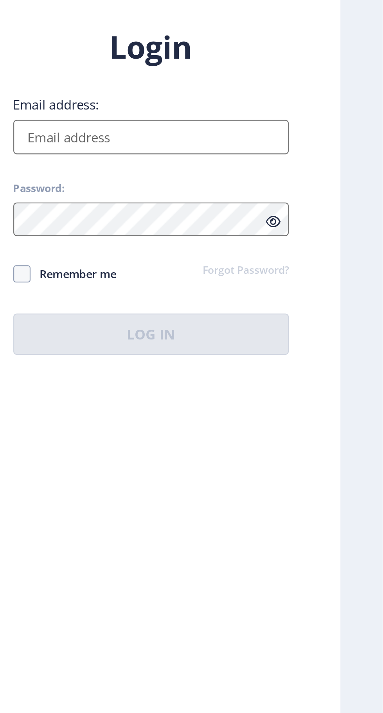
scroll to position [33, 0]
click at [303, 321] on input "Email address:" at bounding box center [278, 326] width 126 height 16
type input "[EMAIL_ADDRESS][DOMAIN_NAME]"
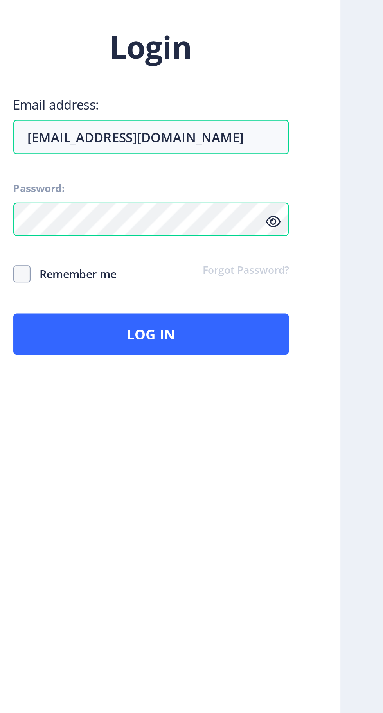
click at [334, 361] on icon at bounding box center [333, 364] width 7 height 6
click at [256, 383] on span "Remember me" at bounding box center [242, 387] width 39 height 9
click at [215, 388] on input "Remember me" at bounding box center [215, 388] width 0 height 0
checkbox input "true"
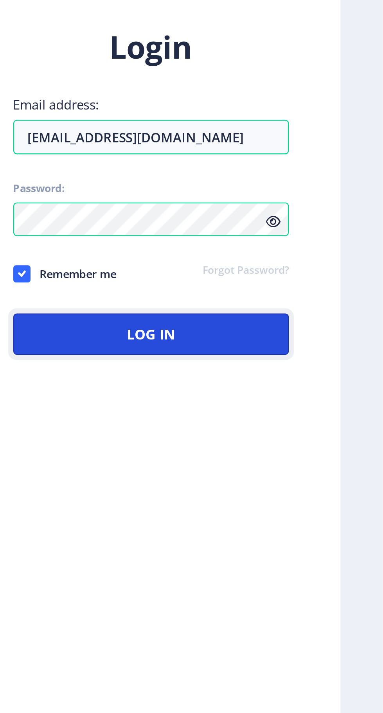
click at [298, 409] on button "Log In" at bounding box center [278, 415] width 126 height 19
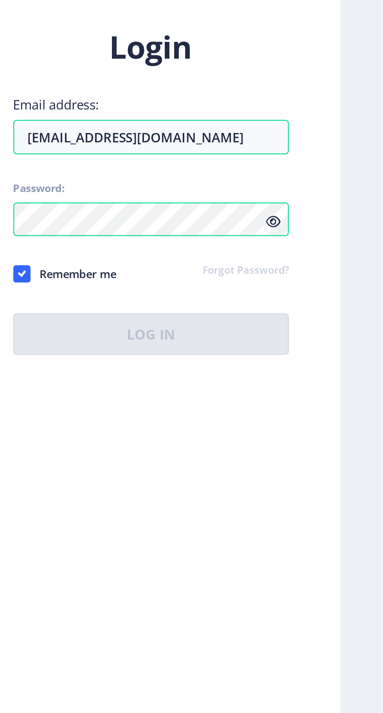
scroll to position [11, 0]
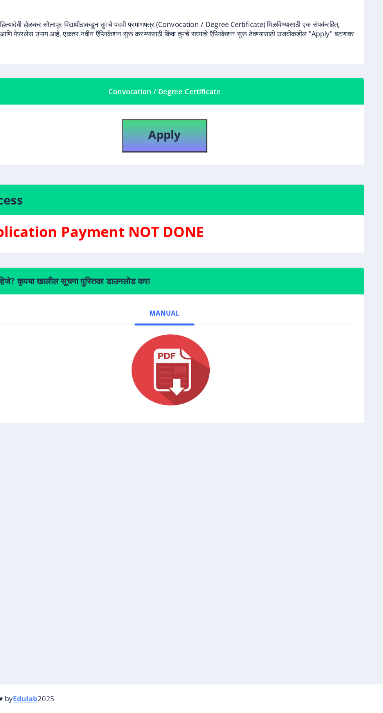
scroll to position [11, 0]
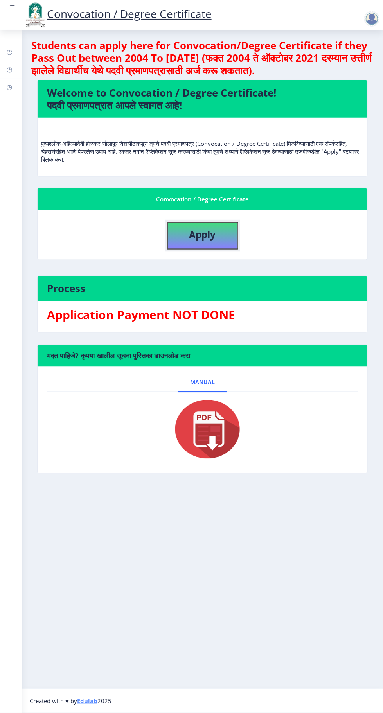
click at [212, 228] on b "Apply" at bounding box center [202, 234] width 27 height 13
select select
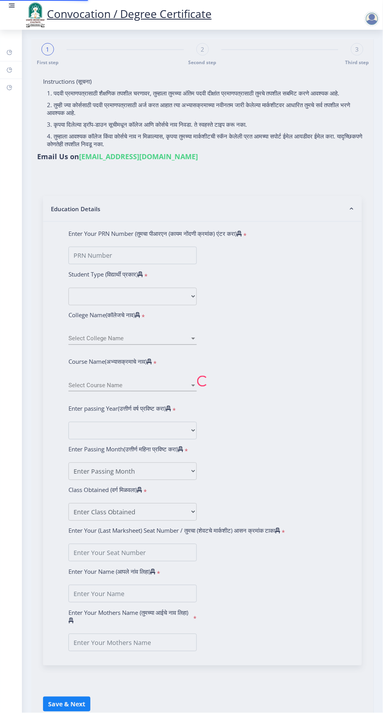
type input "[PERSON_NAME]"
type input "Sanyavva"
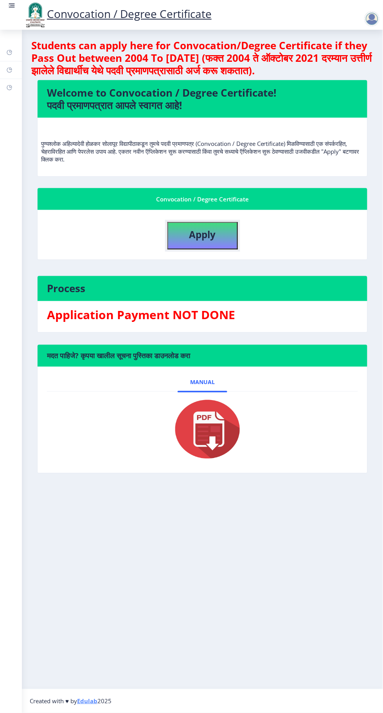
click at [207, 228] on b "Apply" at bounding box center [202, 234] width 27 height 13
select select
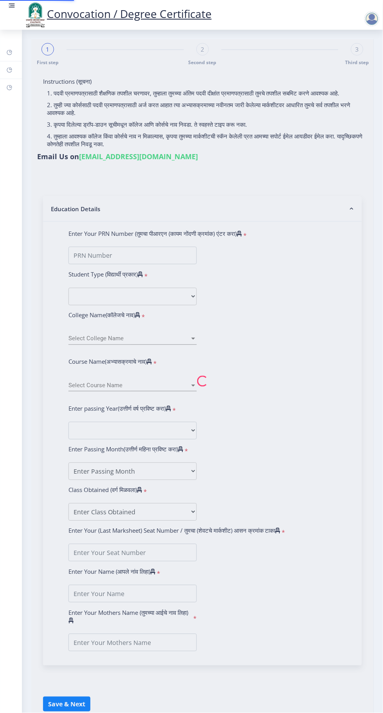
type input "[PERSON_NAME]"
type input "Sanyavva"
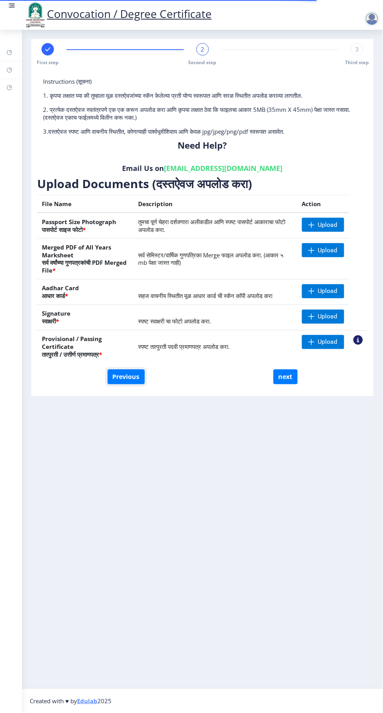
click at [133, 370] on button "Previous" at bounding box center [126, 377] width 37 height 15
select select "Regular"
select select "2021"
select select "May"
select select "Grade A"
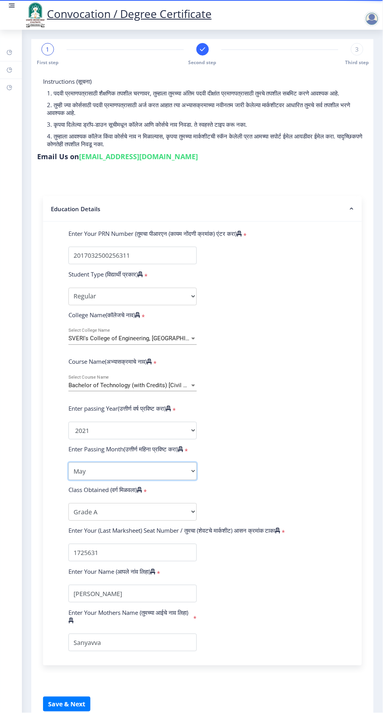
click at [192, 463] on select "Enter Passing Month March April May October November December" at bounding box center [132, 472] width 128 height 18
select select "April"
click at [77, 697] on button "Save & Next" at bounding box center [66, 704] width 47 height 15
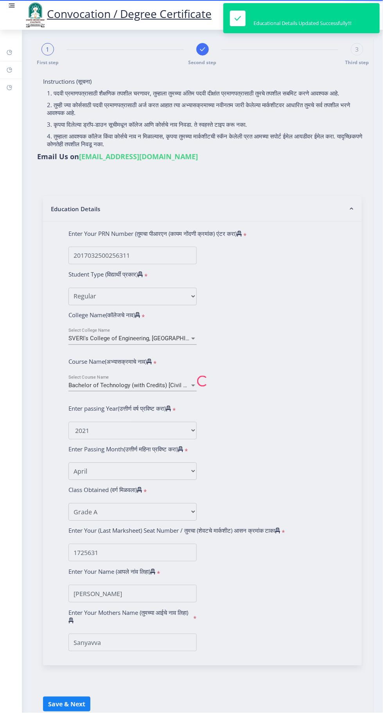
select select
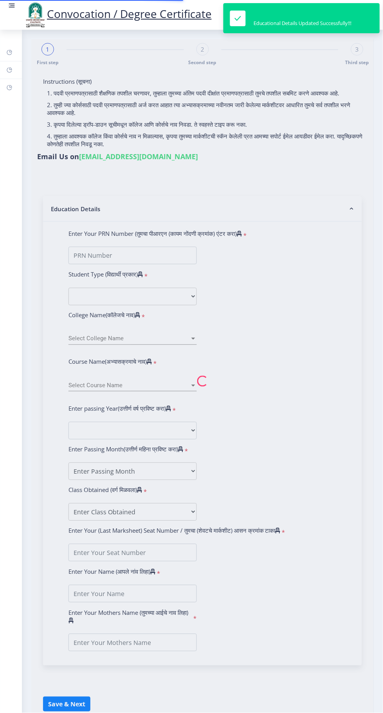
type input "[PERSON_NAME]"
type input "Sanyavva"
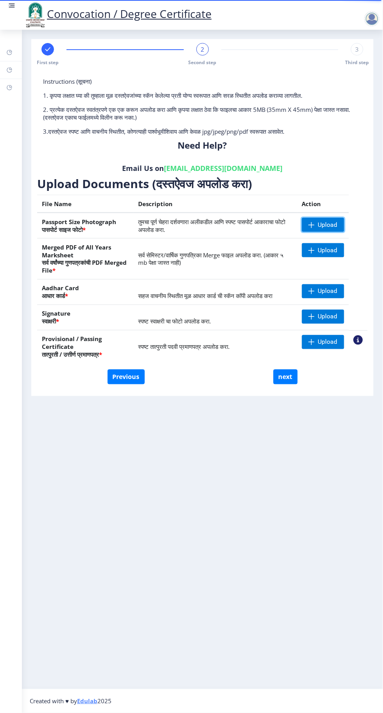
click at [335, 221] on span "Upload" at bounding box center [328, 225] width 20 height 8
click at [329, 246] on span "Upload" at bounding box center [328, 250] width 20 height 8
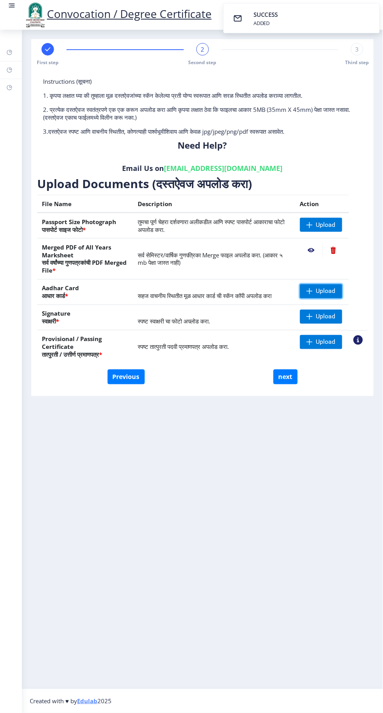
click at [324, 287] on span "Upload" at bounding box center [326, 291] width 20 height 8
click at [325, 313] on span "Upload" at bounding box center [326, 317] width 20 height 8
click at [317, 313] on span "Upload" at bounding box center [326, 317] width 20 height 8
click at [322, 313] on span "Upload" at bounding box center [326, 317] width 20 height 8
click at [325, 338] on span "Upload" at bounding box center [326, 342] width 20 height 8
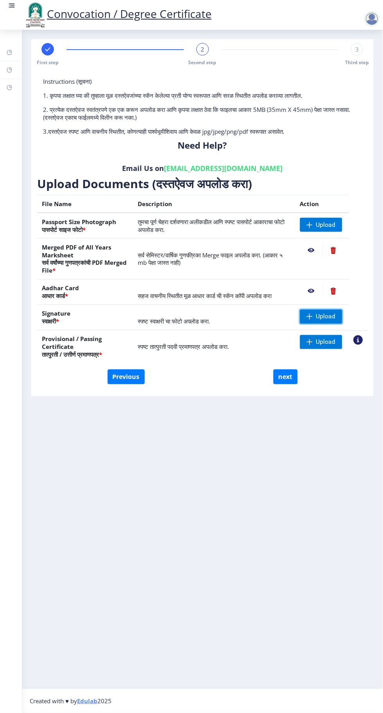
click at [310, 314] on span at bounding box center [310, 317] width 6 height 6
click at [327, 313] on span "Upload" at bounding box center [326, 317] width 20 height 8
click at [323, 313] on span "Upload" at bounding box center [326, 317] width 20 height 8
click at [326, 338] on span "Upload" at bounding box center [326, 342] width 20 height 8
click at [328, 338] on span "Upload" at bounding box center [326, 342] width 20 height 8
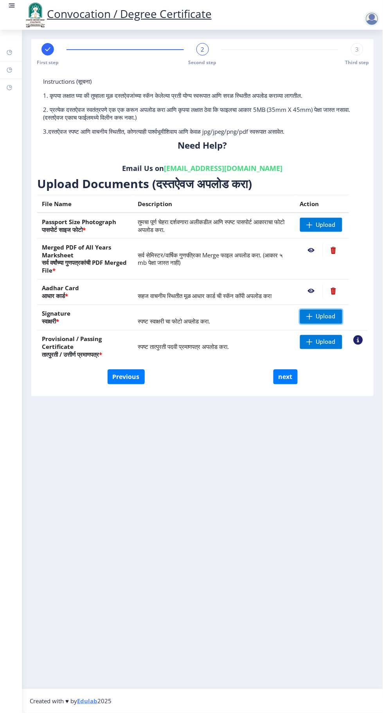
click at [310, 314] on span at bounding box center [310, 317] width 6 height 6
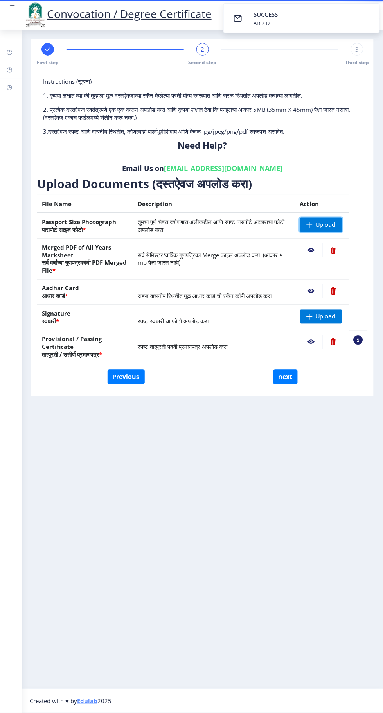
click at [327, 221] on span "Upload" at bounding box center [326, 225] width 20 height 8
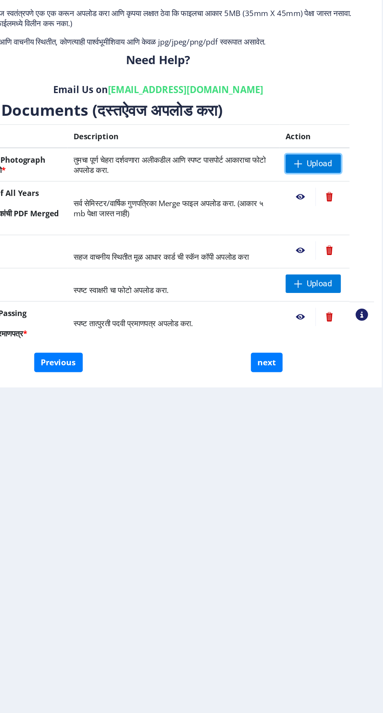
scroll to position [11, 0]
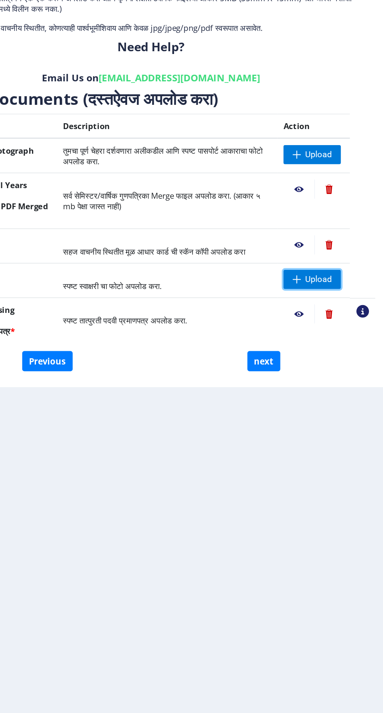
click at [323, 313] on span "Upload" at bounding box center [326, 317] width 20 height 8
click at [310, 314] on span at bounding box center [310, 317] width 6 height 6
click at [316, 310] on span "Upload" at bounding box center [321, 317] width 42 height 14
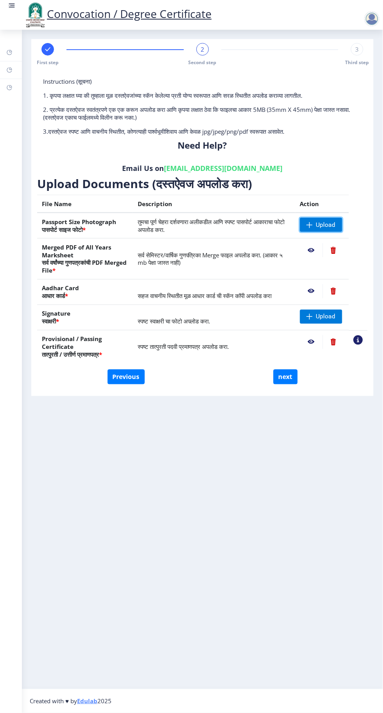
click at [319, 221] on span "Upload" at bounding box center [326, 225] width 20 height 8
click at [321, 221] on span "Upload" at bounding box center [326, 225] width 20 height 8
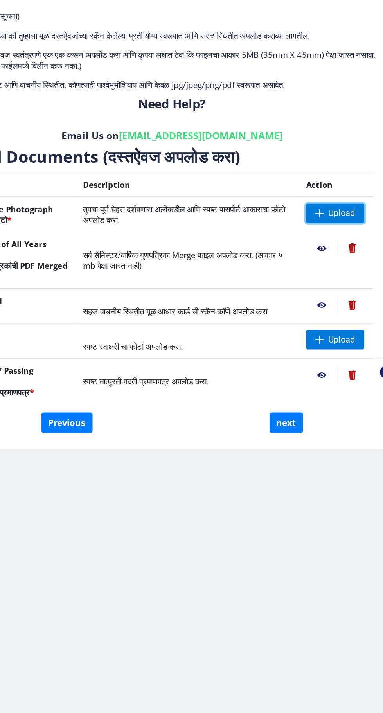
click at [324, 221] on span "Upload" at bounding box center [326, 225] width 20 height 8
click at [320, 313] on span "Upload" at bounding box center [326, 317] width 20 height 8
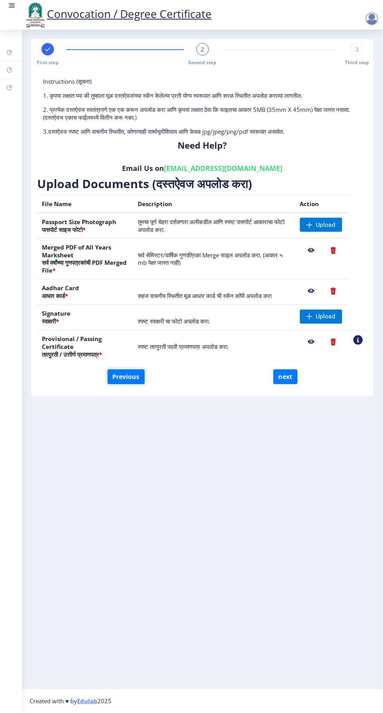
click at [133, 370] on button "Previous" at bounding box center [126, 377] width 37 height 15
select select "Regular"
select select "2021"
select select "April"
select select "Grade A"
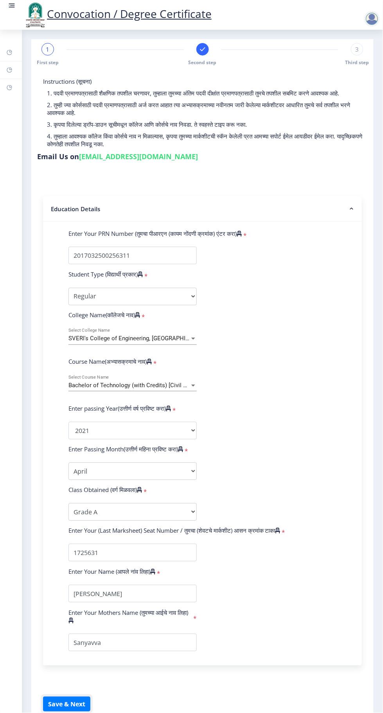
click at [78, 697] on button "Save & Next" at bounding box center [66, 704] width 47 height 15
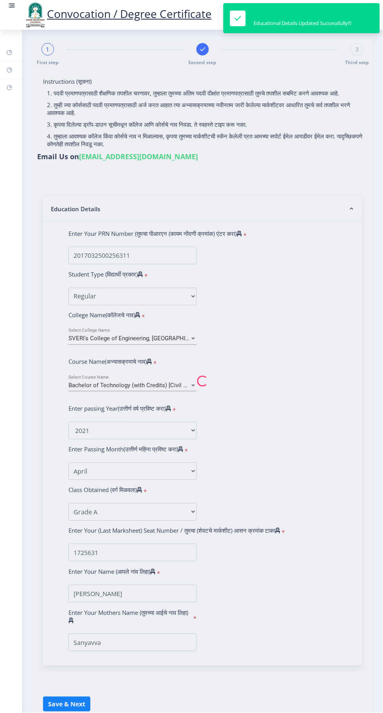
select select
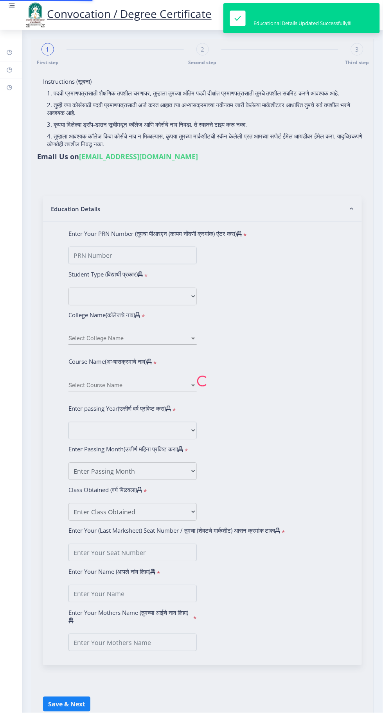
type input "[PERSON_NAME]"
type input "Sanyavva"
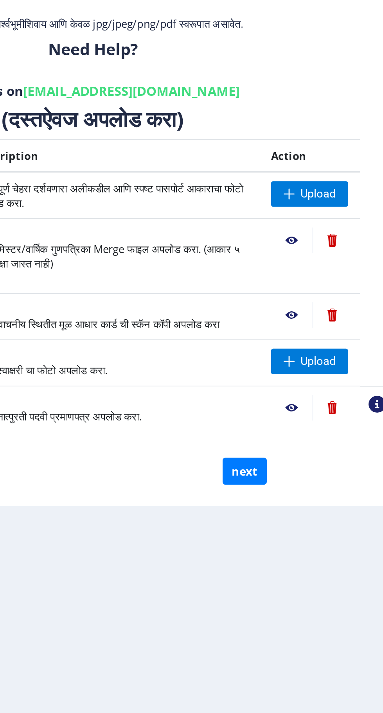
scroll to position [11, 0]
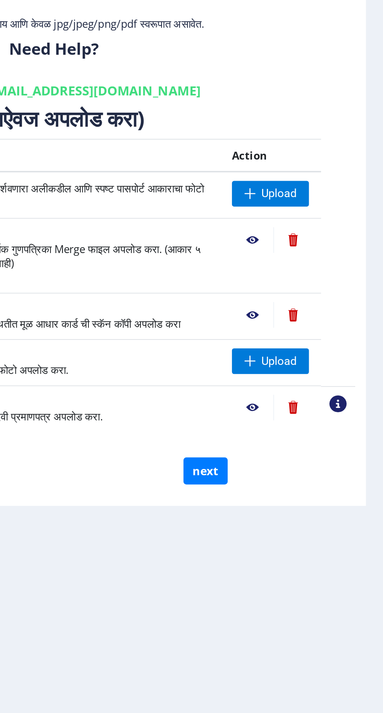
click at [358, 335] on nb-action at bounding box center [357, 339] width 9 height 9
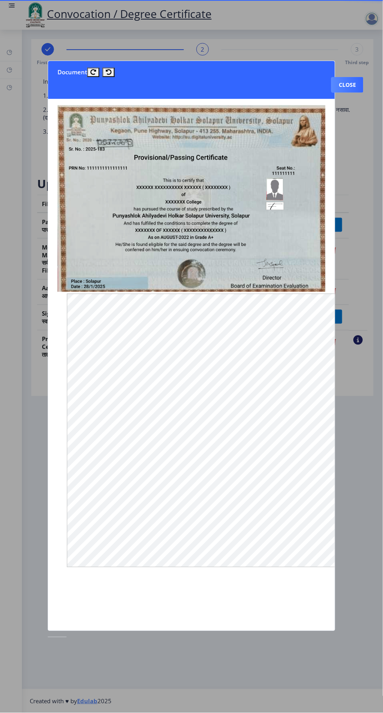
click at [349, 77] on button "Close" at bounding box center [347, 85] width 32 height 16
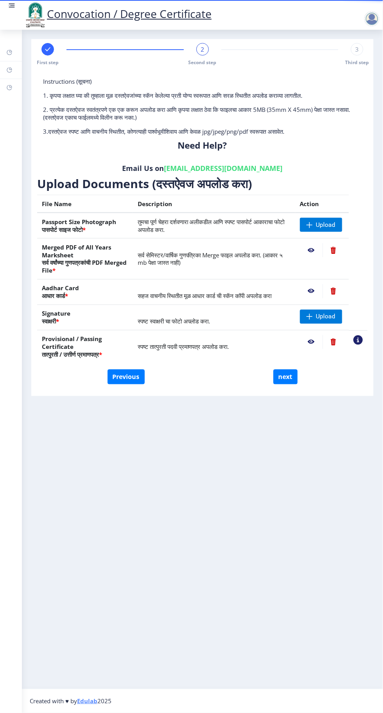
click at [310, 284] on nb-action at bounding box center [311, 291] width 23 height 14
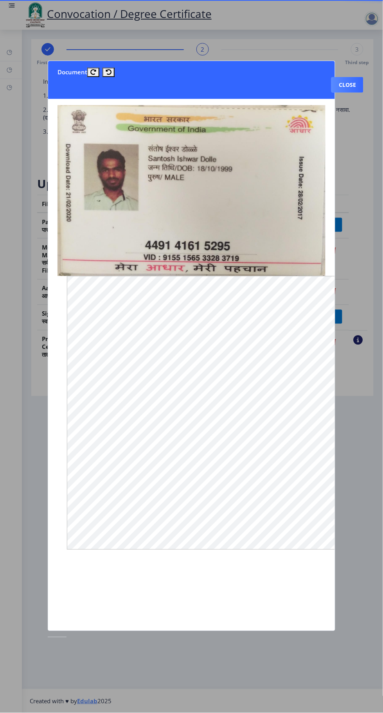
click at [352, 77] on button "Close" at bounding box center [347, 85] width 32 height 16
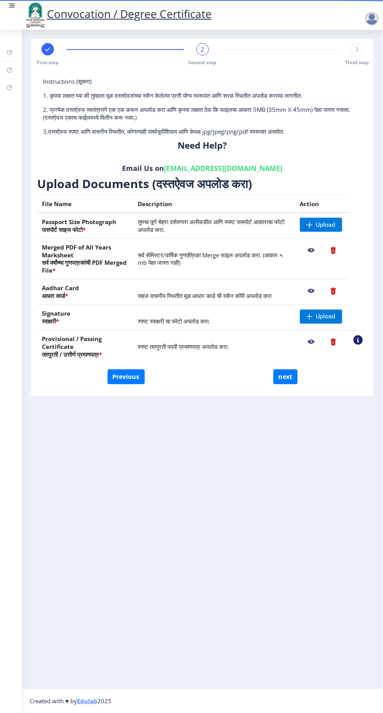
click at [311, 243] on nb-action at bounding box center [311, 250] width 23 height 14
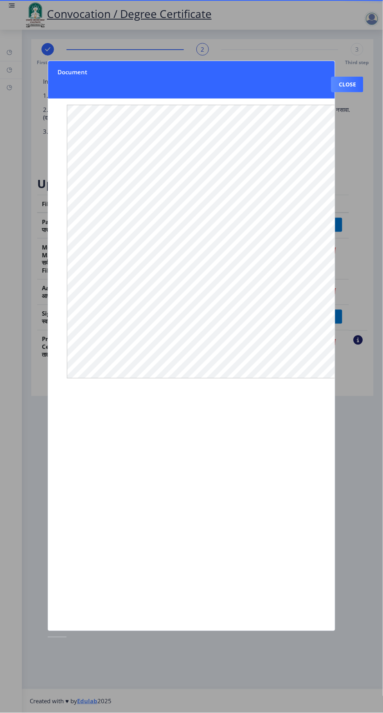
click at [349, 77] on button "Close" at bounding box center [347, 85] width 32 height 16
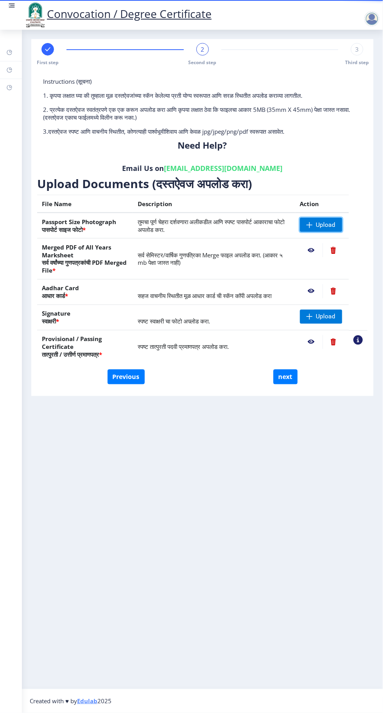
click at [328, 221] on span "Upload" at bounding box center [326, 225] width 20 height 8
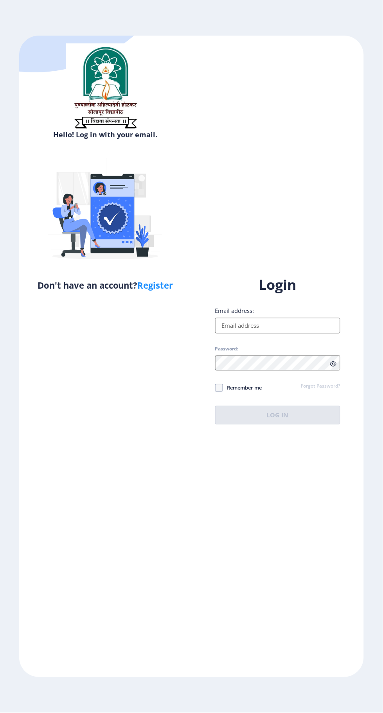
click at [303, 334] on input "Email address:" at bounding box center [278, 326] width 126 height 16
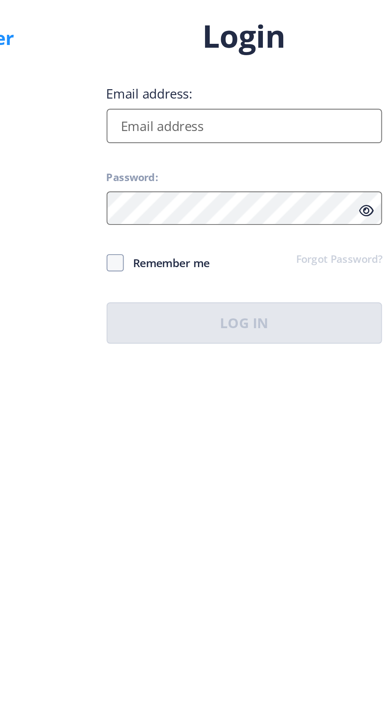
type input "[EMAIL_ADDRESS][DOMAIN_NAME]"
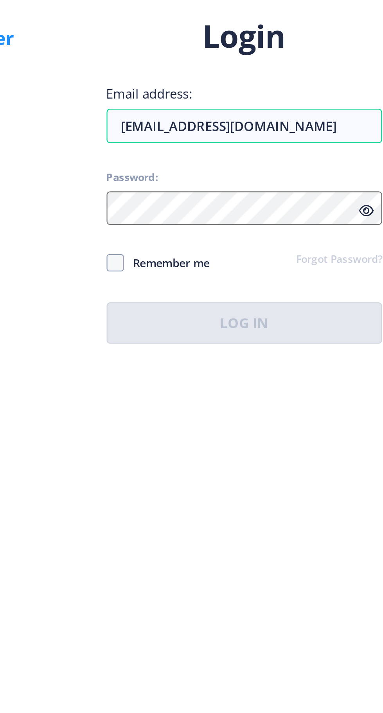
click at [219, 413] on div "Login Email address: santoshdolle99@gmail.com Password: Remember me Forgot Pass…" at bounding box center [278, 350] width 126 height 149
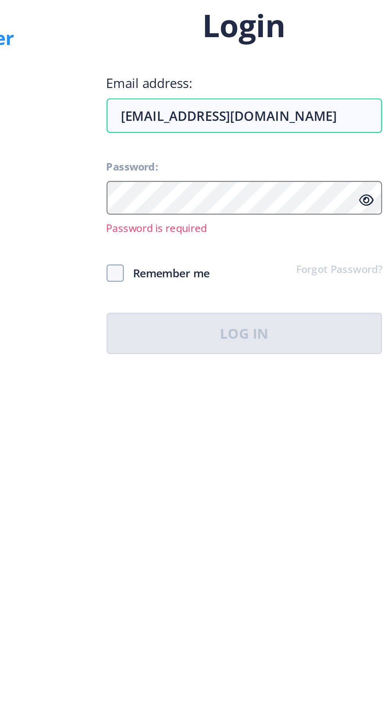
click at [221, 396] on span at bounding box center [219, 393] width 8 height 8
click at [215, 393] on input "Remember me" at bounding box center [215, 393] width 0 height 0
checkbox input "true"
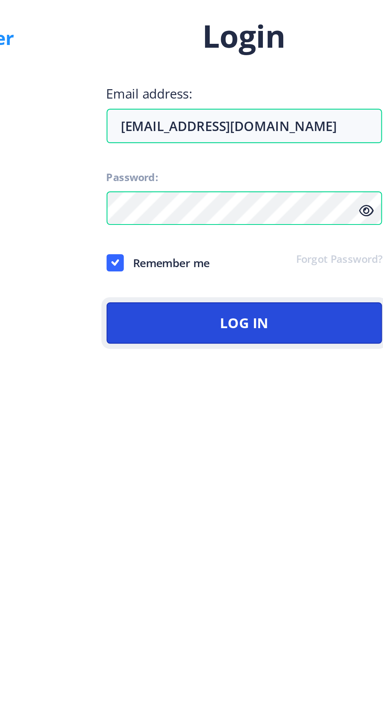
click at [295, 425] on button "Log In" at bounding box center [278, 415] width 126 height 19
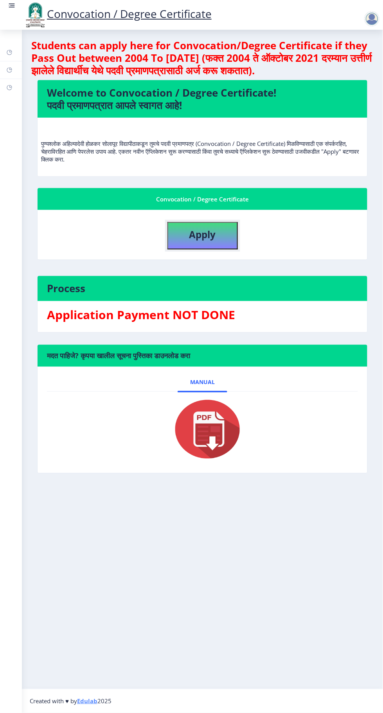
click at [209, 236] on b "Apply" at bounding box center [202, 234] width 27 height 13
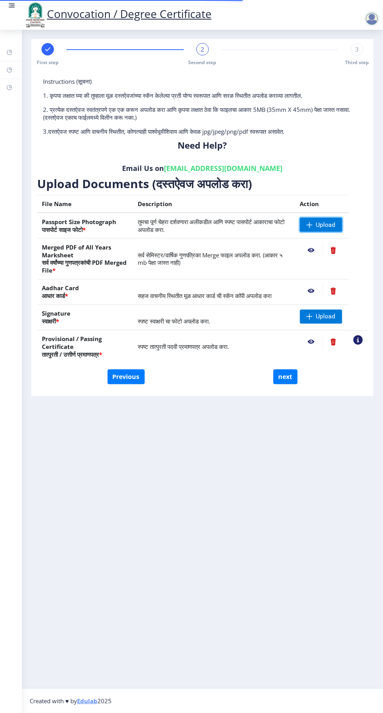
click at [321, 226] on span "Upload" at bounding box center [326, 225] width 20 height 8
click at [334, 249] on nb-action at bounding box center [334, 250] width 22 height 14
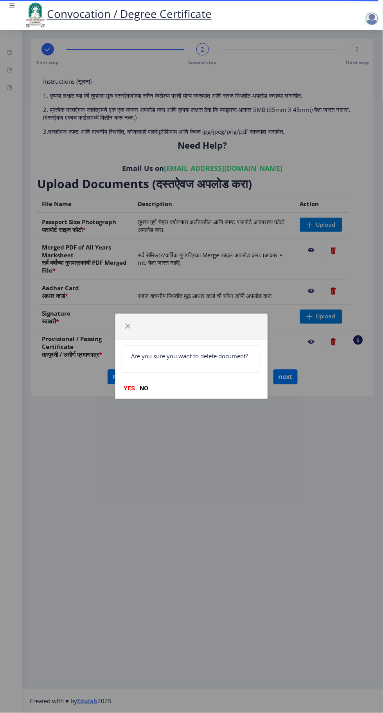
click at [217, 382] on div "Are you sure you want to delete document? YES NO" at bounding box center [191, 368] width 152 height 59
click at [129, 388] on button "YES" at bounding box center [130, 389] width 16 height 8
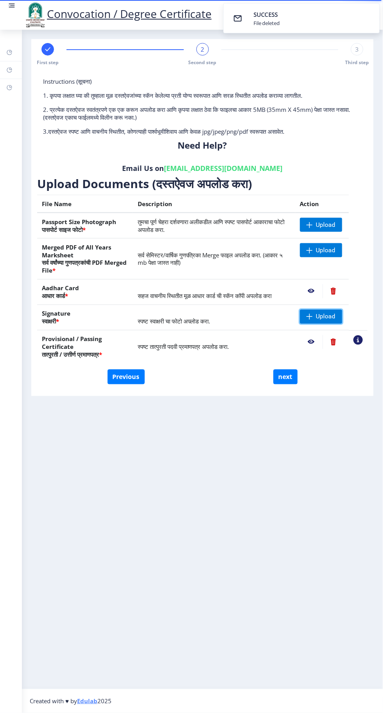
click at [328, 313] on span "Upload" at bounding box center [326, 317] width 20 height 8
click at [334, 291] on nb-action at bounding box center [334, 291] width 22 height 14
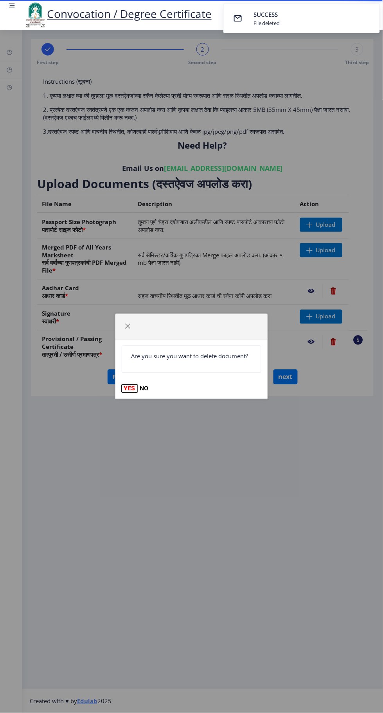
click at [129, 388] on button "YES" at bounding box center [130, 389] width 16 height 8
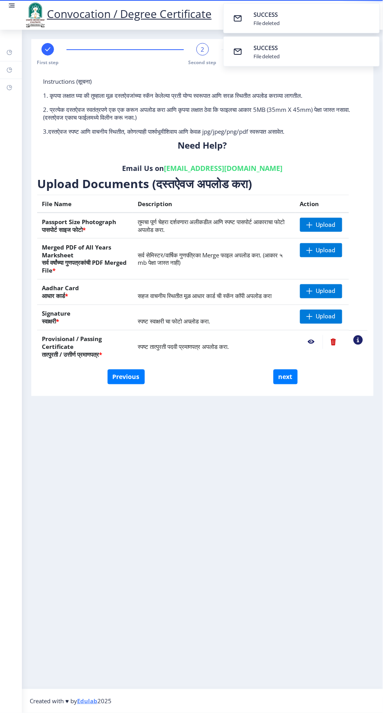
click at [335, 341] on nb-action at bounding box center [334, 342] width 22 height 14
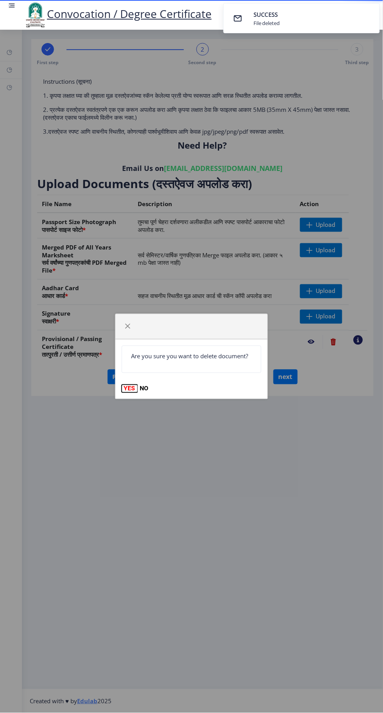
click at [130, 388] on button "YES" at bounding box center [130, 389] width 16 height 8
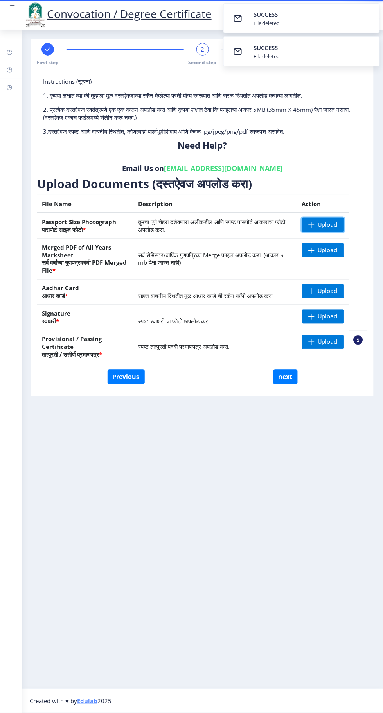
click at [332, 231] on span "Upload" at bounding box center [323, 225] width 42 height 14
click at [316, 221] on span "Upload" at bounding box center [323, 225] width 42 height 14
click at [334, 249] on span "Upload" at bounding box center [328, 250] width 20 height 8
click at [318, 227] on span "Upload" at bounding box center [328, 225] width 20 height 8
click at [332, 226] on span "Upload" at bounding box center [328, 225] width 20 height 8
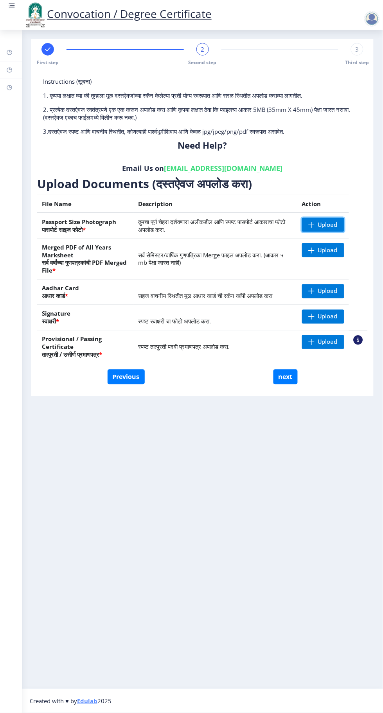
click at [331, 223] on span "Upload" at bounding box center [328, 225] width 20 height 8
click at [341, 249] on span "Upload" at bounding box center [323, 250] width 42 height 14
click at [334, 246] on span "Upload" at bounding box center [328, 250] width 20 height 8
click at [326, 224] on span "Upload" at bounding box center [328, 225] width 20 height 8
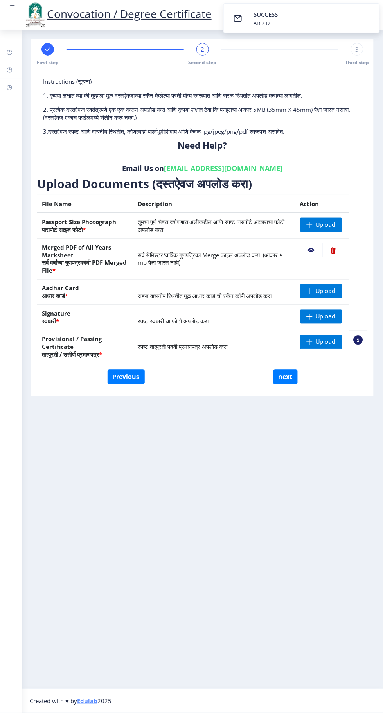
click at [313, 252] on nb-action at bounding box center [311, 250] width 23 height 14
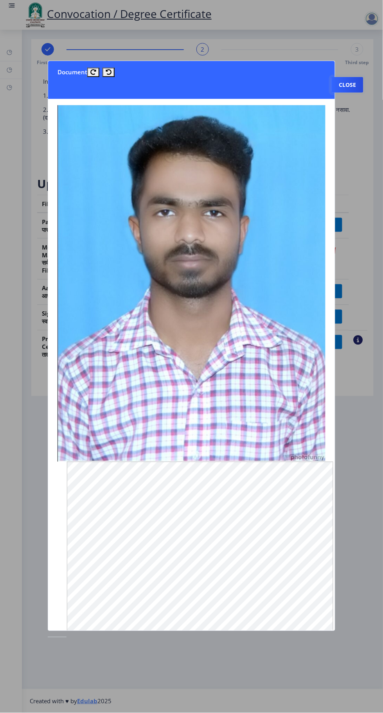
click at [347, 77] on button "Close" at bounding box center [347, 85] width 32 height 16
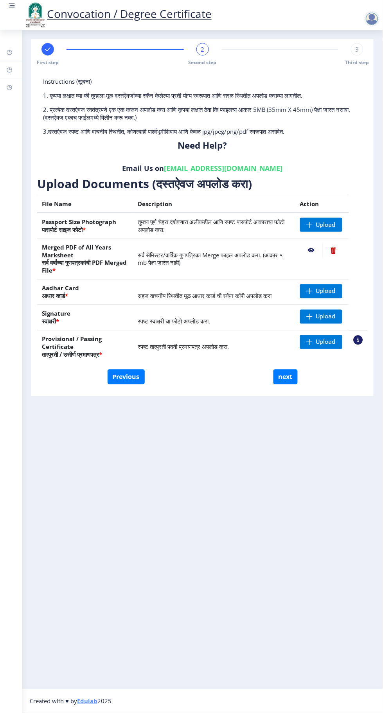
click at [334, 249] on nb-action at bounding box center [334, 250] width 22 height 14
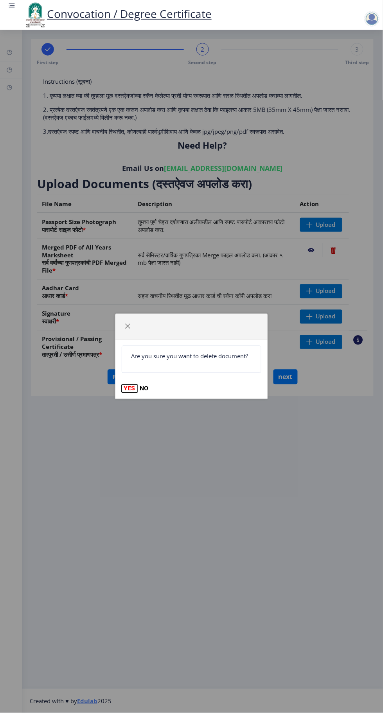
click at [129, 388] on button "YES" at bounding box center [130, 389] width 16 height 8
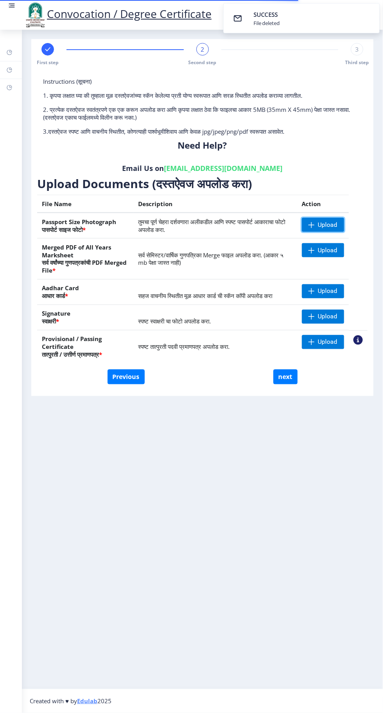
click at [323, 227] on span "Upload" at bounding box center [328, 225] width 20 height 8
click at [330, 319] on span "Upload" at bounding box center [328, 317] width 20 height 8
click at [327, 224] on span "Upload" at bounding box center [328, 225] width 20 height 8
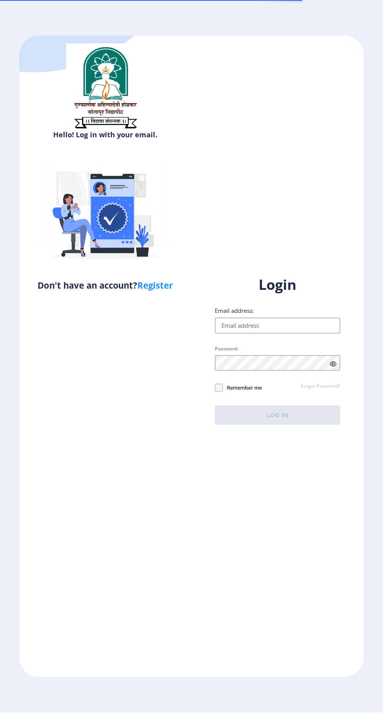
click at [299, 334] on input "Email address:" at bounding box center [278, 326] width 126 height 16
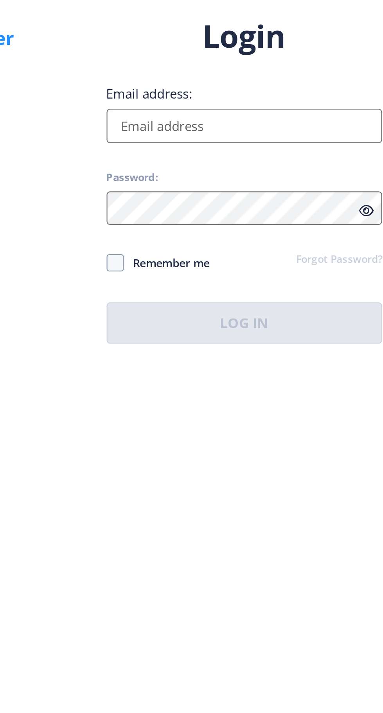
type input "[EMAIL_ADDRESS][DOMAIN_NAME]"
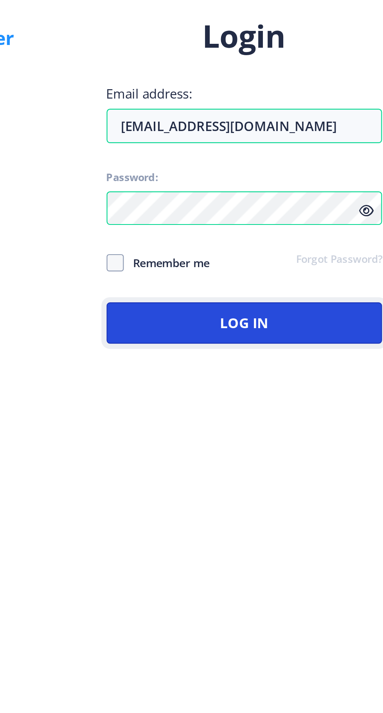
click at [296, 425] on button "Log In" at bounding box center [278, 415] width 126 height 19
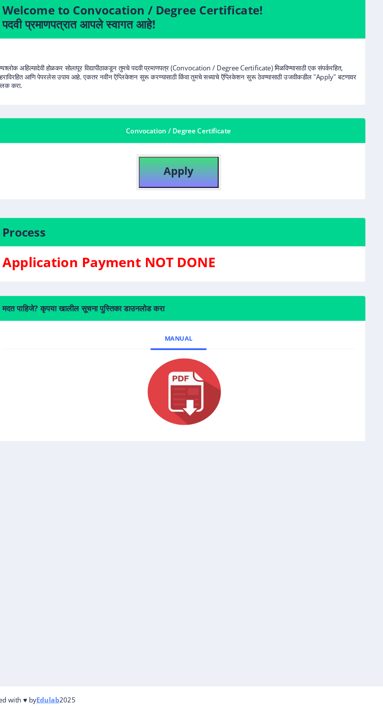
click at [221, 237] on button "Apply" at bounding box center [202, 235] width 70 height 27
select select
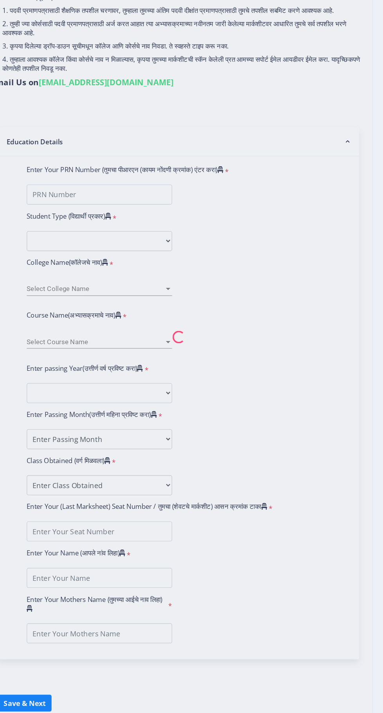
type input "[PERSON_NAME]"
type input "Sanyavva"
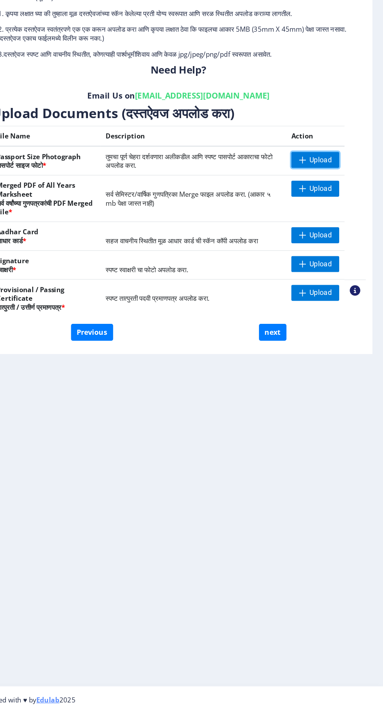
click at [327, 227] on span "Upload" at bounding box center [328, 225] width 20 height 8
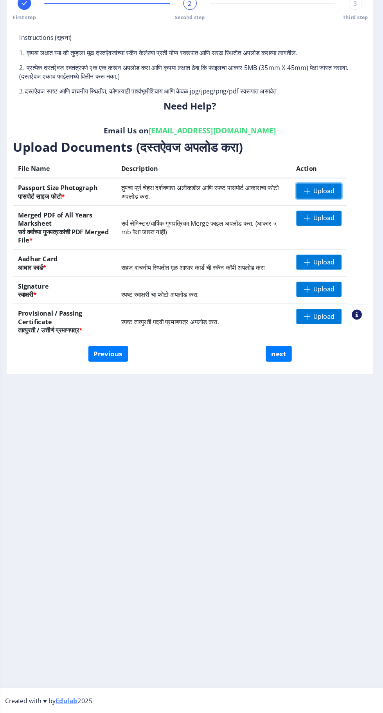
scroll to position [0, 0]
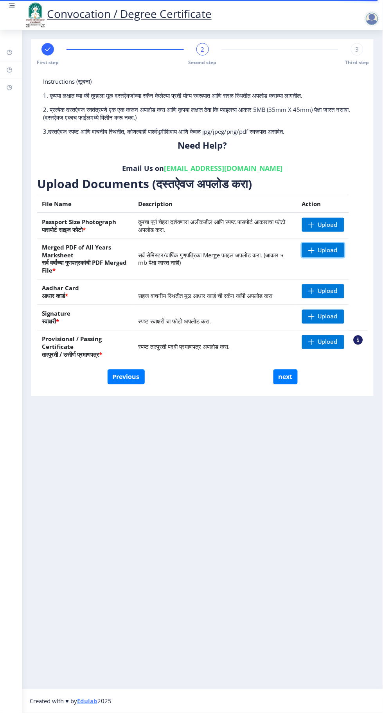
click at [327, 246] on span "Upload" at bounding box center [328, 250] width 20 height 8
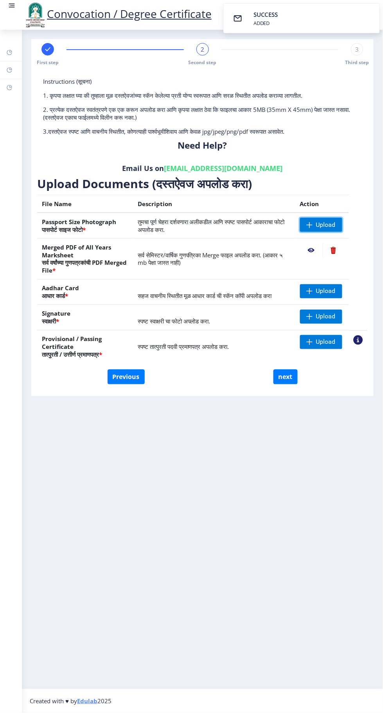
click at [329, 224] on span "Upload" at bounding box center [326, 225] width 20 height 8
click at [326, 223] on span "Upload" at bounding box center [326, 225] width 20 height 8
click at [330, 293] on span "Upload" at bounding box center [326, 291] width 20 height 8
click at [331, 313] on span "Upload" at bounding box center [326, 317] width 20 height 8
click at [327, 313] on span "Upload" at bounding box center [326, 317] width 20 height 8
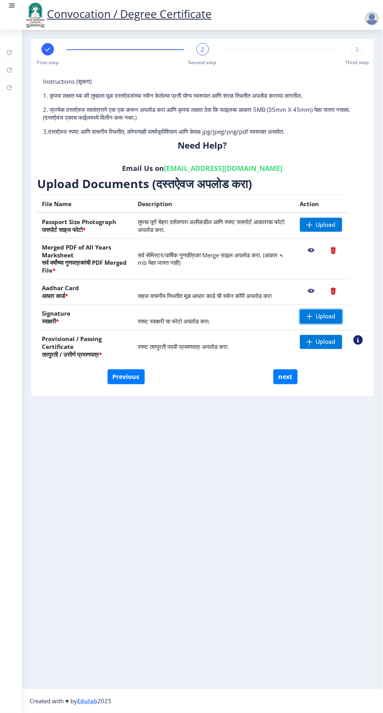
click at [326, 316] on span "Upload" at bounding box center [326, 317] width 20 height 8
click at [328, 341] on span "Upload" at bounding box center [326, 342] width 20 height 8
click at [329, 342] on span "Upload" at bounding box center [326, 342] width 20 height 8
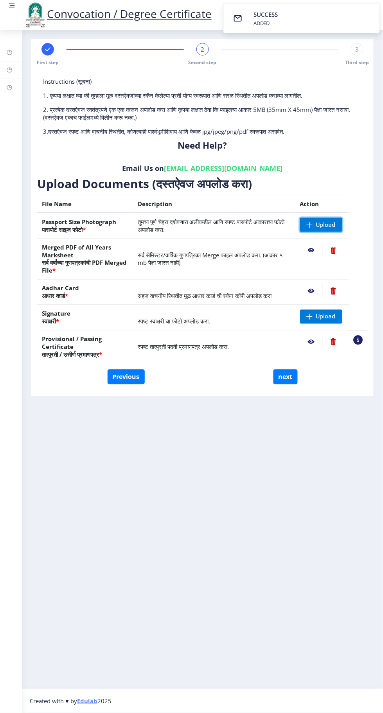
click at [327, 225] on span "Upload" at bounding box center [326, 225] width 20 height 8
click at [330, 313] on span "Upload" at bounding box center [326, 317] width 20 height 8
click at [335, 319] on span "Upload" at bounding box center [326, 317] width 20 height 8
click at [329, 219] on span "Upload" at bounding box center [321, 225] width 42 height 14
click at [323, 223] on span "Upload" at bounding box center [326, 225] width 20 height 8
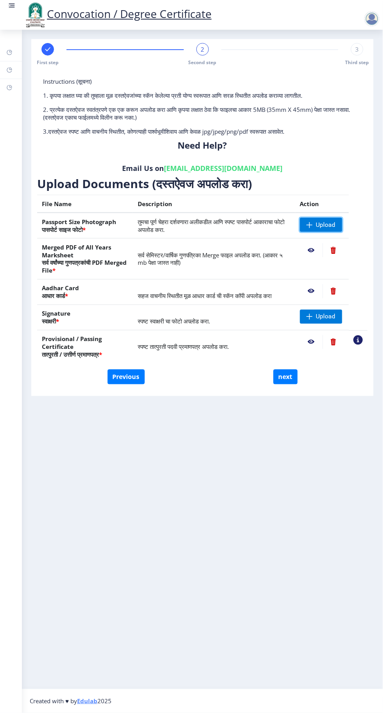
click at [324, 222] on span "Upload" at bounding box center [326, 225] width 20 height 8
click at [334, 219] on span "Upload" at bounding box center [321, 225] width 42 height 14
click at [327, 224] on span "Upload" at bounding box center [326, 225] width 20 height 8
click at [318, 225] on span "Upload" at bounding box center [326, 225] width 20 height 8
click at [326, 315] on span "Upload" at bounding box center [326, 317] width 20 height 8
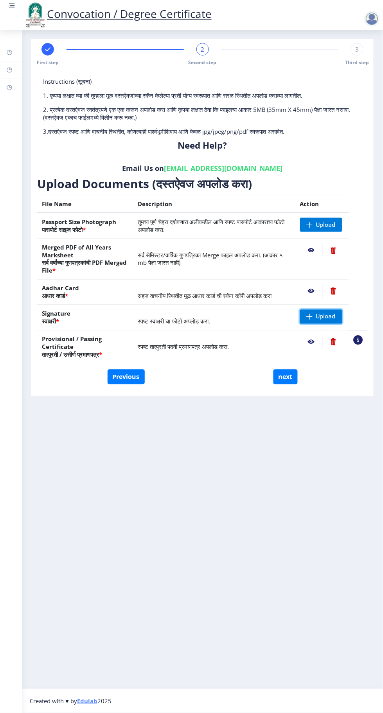
click at [337, 316] on span "Upload" at bounding box center [321, 317] width 42 height 14
click at [229, 319] on td "स्पष्ट स्वाक्षरी चा फोटो अपलोड करा." at bounding box center [214, 317] width 162 height 25
click at [331, 315] on span "Upload" at bounding box center [326, 317] width 20 height 8
click at [326, 224] on span "Upload" at bounding box center [326, 225] width 20 height 8
click at [328, 219] on span "Upload" at bounding box center [321, 225] width 42 height 14
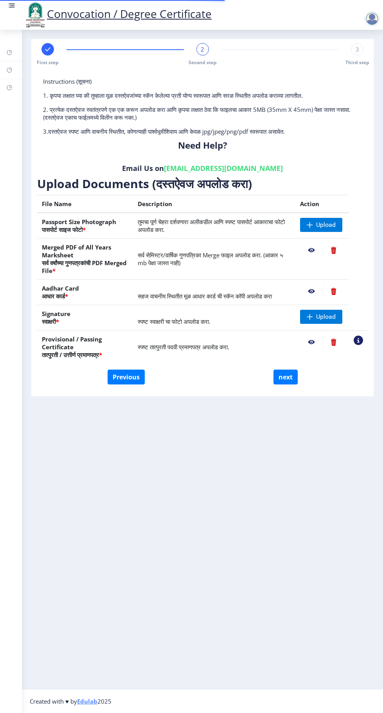
scroll to position [0, 0]
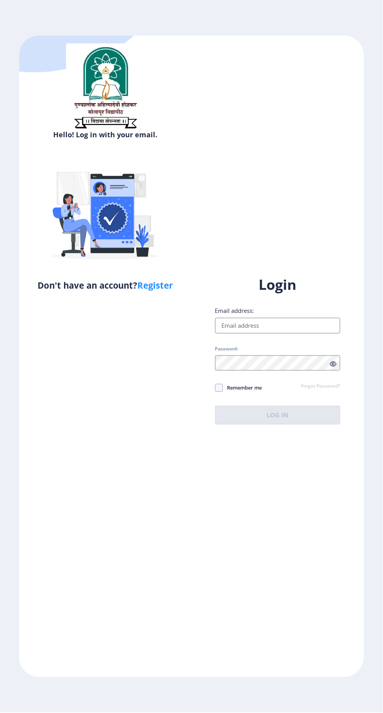
click at [304, 334] on input "Email address:" at bounding box center [278, 326] width 126 height 16
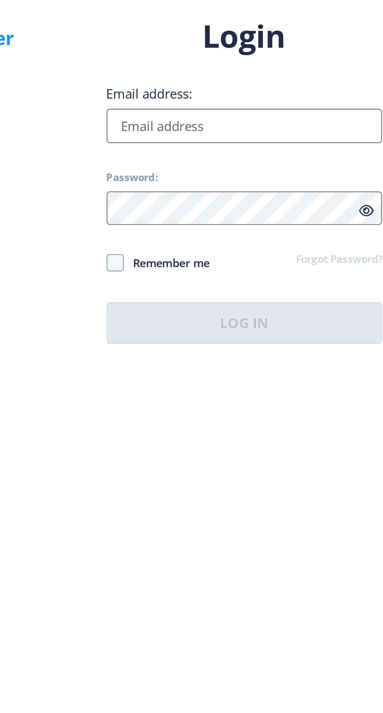
type input "[EMAIL_ADDRESS][DOMAIN_NAME]"
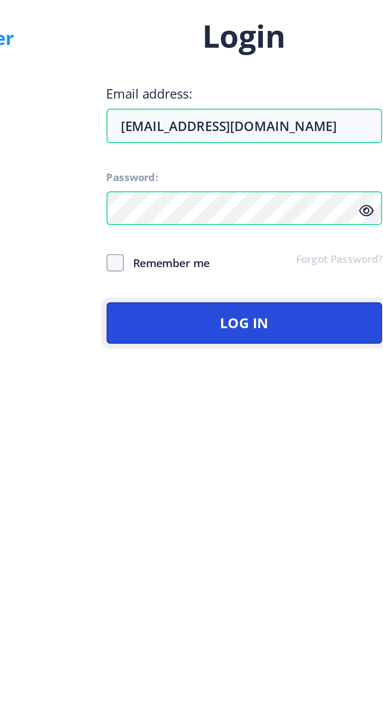
click at [310, 425] on button "Log In" at bounding box center [278, 415] width 126 height 19
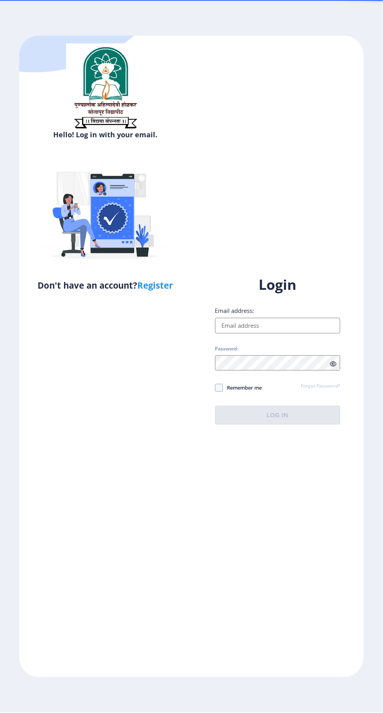
click at [278, 334] on input "Email address:" at bounding box center [278, 326] width 126 height 16
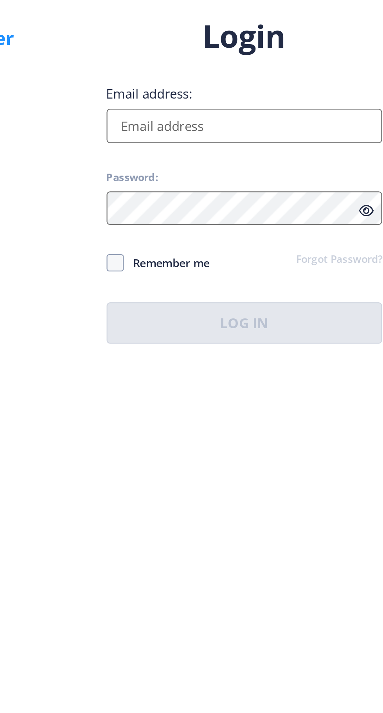
type input "[EMAIL_ADDRESS][DOMAIN_NAME]"
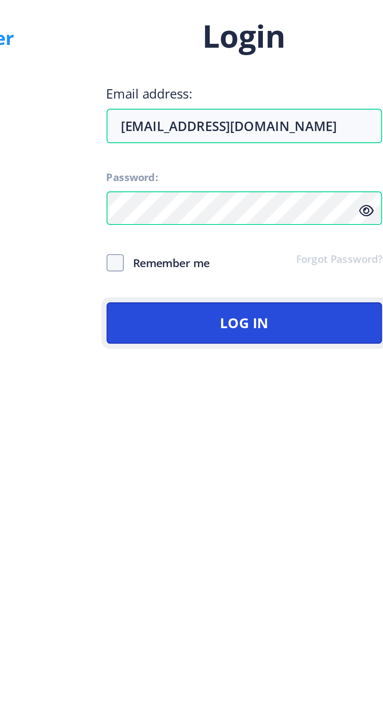
click at [314, 425] on button "Log In" at bounding box center [278, 415] width 126 height 19
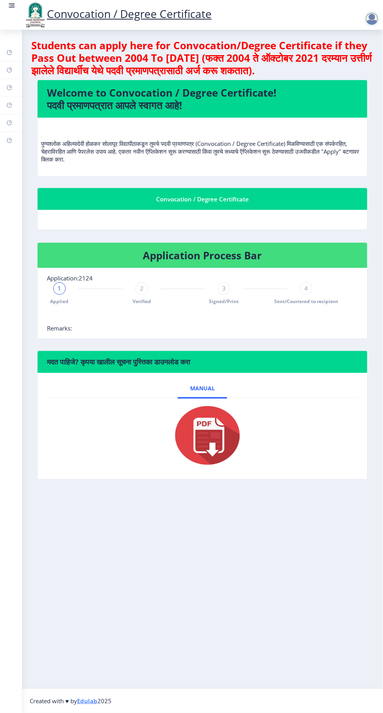
click at [276, 198] on div "Convocation / Degree Certificate" at bounding box center [202, 198] width 311 height 9
click at [223, 440] on img at bounding box center [202, 435] width 78 height 63
click at [252, 255] on h4 "Application Process Bar" at bounding box center [202, 255] width 311 height 13
click at [287, 303] on span "Sent/Couriered to recipient" at bounding box center [306, 301] width 64 height 7
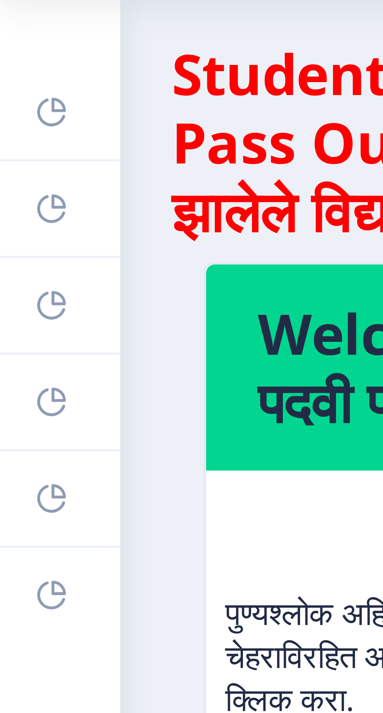
click at [11, 52] on rect at bounding box center [9, 52] width 6 height 6
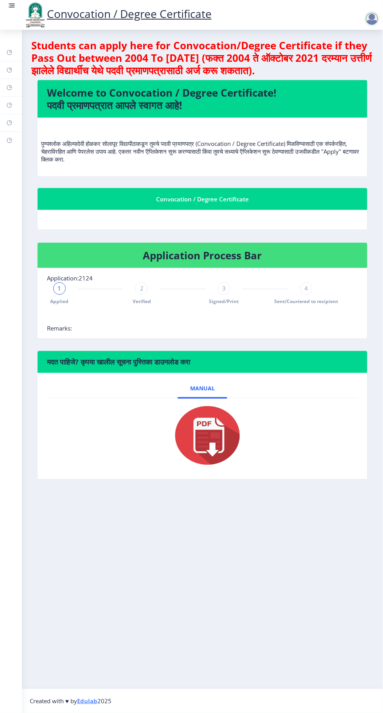
click at [62, 294] on div "1 Applied" at bounding box center [59, 293] width 13 height 23
click at [64, 332] on nb-card-body "Application:2124 1 Applied 2 Verified 3 Signed/Print 4 Sent/Couriered to recipi…" at bounding box center [203, 303] width 330 height 70
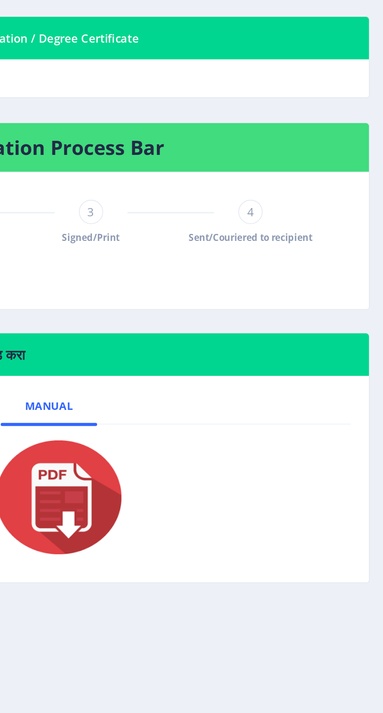
click at [310, 295] on div "4 Sent/Couriered to recipient" at bounding box center [306, 293] width 13 height 23
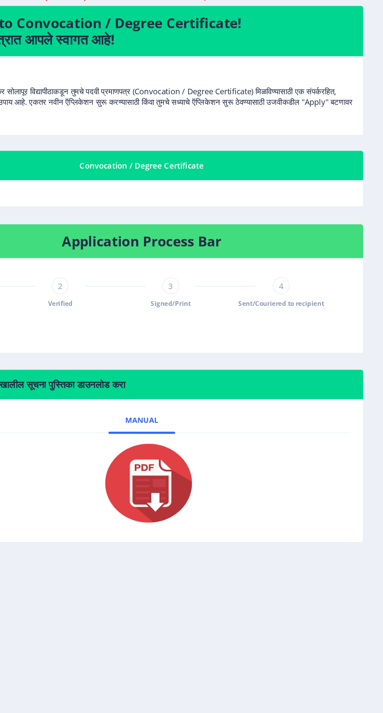
click at [276, 253] on h4 "Application Process Bar" at bounding box center [202, 255] width 311 height 13
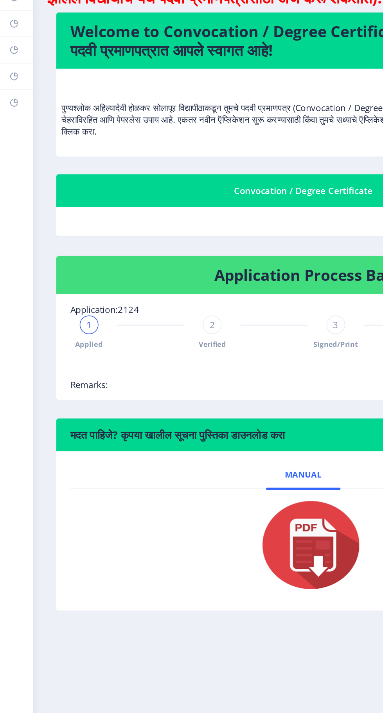
click at [9, 140] on rect at bounding box center [9, 140] width 6 height 6
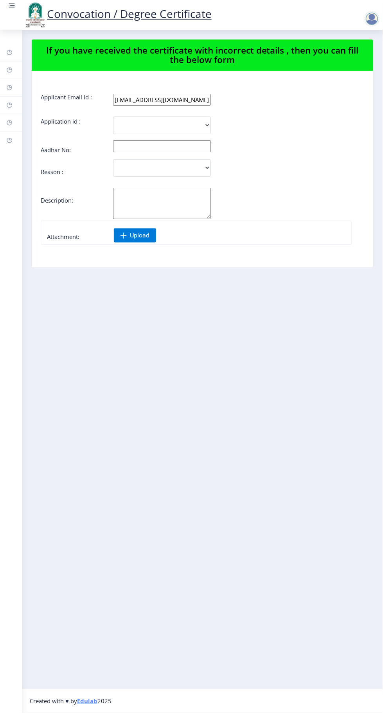
click at [9, 122] on rect at bounding box center [9, 123] width 6 height 6
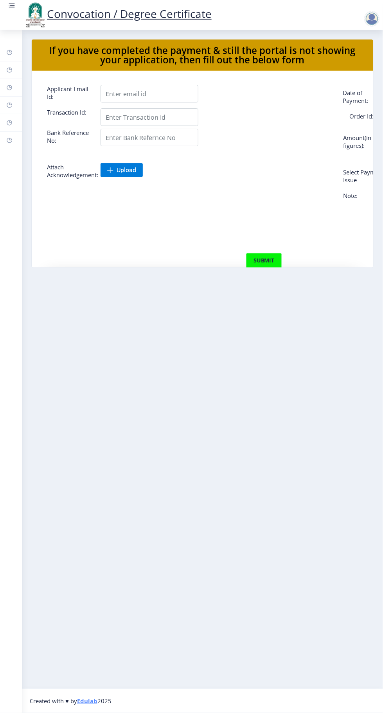
click at [11, 103] on rect at bounding box center [9, 105] width 6 height 6
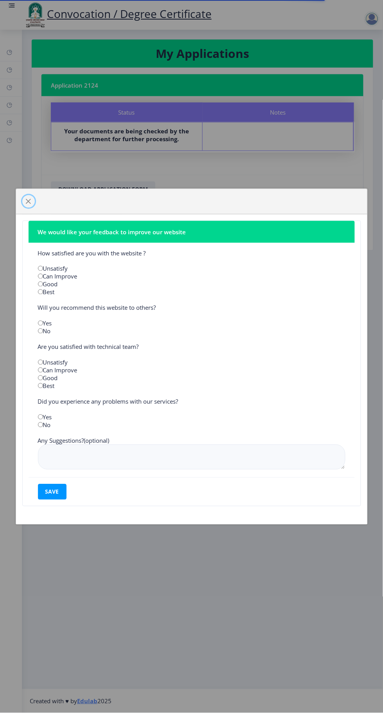
click at [29, 200] on span "button" at bounding box center [28, 201] width 6 height 6
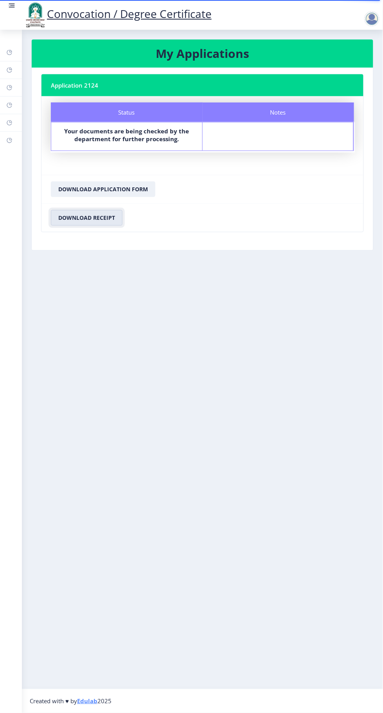
click at [101, 216] on button "Download Receipt" at bounding box center [87, 218] width 72 height 16
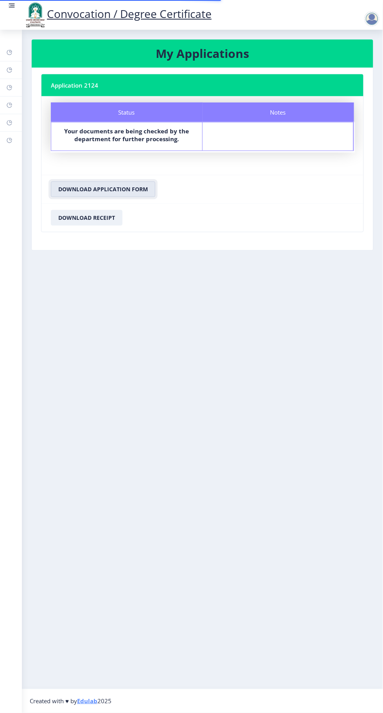
click at [117, 188] on button "Download Application Form" at bounding box center [103, 189] width 104 height 16
click at [11, 86] on rect at bounding box center [9, 87] width 6 height 6
select select
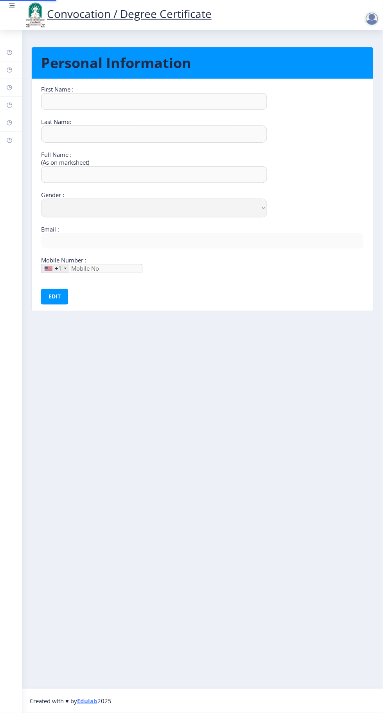
type input "Santosh"
type input "[PERSON_NAME]"
select select "[DEMOGRAPHIC_DATA]"
type input "[EMAIL_ADDRESS][DOMAIN_NAME]"
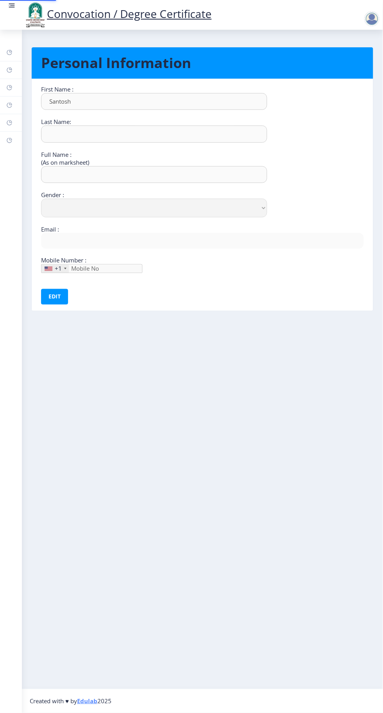
type input "9158437745"
click at [58, 297] on button "Edit" at bounding box center [54, 297] width 27 height 16
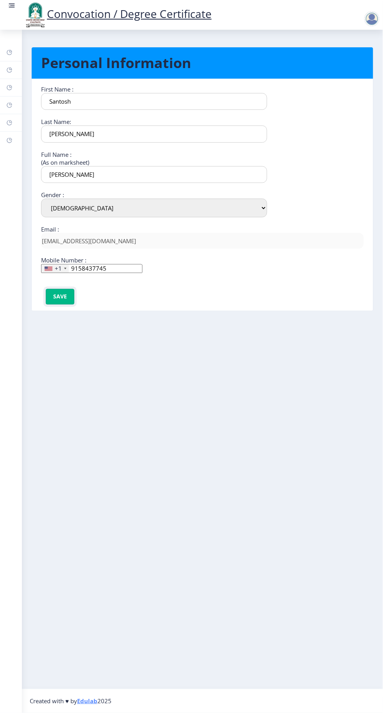
click at [60, 291] on button "Save" at bounding box center [60, 297] width 29 height 16
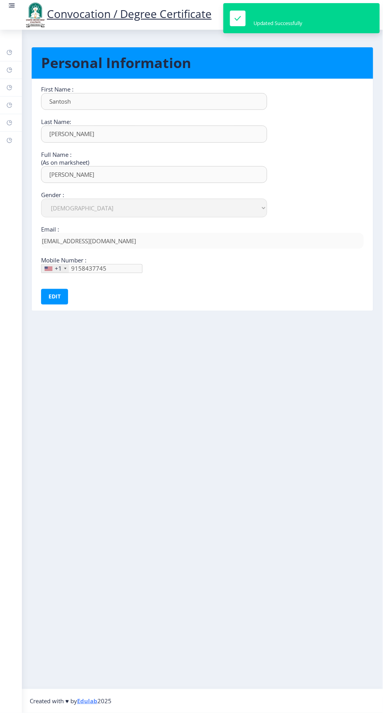
click at [9, 52] on rect at bounding box center [9, 52] width 6 height 6
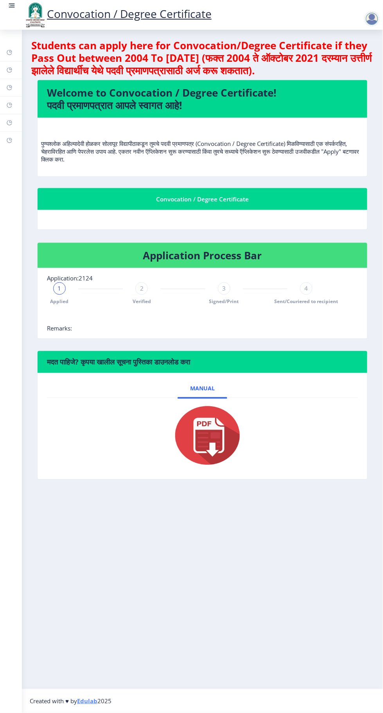
click at [61, 302] on span "Applied" at bounding box center [59, 301] width 18 height 7
